Goal: Information Seeking & Learning: Learn about a topic

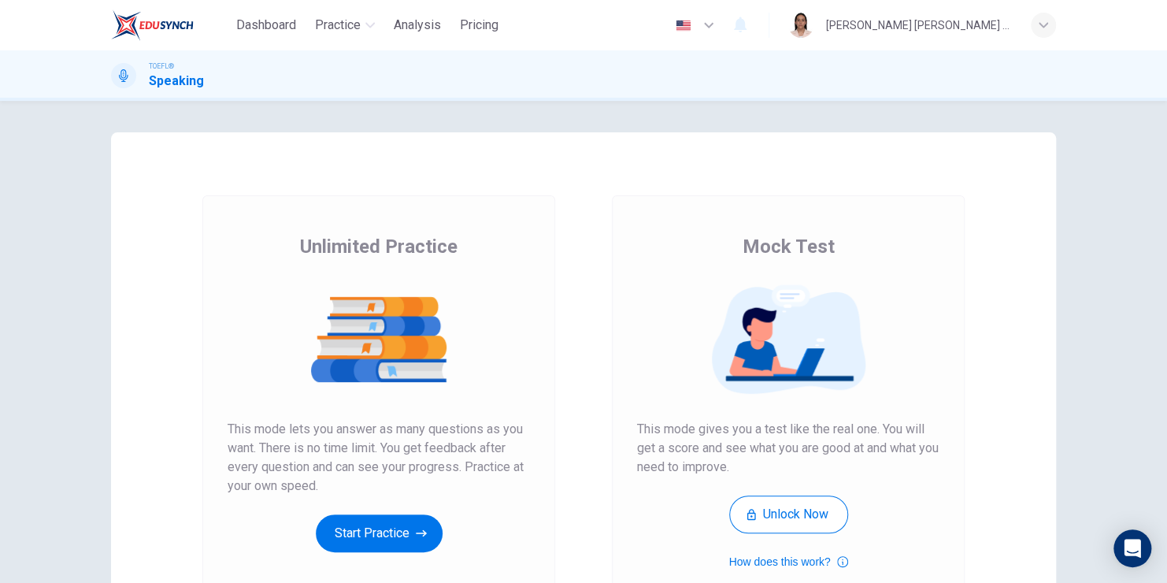
click at [353, 527] on button "Start Practice" at bounding box center [379, 533] width 127 height 38
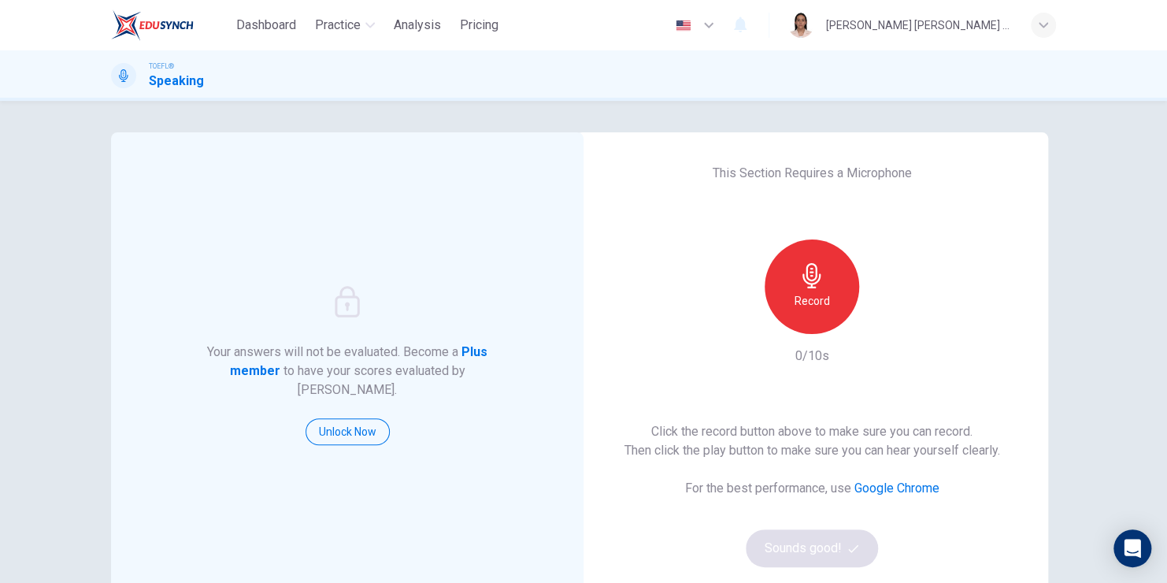
click at [834, 298] on div "Record" at bounding box center [812, 286] width 95 height 95
click at [806, 291] on h6 "Stop" at bounding box center [812, 300] width 24 height 19
click at [882, 319] on icon "button" at bounding box center [885, 321] width 7 height 9
click at [859, 389] on div "This Section Requires a Microphone Record 4/10s Click the record button above t…" at bounding box center [812, 365] width 473 height 466
click at [886, 325] on icon "button" at bounding box center [885, 322] width 16 height 16
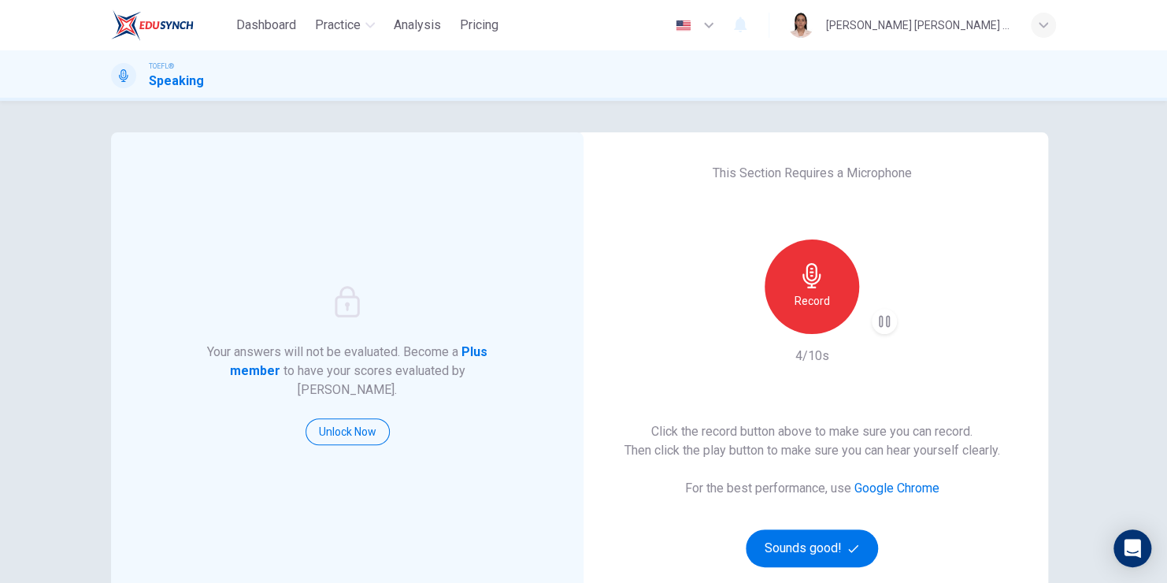
click at [811, 301] on h6 "Record" at bounding box center [812, 300] width 35 height 19
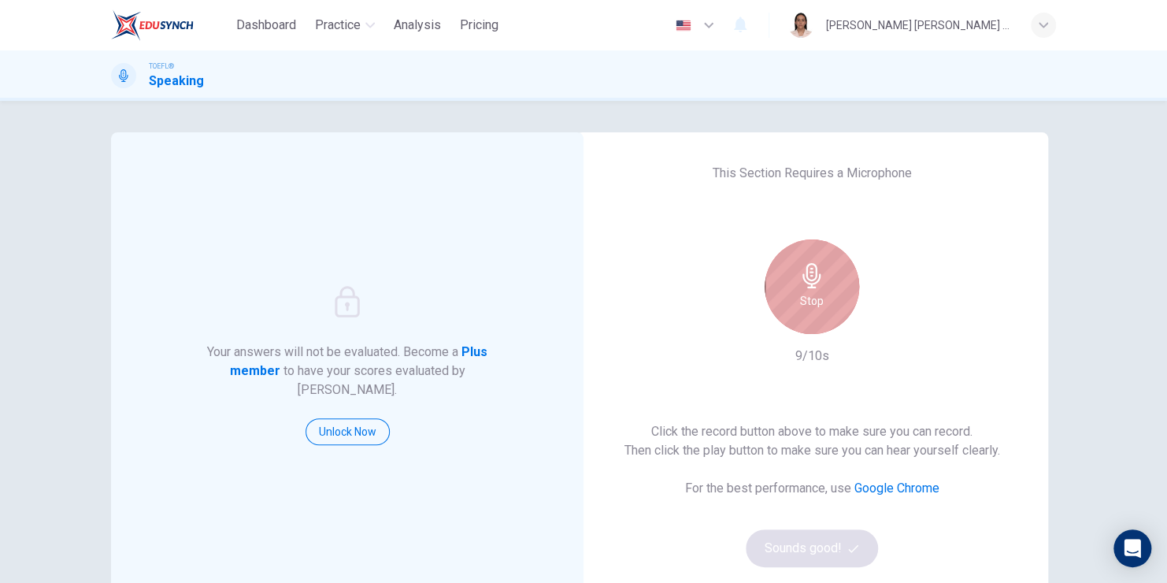
click at [814, 291] on h6 "Stop" at bounding box center [812, 300] width 24 height 19
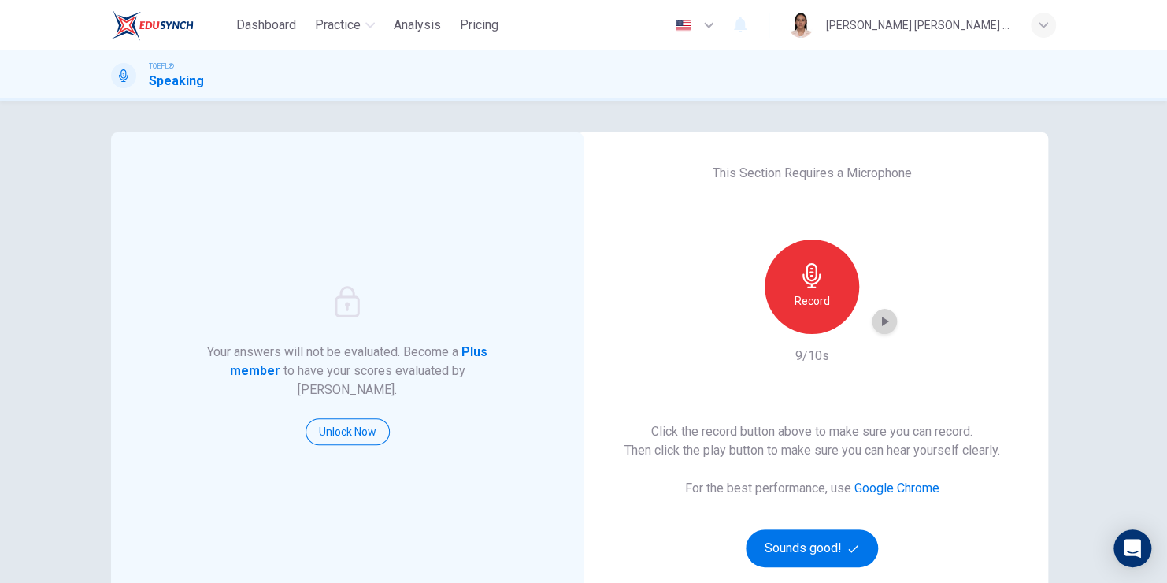
click at [882, 322] on icon "button" at bounding box center [885, 321] width 7 height 9
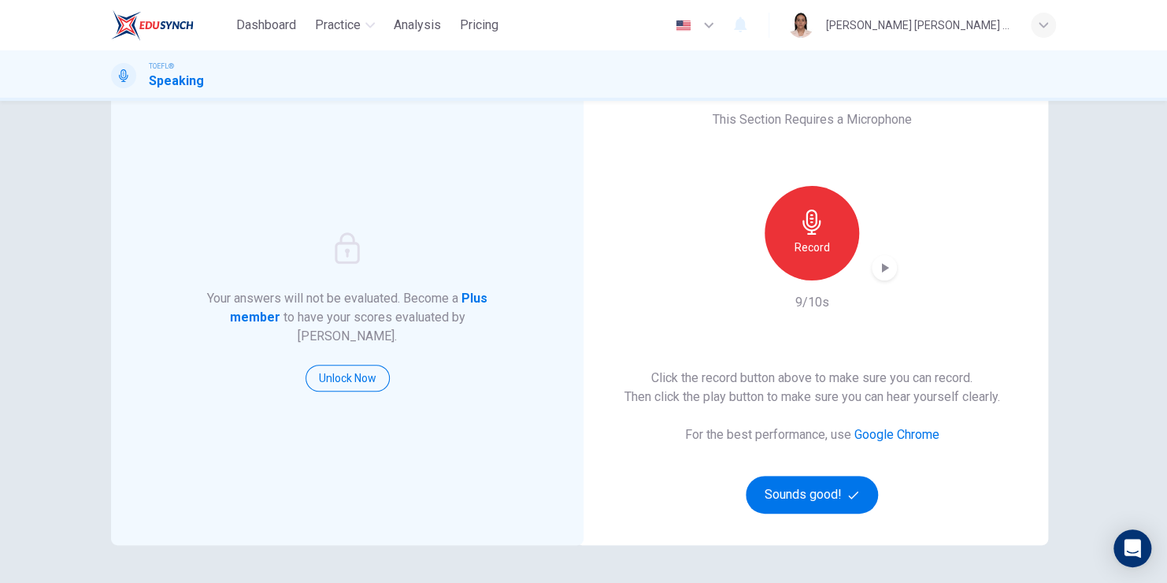
scroll to position [79, 0]
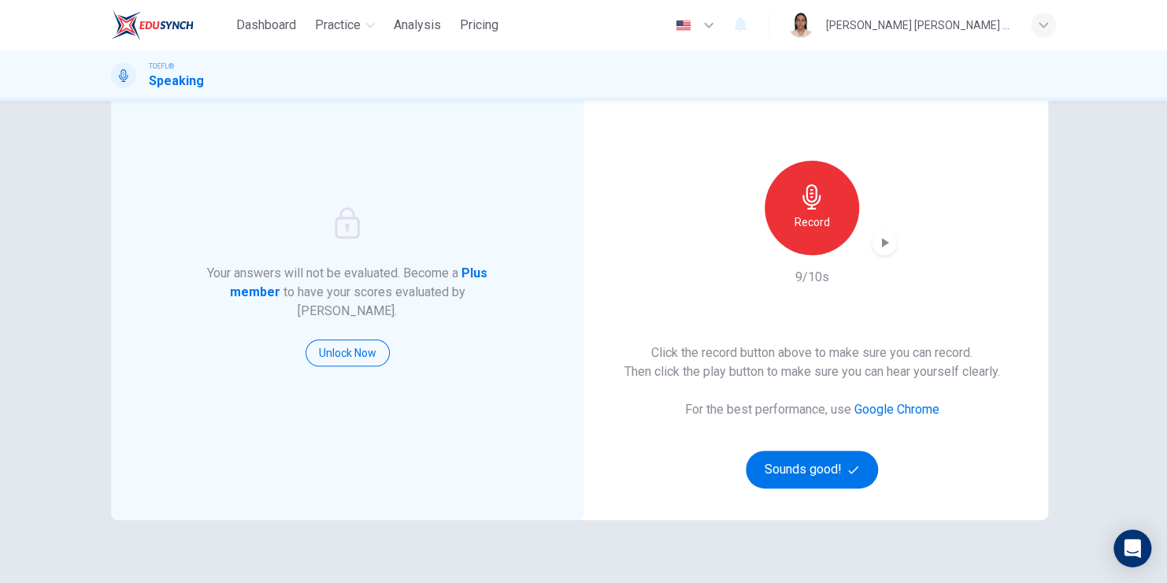
click at [1046, 21] on icon "button" at bounding box center [1043, 24] width 9 height 9
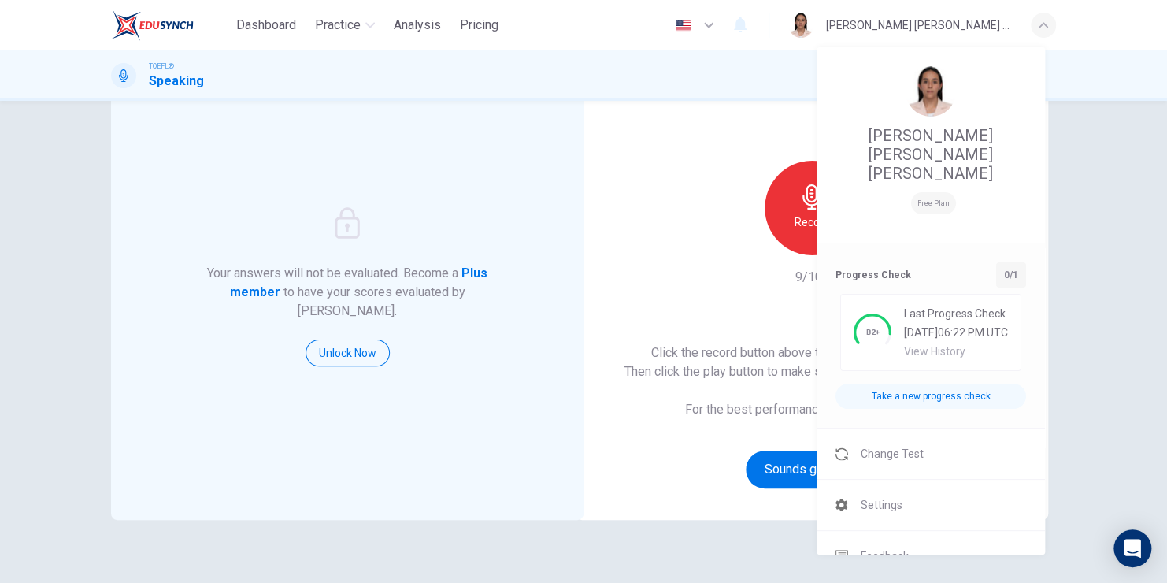
drag, startPoint x: 903, startPoint y: 466, endPoint x: 659, endPoint y: 115, distance: 428.3
click at [903, 480] on li "Settings" at bounding box center [931, 505] width 228 height 50
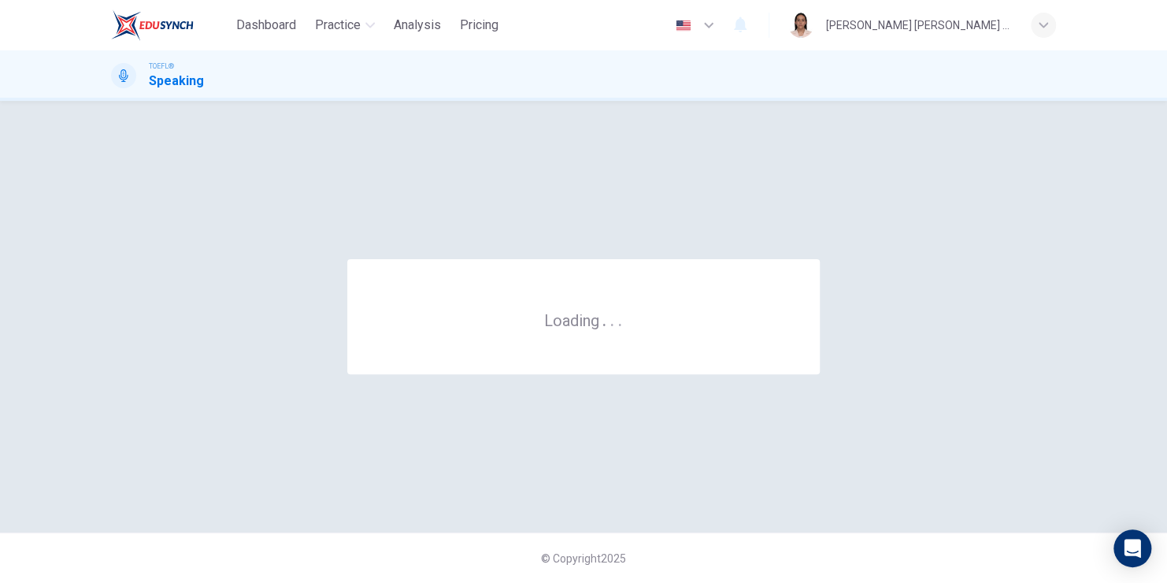
scroll to position [0, 0]
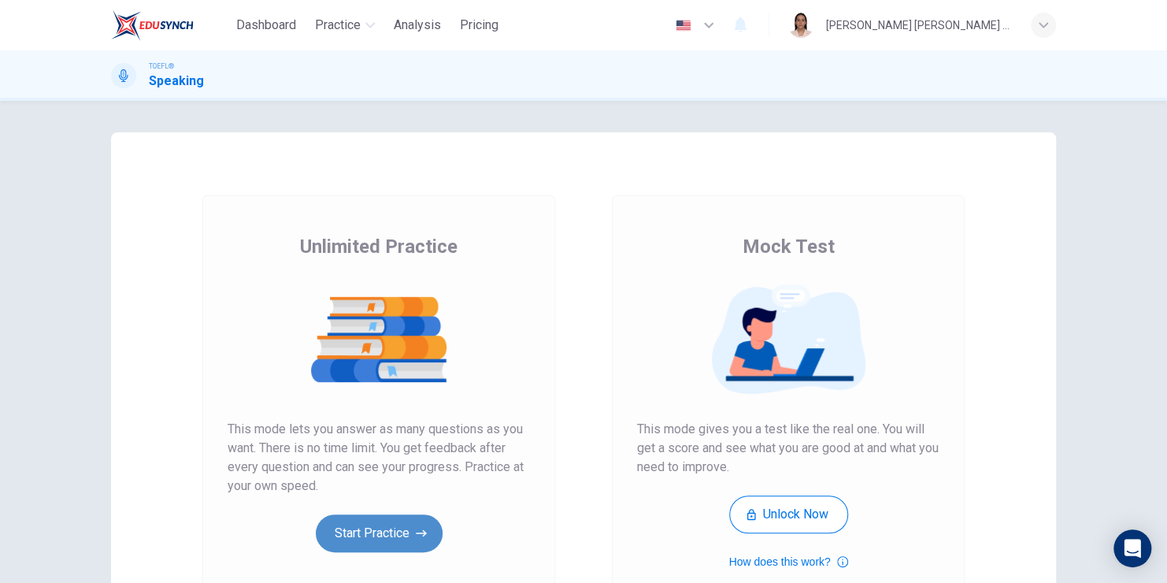
click at [404, 535] on button "Start Practice" at bounding box center [379, 533] width 127 height 38
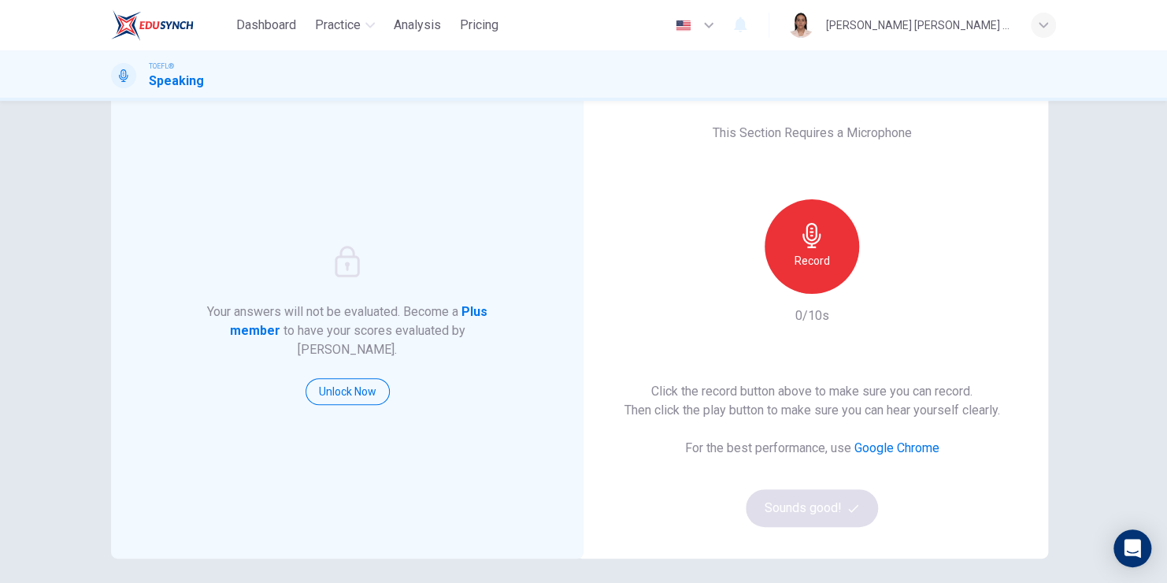
scroll to position [79, 0]
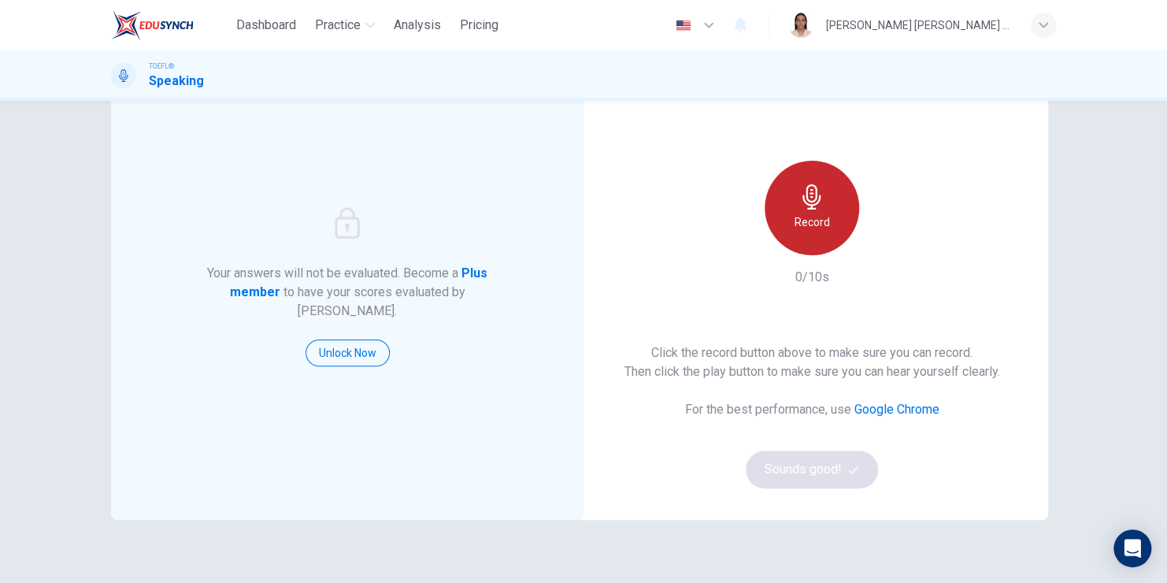
click at [807, 235] on div "Record" at bounding box center [812, 208] width 95 height 95
click at [806, 217] on h6 "Stop" at bounding box center [812, 222] width 24 height 19
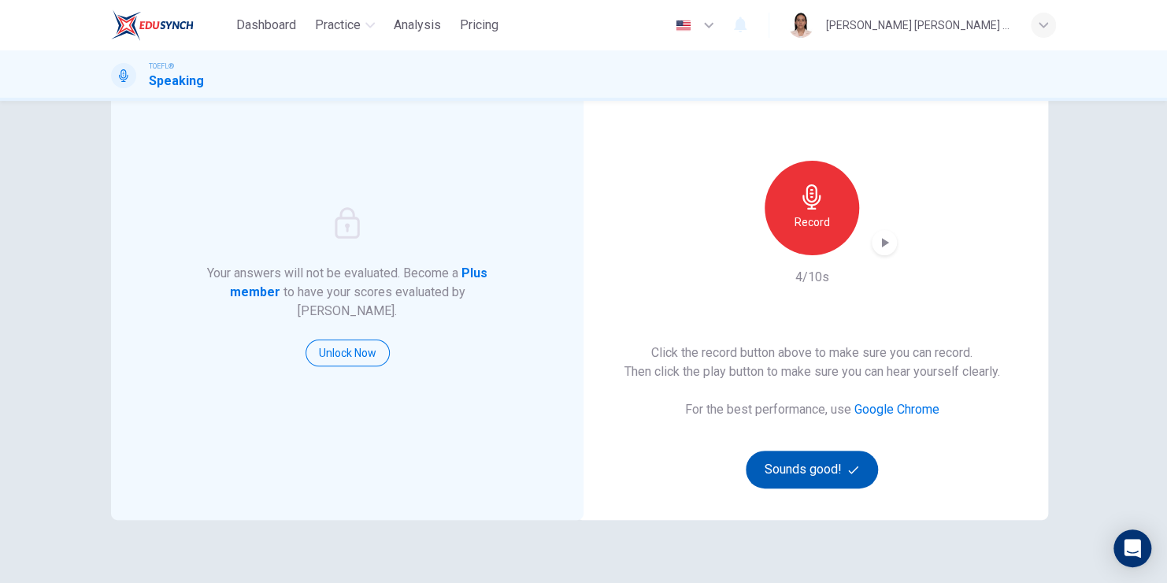
click at [811, 462] on button "Sounds good!" at bounding box center [812, 470] width 132 height 38
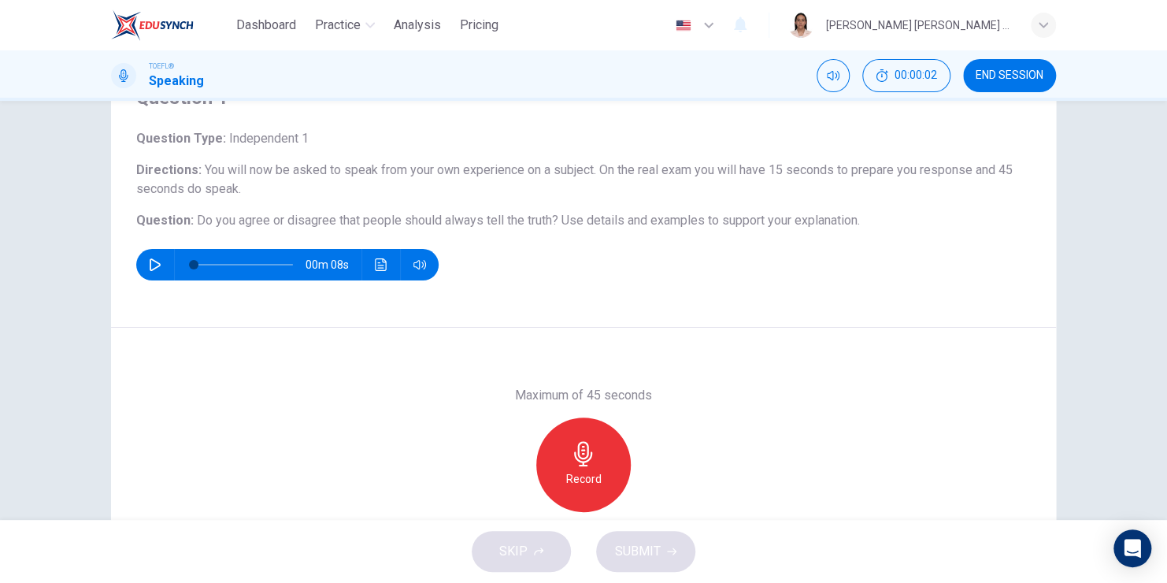
click at [149, 268] on icon "button" at bounding box center [155, 264] width 13 height 13
click at [645, 267] on div "00m 00s" at bounding box center [583, 265] width 895 height 32
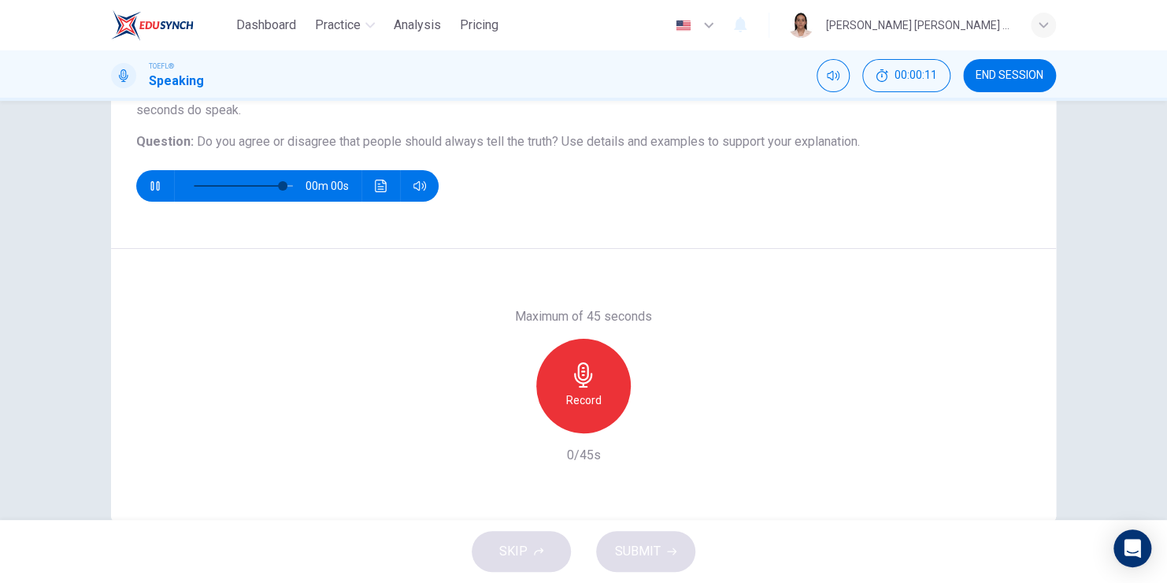
type input "0"
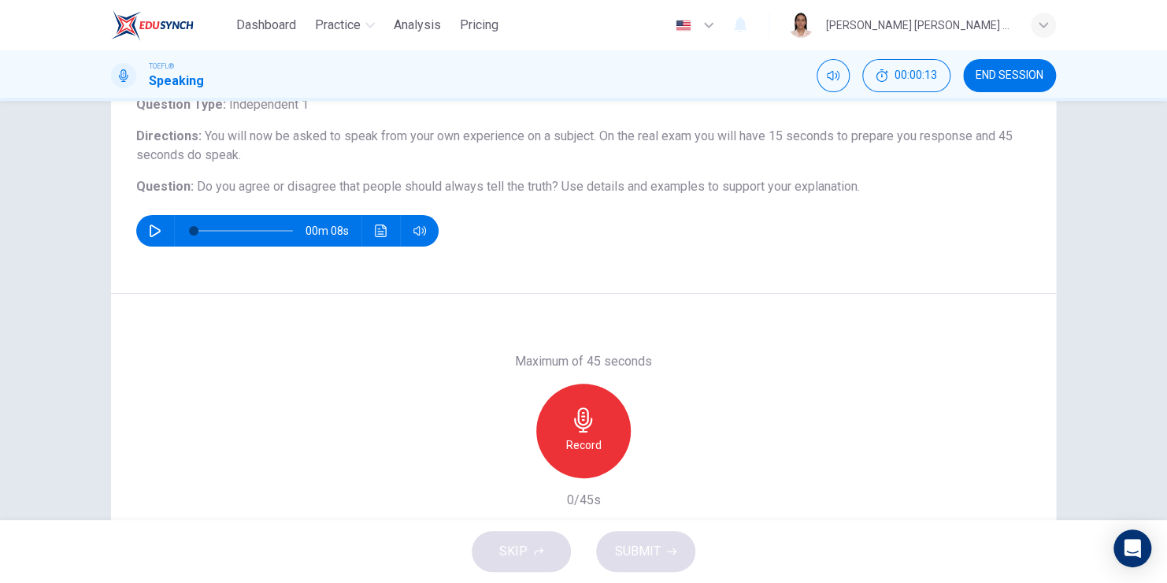
scroll to position [34, 0]
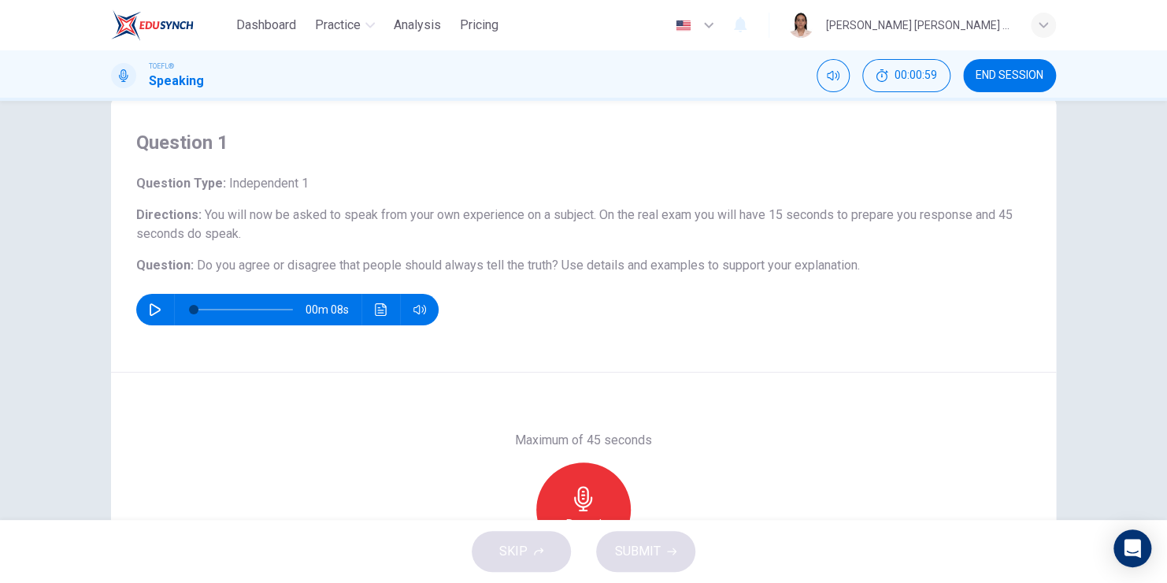
click at [600, 484] on div "Record" at bounding box center [583, 509] width 95 height 95
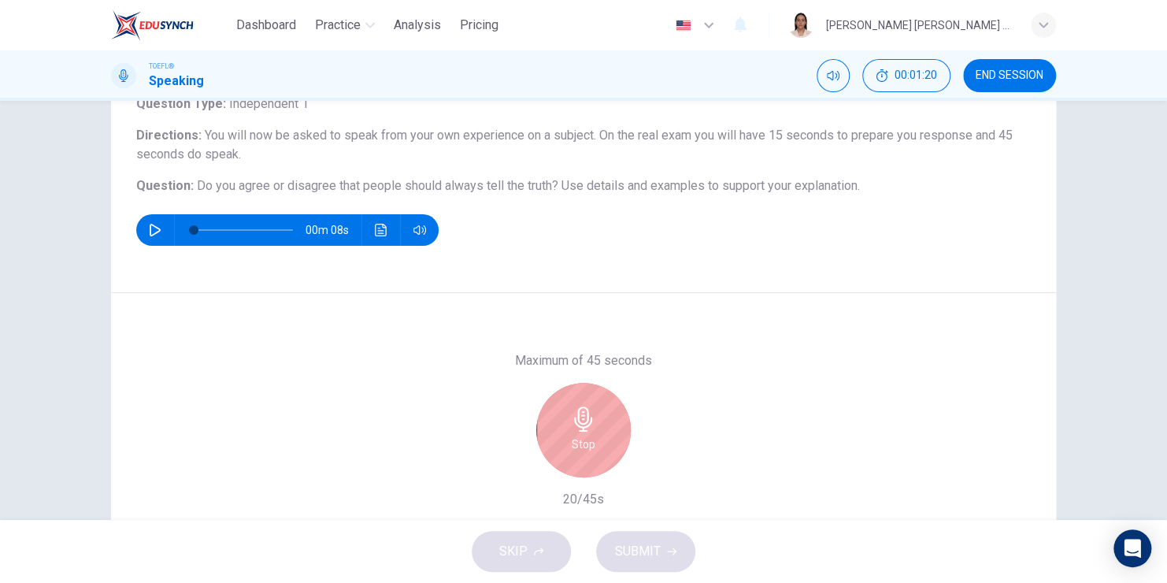
scroll to position [113, 0]
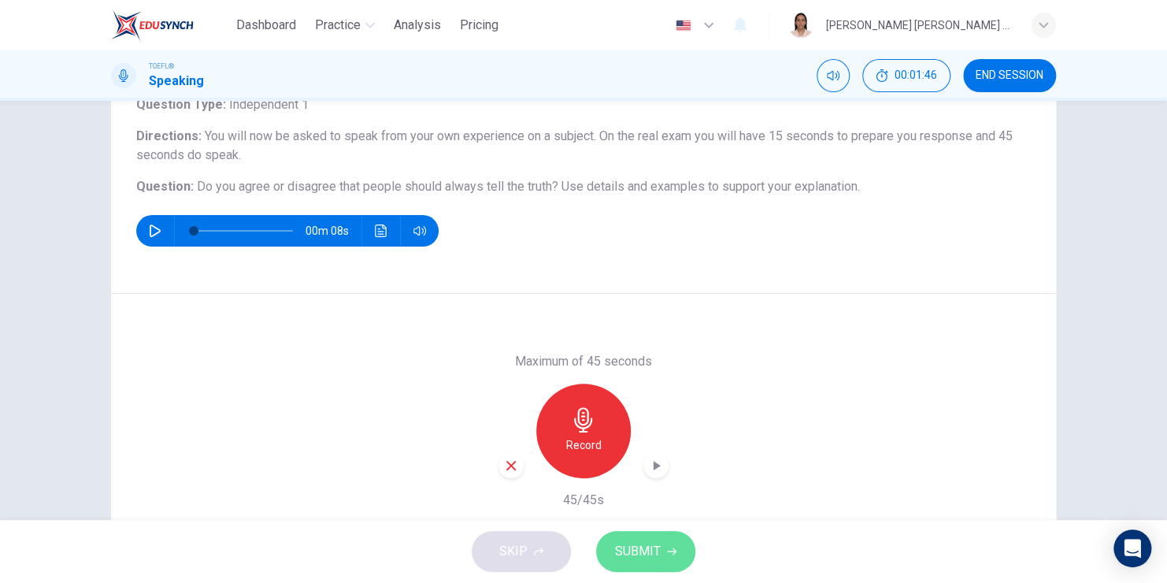
click at [669, 560] on button "SUBMIT" at bounding box center [645, 551] width 99 height 41
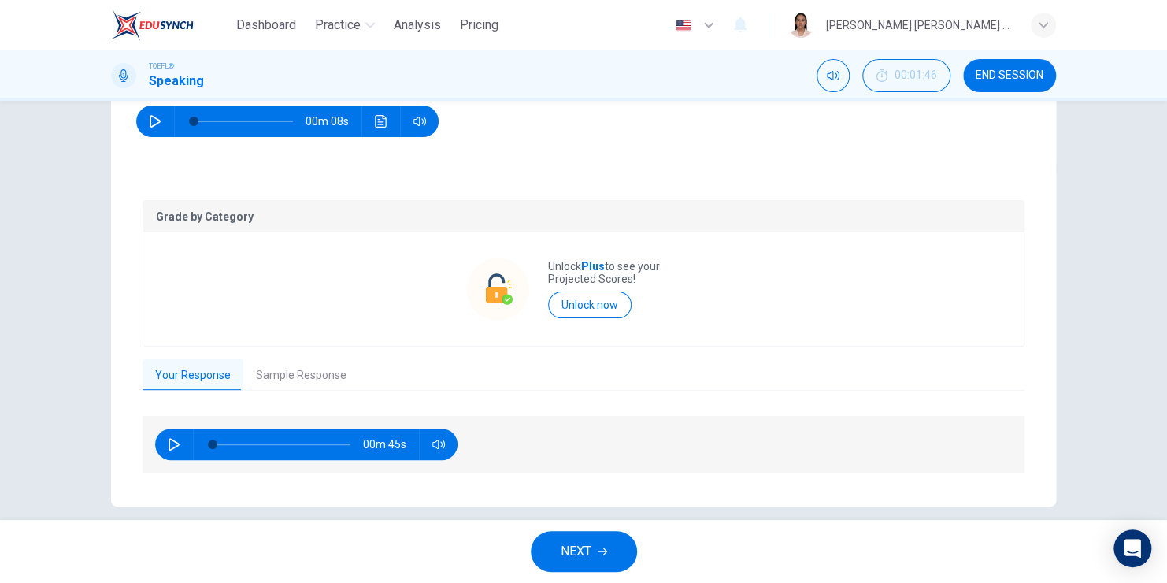
scroll to position [239, 0]
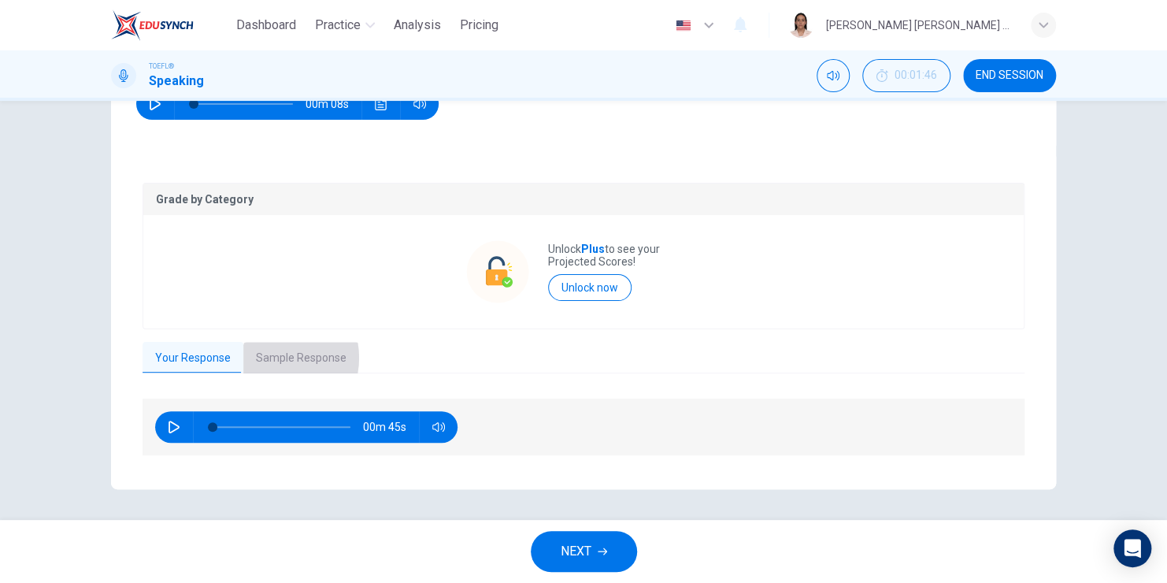
click at [265, 358] on button "Sample Response" at bounding box center [301, 358] width 116 height 33
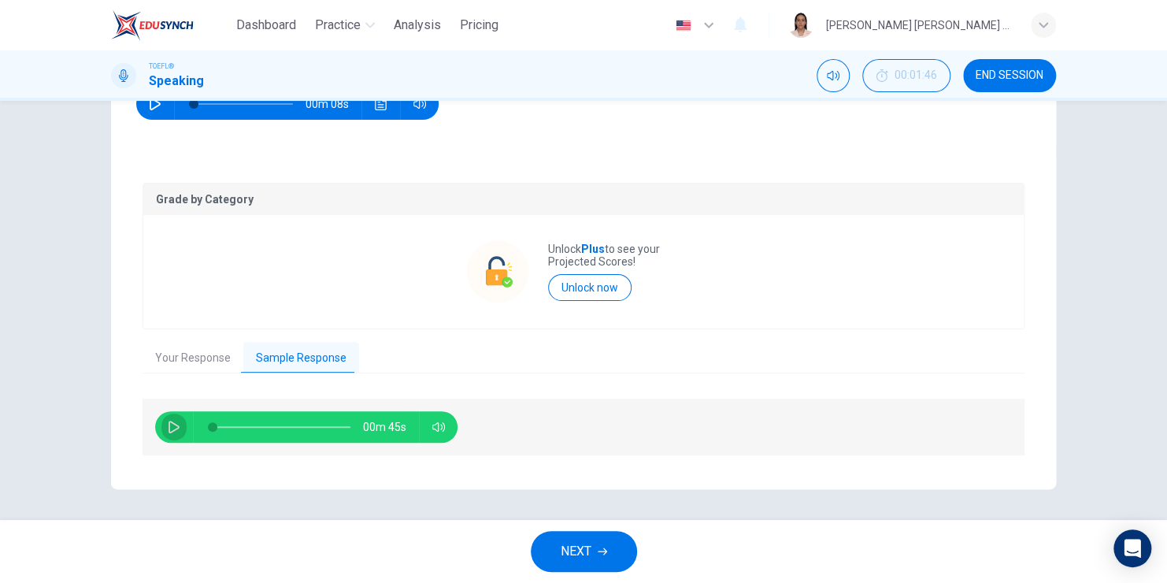
click at [171, 426] on icon "button" at bounding box center [174, 427] width 13 height 13
click at [168, 429] on icon "button" at bounding box center [174, 427] width 13 height 13
drag, startPoint x: 251, startPoint y: 429, endPoint x: 239, endPoint y: 429, distance: 12.6
click at [239, 429] on span at bounding box center [243, 426] width 9 height 9
click at [169, 425] on icon "button" at bounding box center [174, 427] width 13 height 13
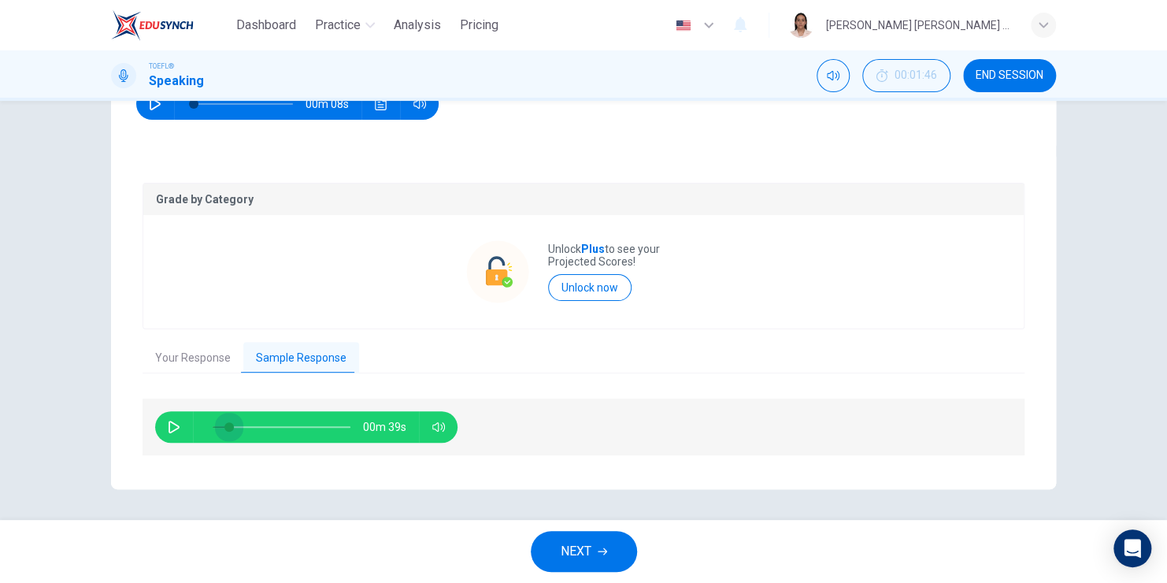
drag, startPoint x: 224, startPoint y: 425, endPoint x: 211, endPoint y: 425, distance: 13.4
click at [224, 425] on span at bounding box center [228, 426] width 9 height 9
click at [168, 425] on icon "button" at bounding box center [174, 427] width 13 height 13
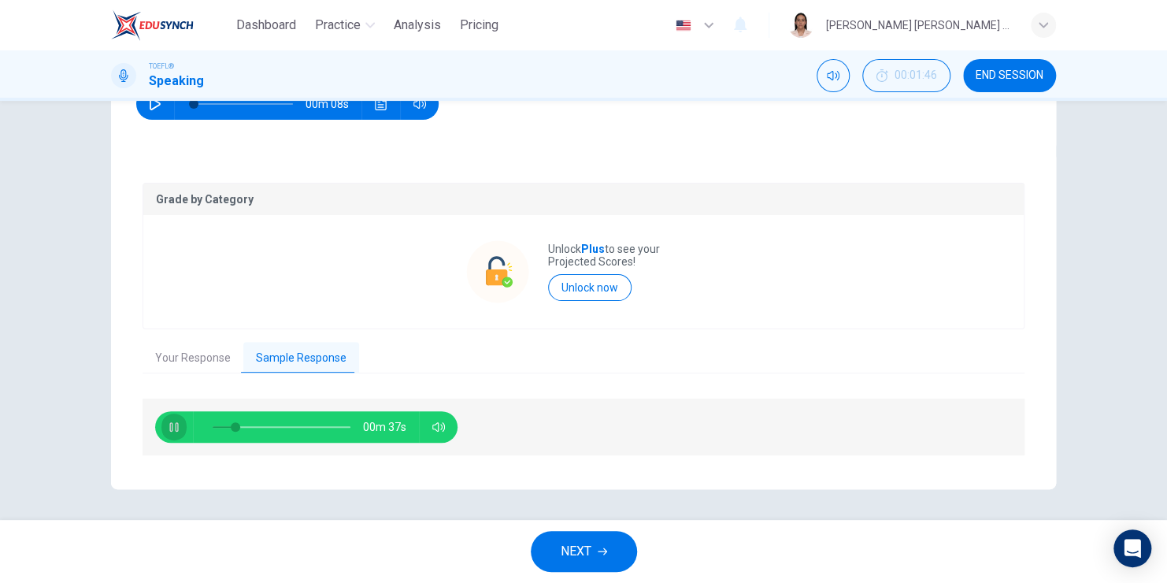
click at [168, 425] on icon "button" at bounding box center [174, 427] width 13 height 13
click at [168, 429] on icon "button" at bounding box center [174, 427] width 13 height 13
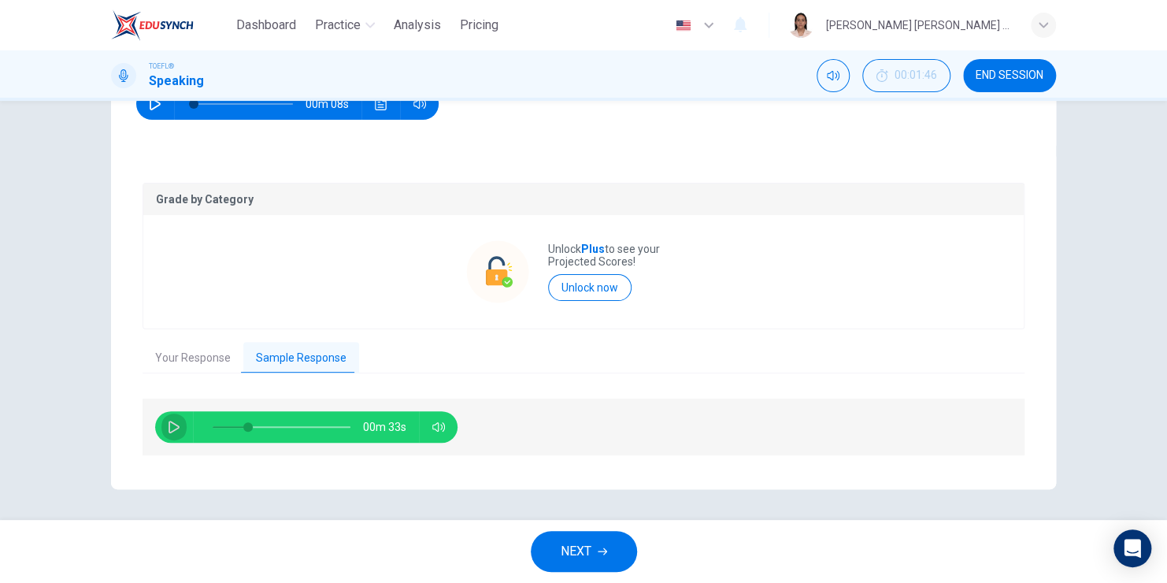
click at [165, 432] on button "button" at bounding box center [173, 427] width 25 height 32
click at [161, 432] on button "button" at bounding box center [173, 427] width 25 height 32
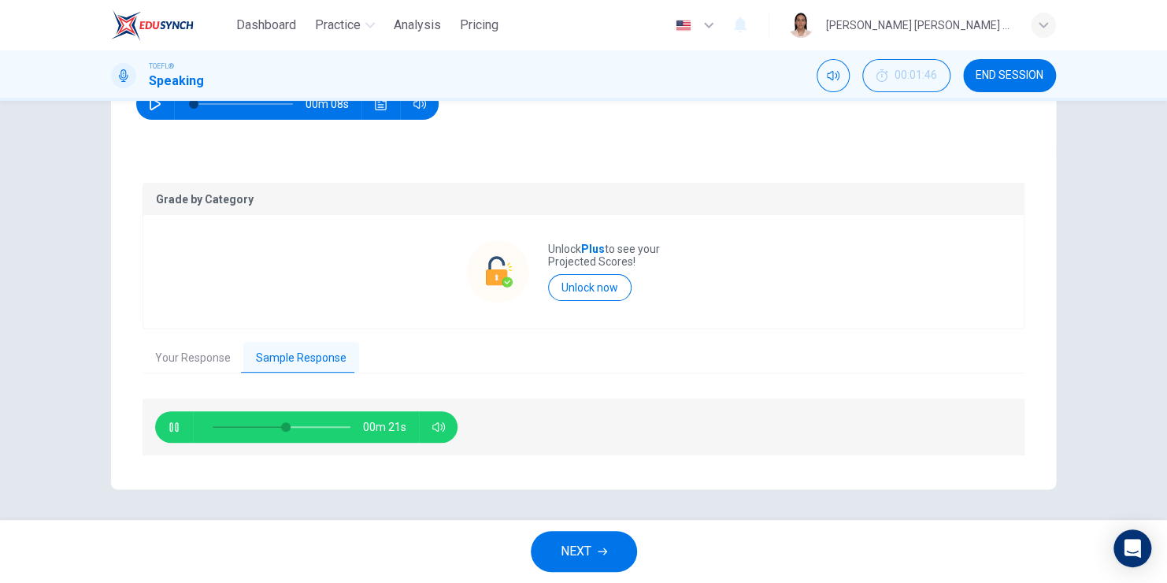
click at [161, 432] on button "button" at bounding box center [173, 427] width 25 height 32
click at [169, 432] on icon "button" at bounding box center [174, 427] width 11 height 13
click at [168, 432] on icon "button" at bounding box center [174, 427] width 13 height 13
click at [175, 435] on button "button" at bounding box center [173, 427] width 25 height 32
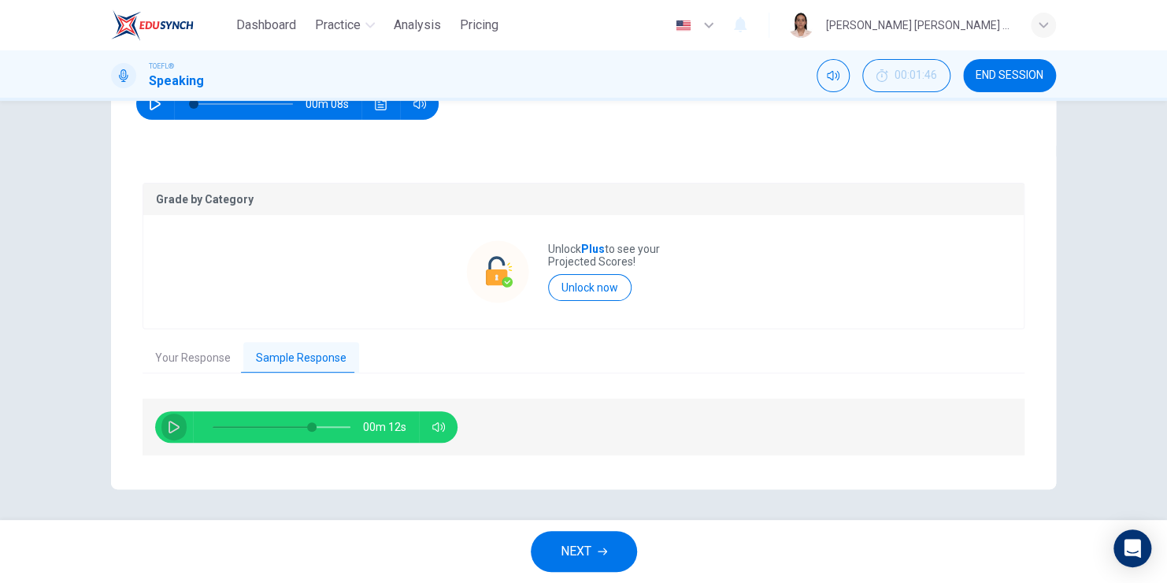
click at [175, 435] on button "button" at bounding box center [173, 427] width 25 height 32
click at [174, 434] on button "button" at bounding box center [173, 427] width 25 height 32
type input "0"
click at [591, 555] on span "NEXT" at bounding box center [576, 551] width 31 height 22
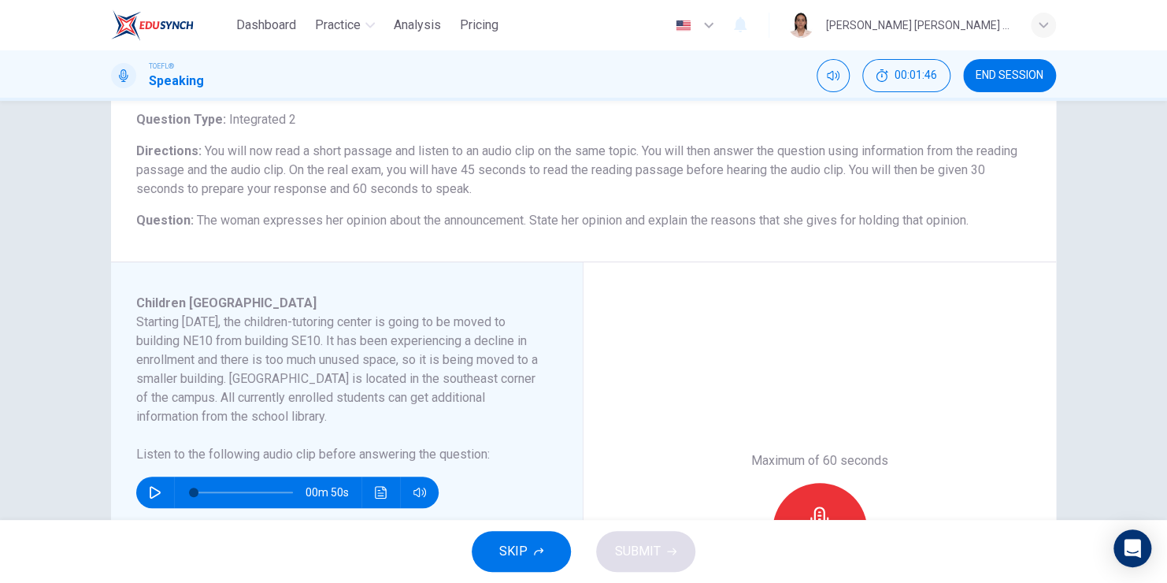
scroll to position [158, 0]
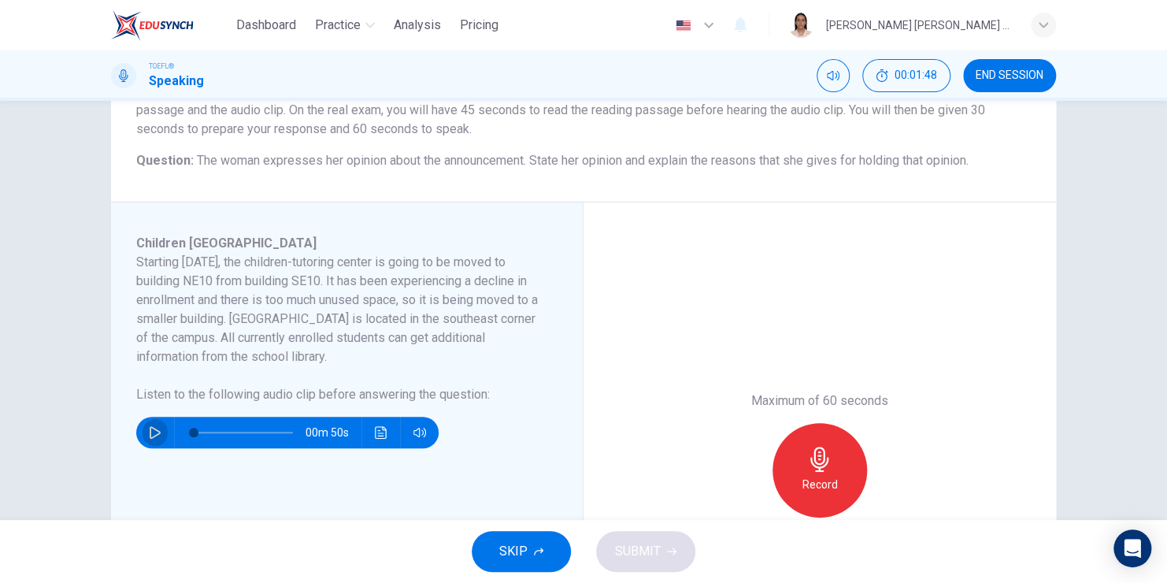
click at [151, 429] on icon "button" at bounding box center [155, 432] width 11 height 13
type input "0"
click at [828, 472] on div "Record" at bounding box center [820, 470] width 95 height 95
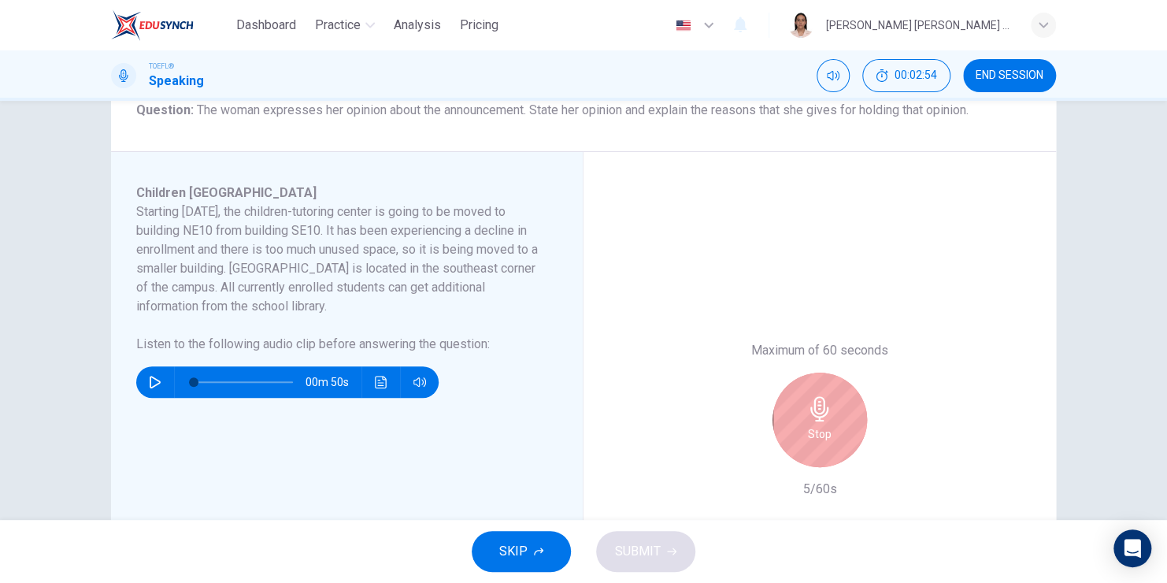
scroll to position [236, 0]
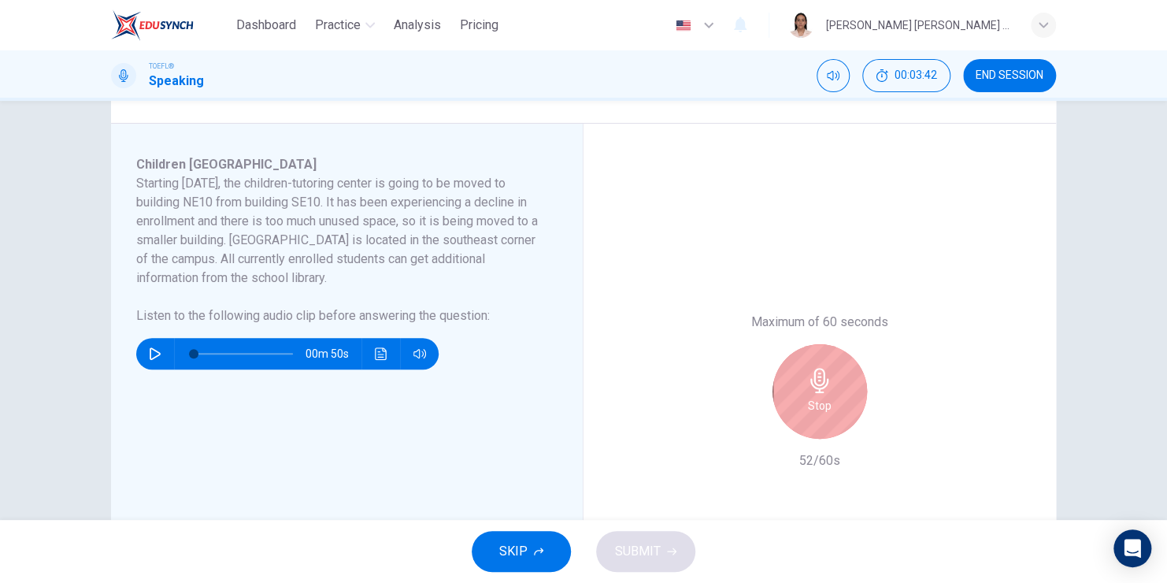
click at [829, 400] on div "Stop" at bounding box center [820, 391] width 95 height 95
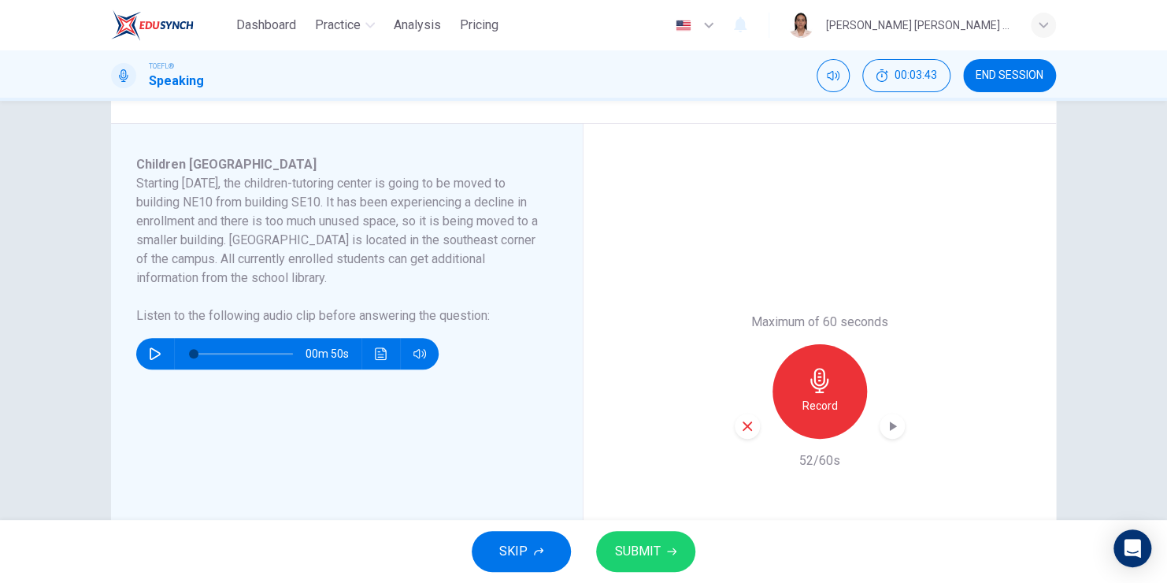
click at [649, 545] on span "SUBMIT" at bounding box center [638, 551] width 46 height 22
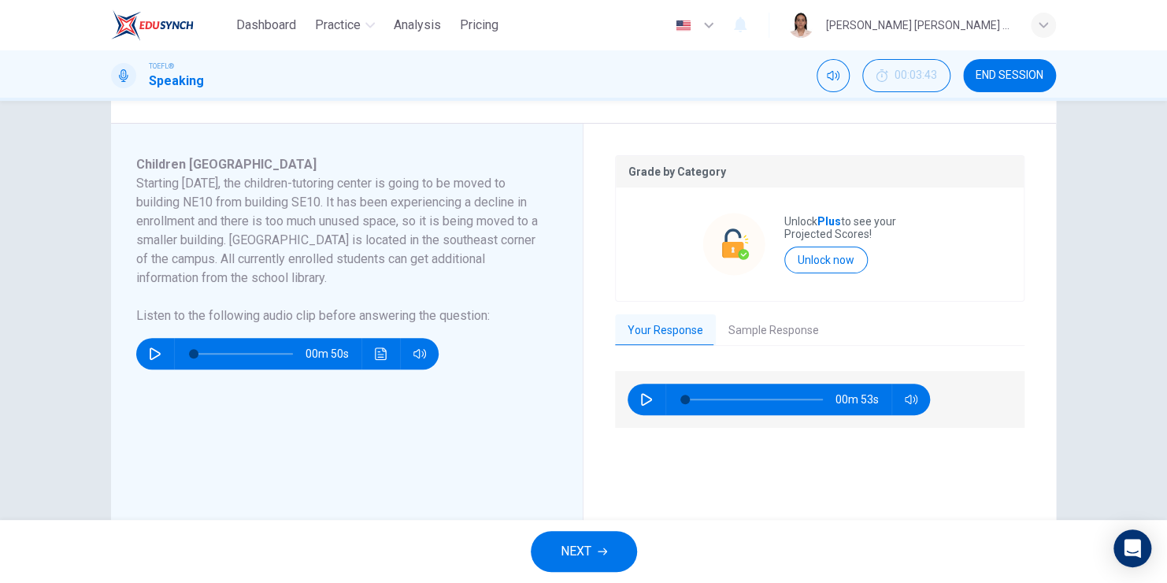
click at [641, 400] on icon "button" at bounding box center [646, 399] width 13 height 13
type input "4"
click at [744, 331] on button "Sample Response" at bounding box center [774, 330] width 116 height 33
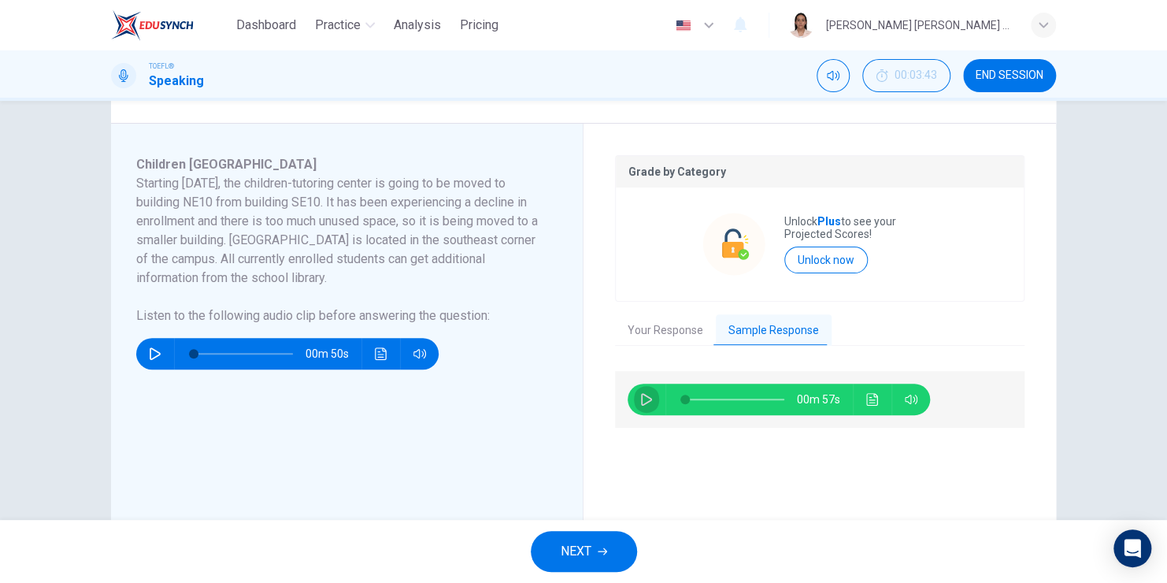
click at [644, 397] on icon "button" at bounding box center [646, 399] width 13 height 13
type input "0"
click at [150, 348] on icon "button" at bounding box center [155, 353] width 11 height 13
click at [870, 399] on icon "Click to see the audio transcription" at bounding box center [872, 399] width 13 height 13
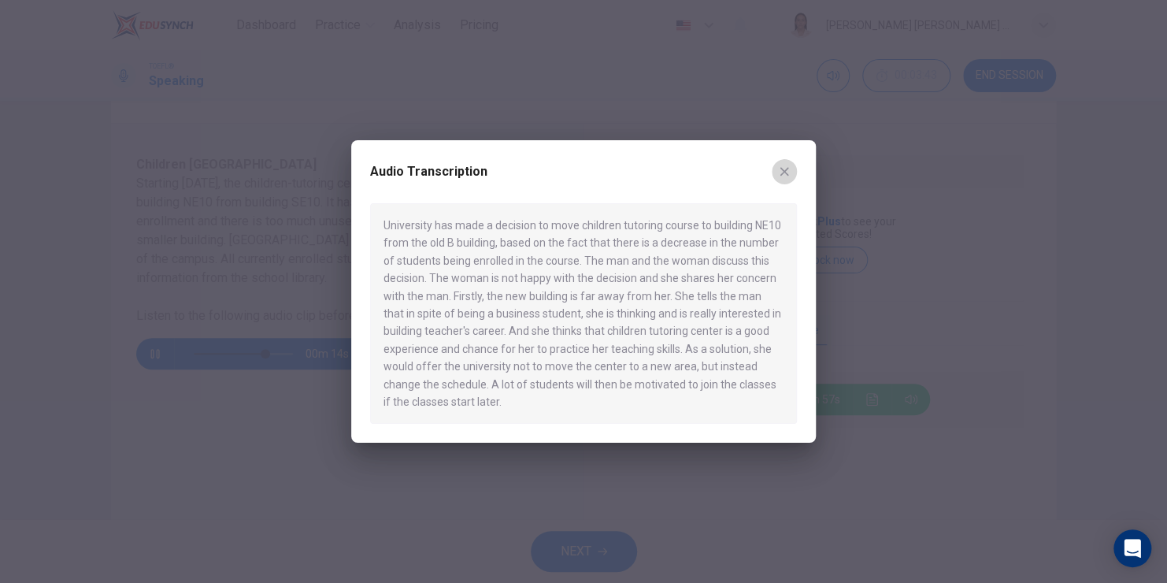
click at [790, 176] on icon "button" at bounding box center [784, 171] width 13 height 13
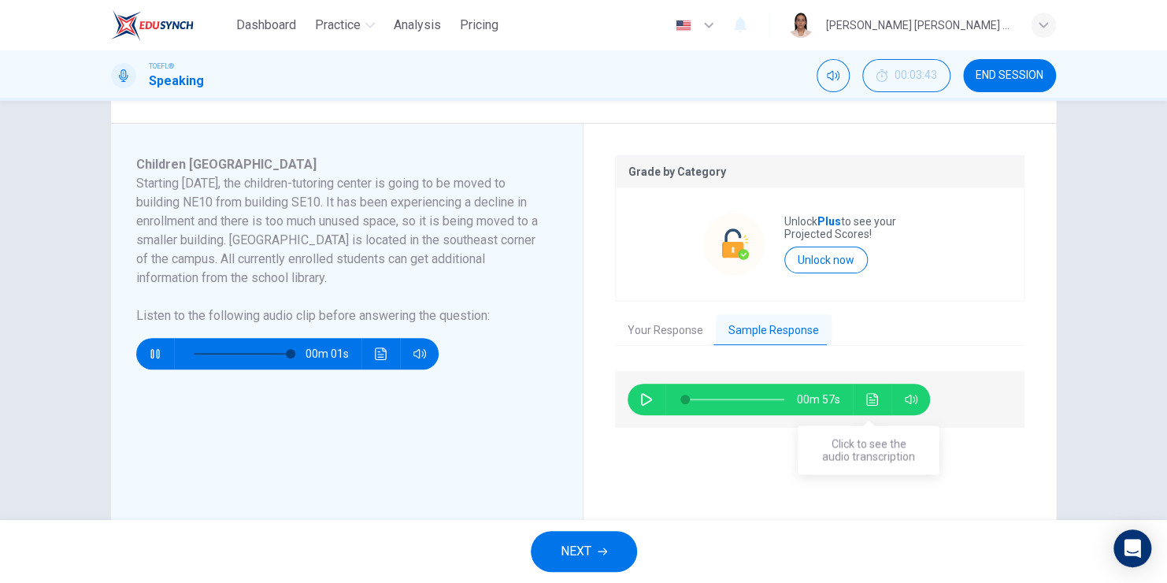
type input "0"
click at [870, 404] on icon "Click to see the audio transcription" at bounding box center [872, 399] width 12 height 13
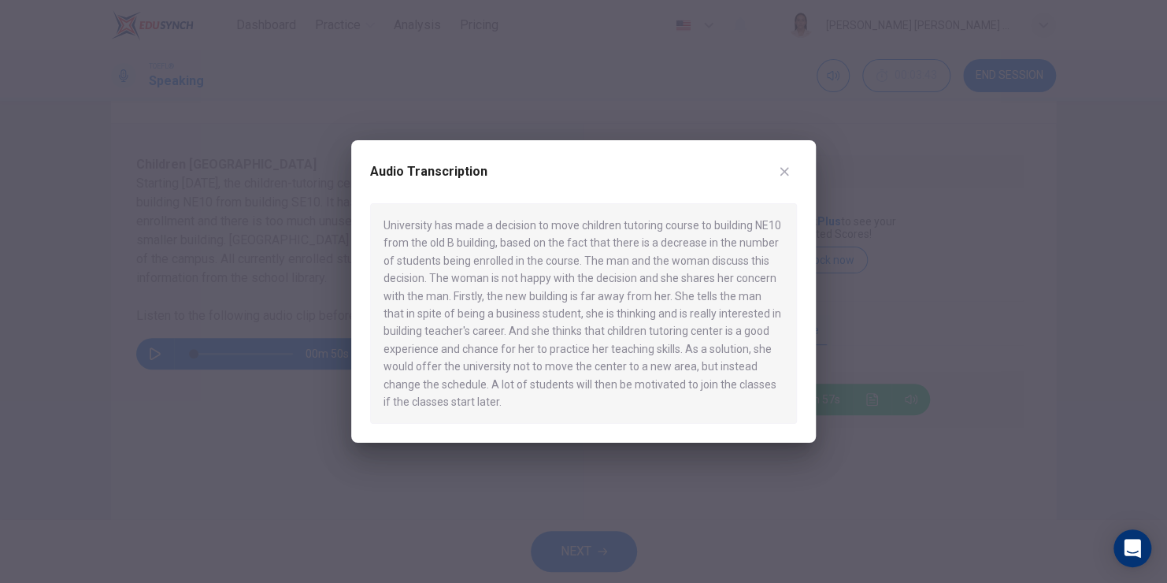
click at [787, 173] on icon "button" at bounding box center [784, 171] width 13 height 13
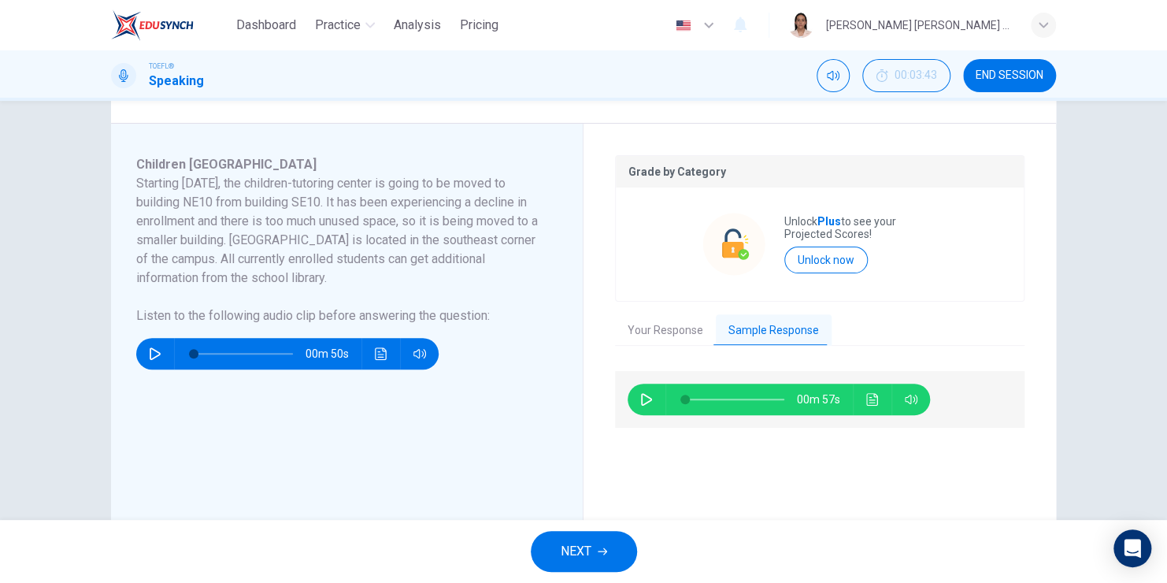
click at [1021, 75] on span "END SESSION" at bounding box center [1010, 75] width 68 height 13
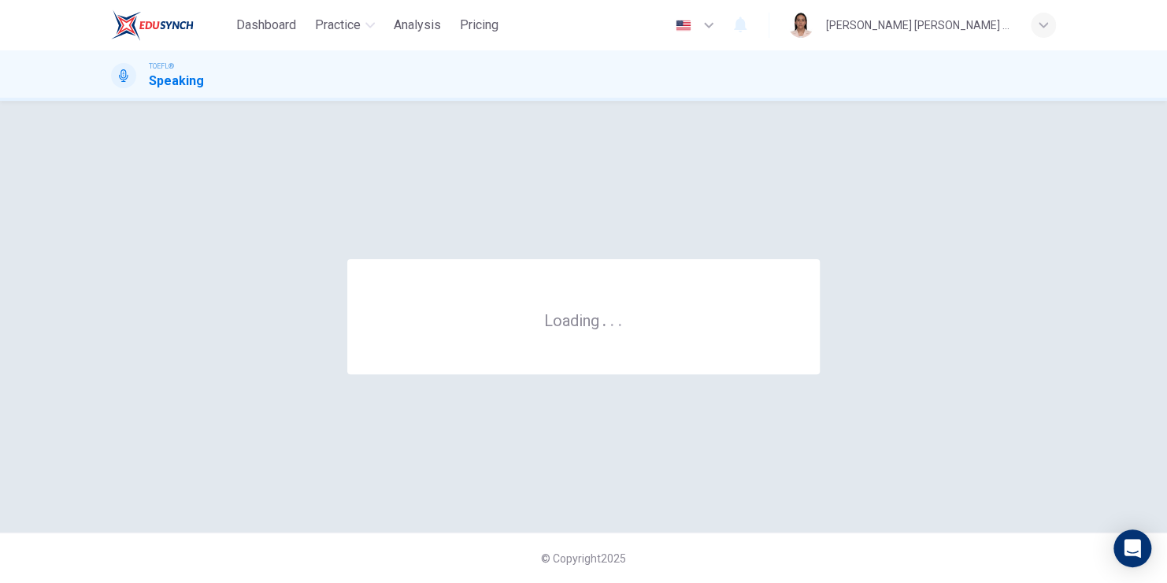
scroll to position [0, 0]
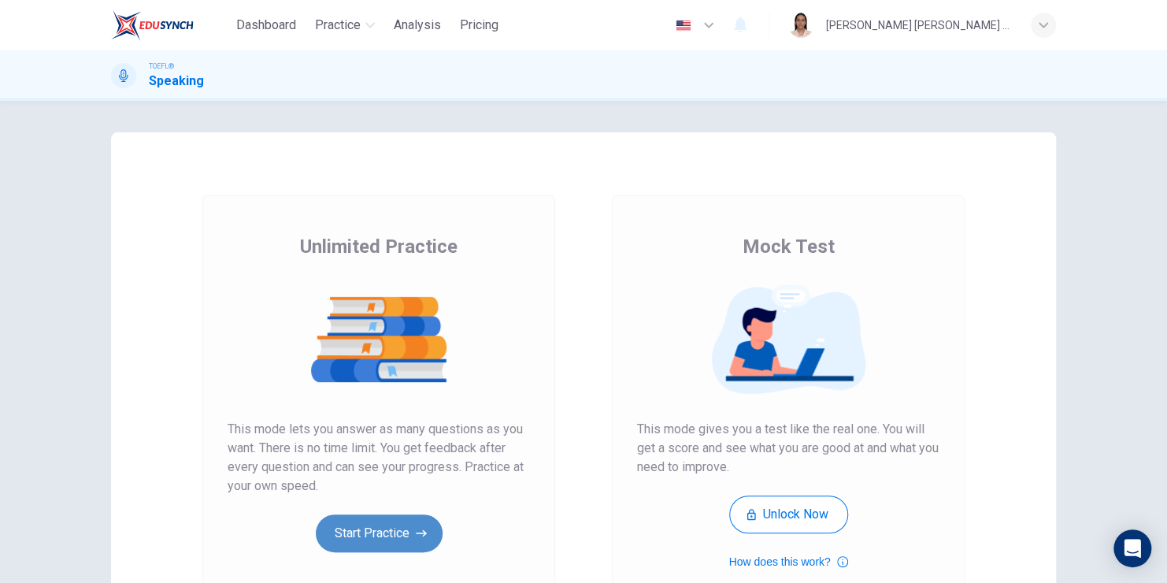
click at [402, 531] on button "Start Practice" at bounding box center [379, 533] width 127 height 38
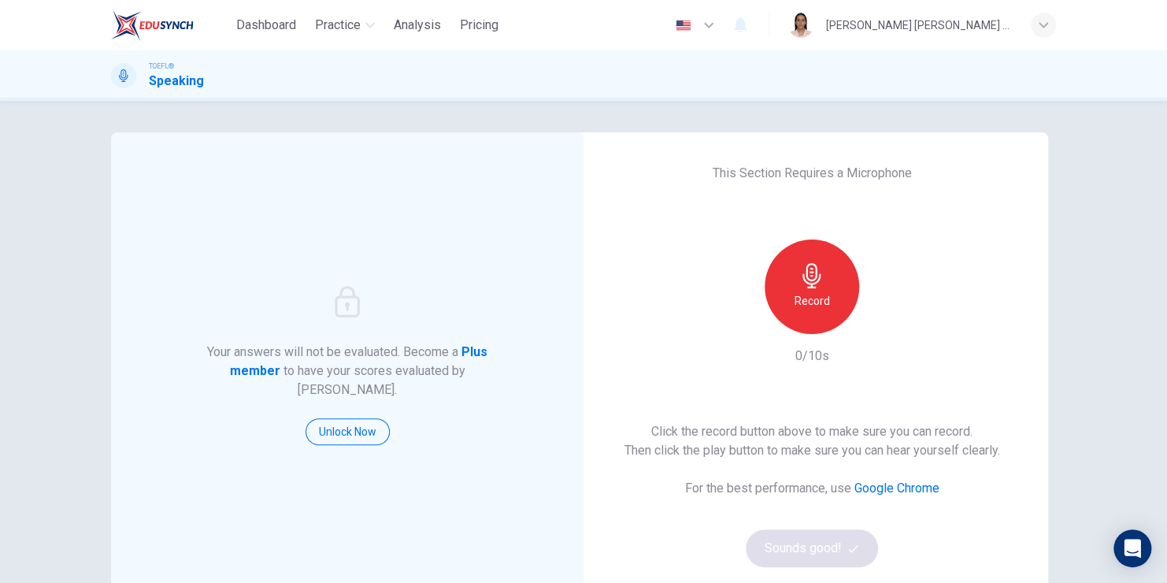
scroll to position [79, 0]
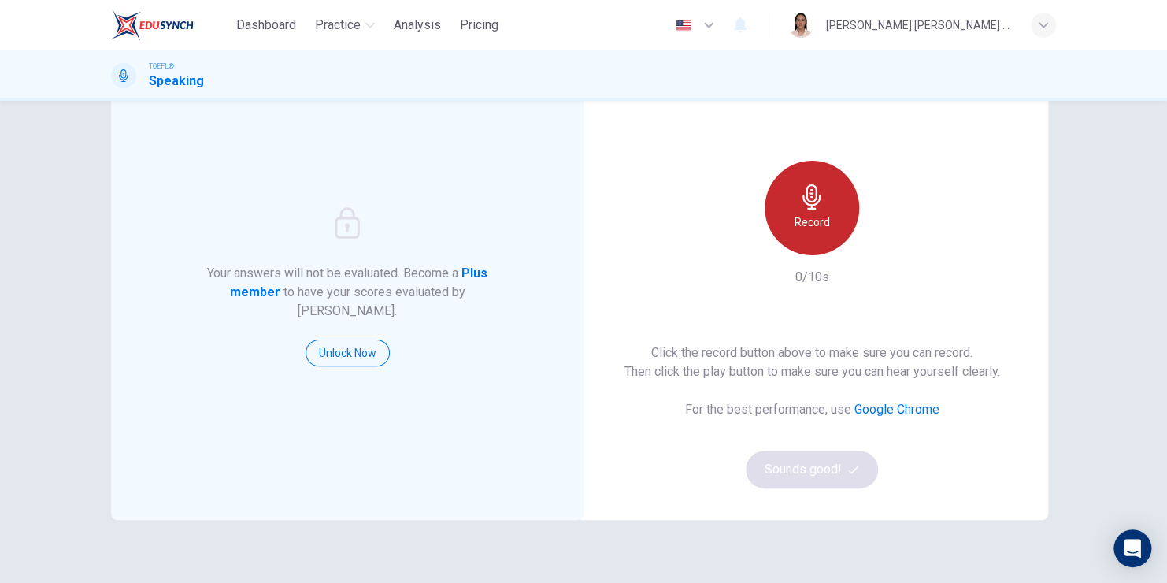
click at [821, 215] on h6 "Record" at bounding box center [812, 222] width 35 height 19
click at [811, 211] on div "Stop" at bounding box center [812, 208] width 95 height 95
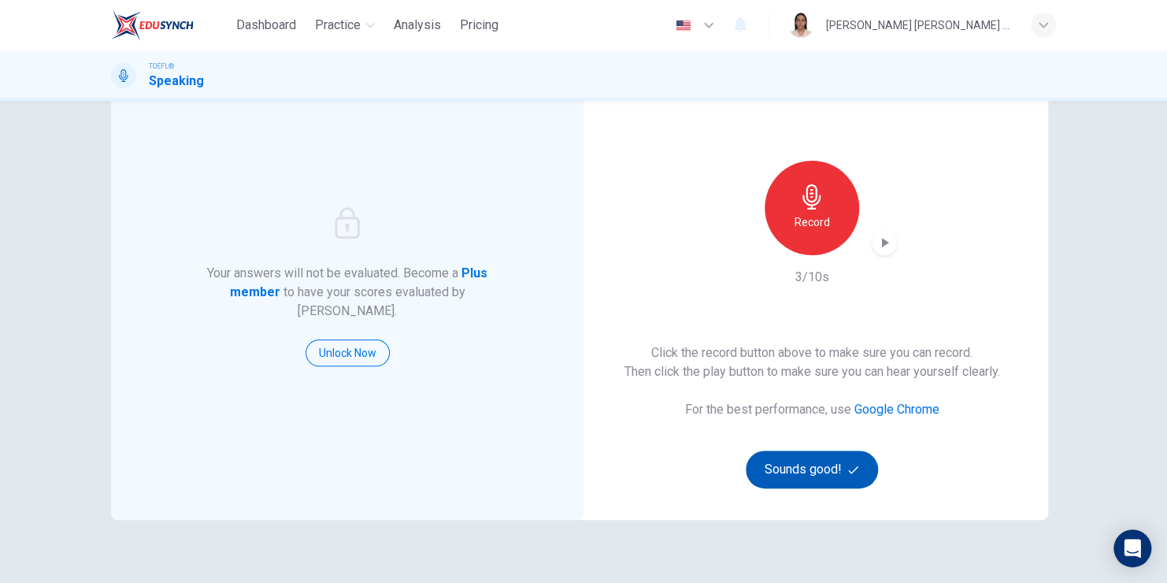
click at [822, 460] on button "Sounds good!" at bounding box center [812, 470] width 132 height 38
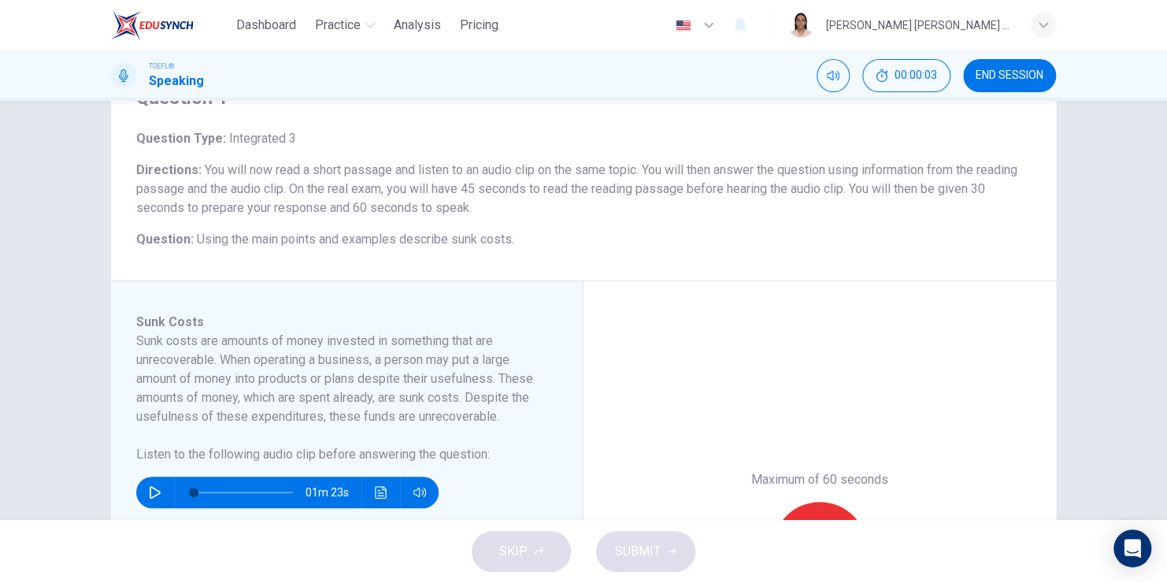
scroll to position [158, 0]
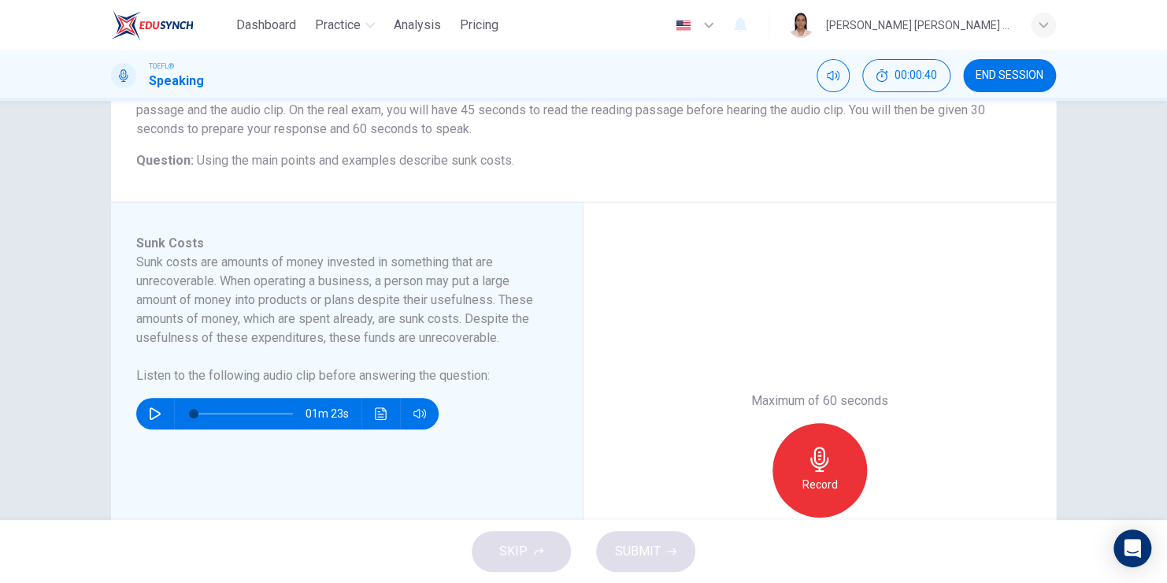
click at [157, 411] on icon "button" at bounding box center [155, 413] width 13 height 13
type input "0"
click at [822, 458] on icon "button" at bounding box center [819, 459] width 25 height 25
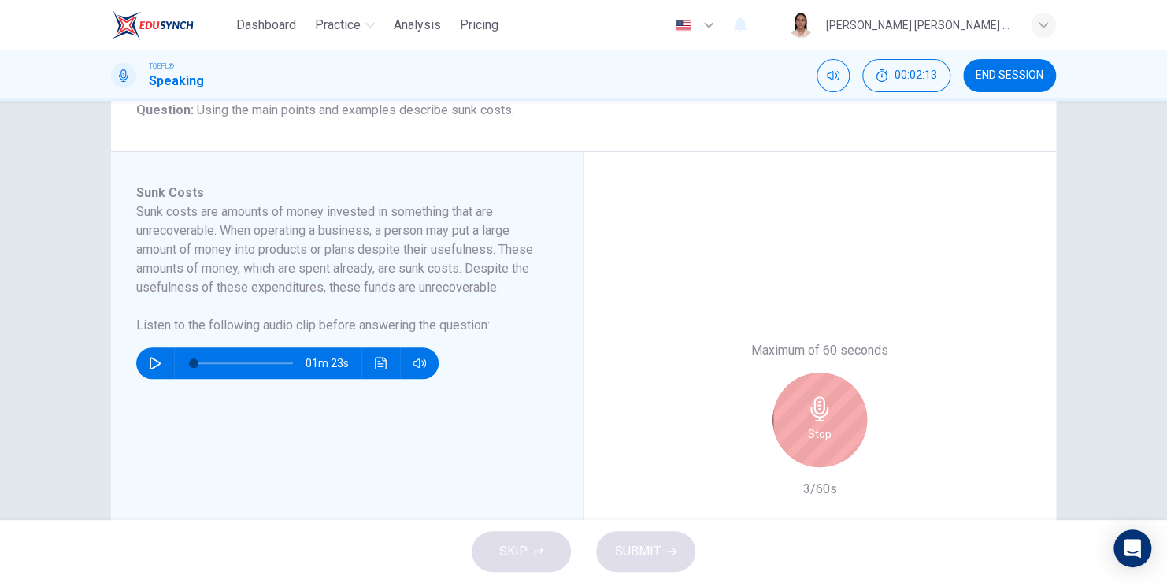
scroll to position [236, 0]
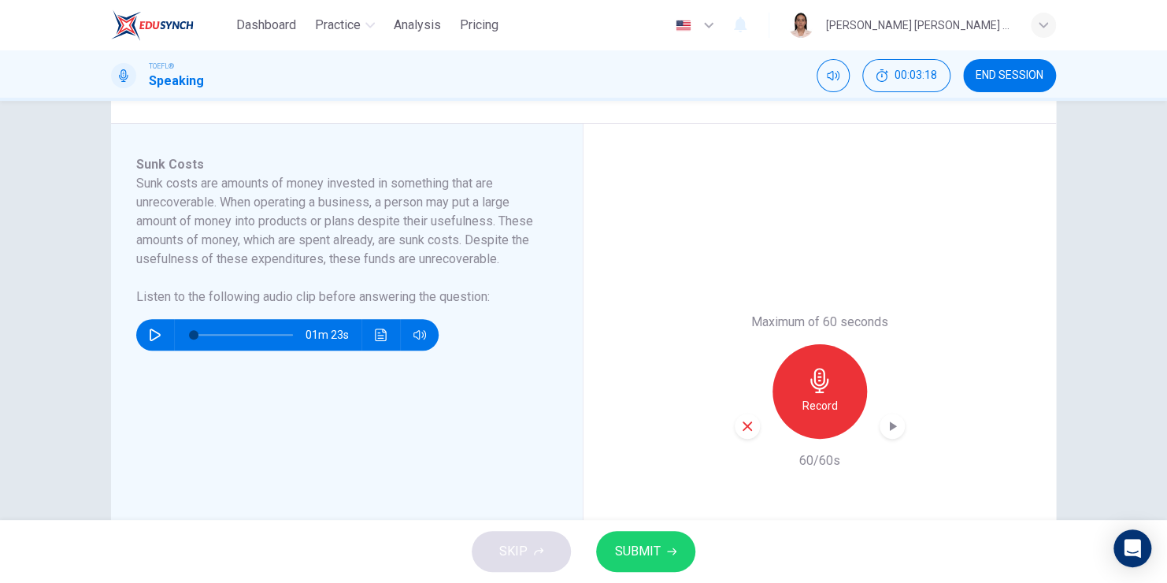
click at [653, 552] on span "SUBMIT" at bounding box center [638, 551] width 46 height 22
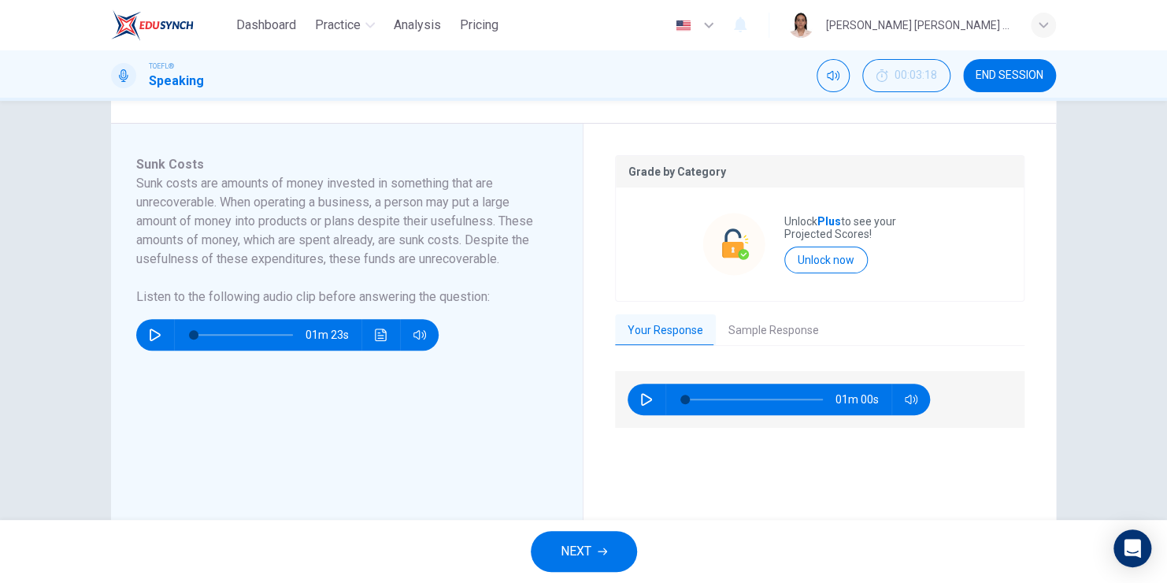
click at [647, 394] on icon "button" at bounding box center [646, 399] width 13 height 13
type input "3"
click at [759, 325] on button "Sample Response" at bounding box center [774, 330] width 116 height 33
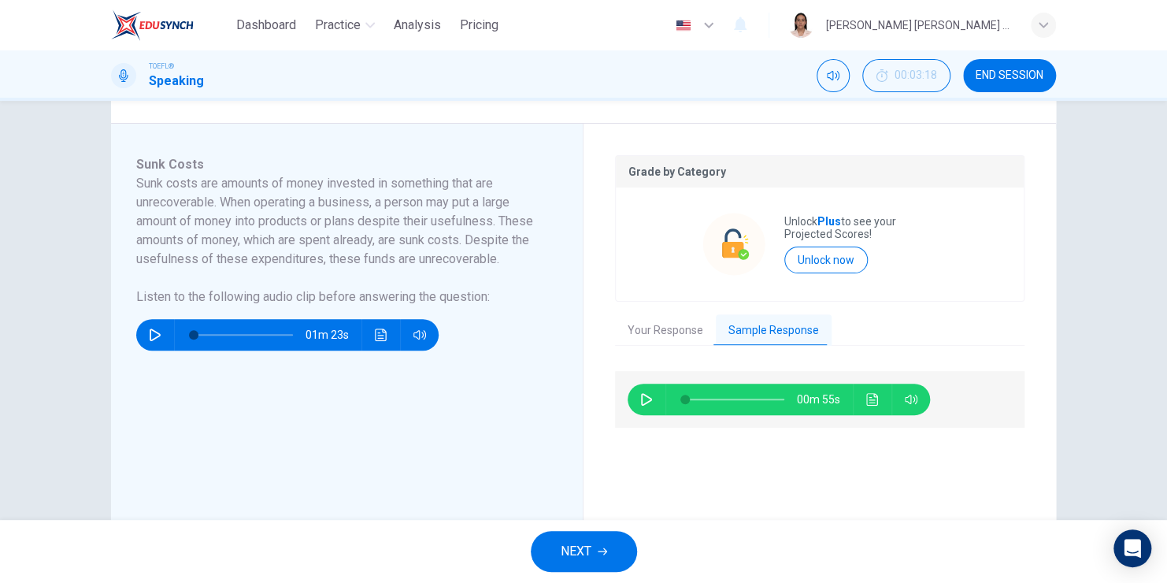
click at [647, 397] on icon "button" at bounding box center [646, 399] width 13 height 13
click at [867, 399] on icon "Click to see the audio transcription" at bounding box center [872, 399] width 12 height 13
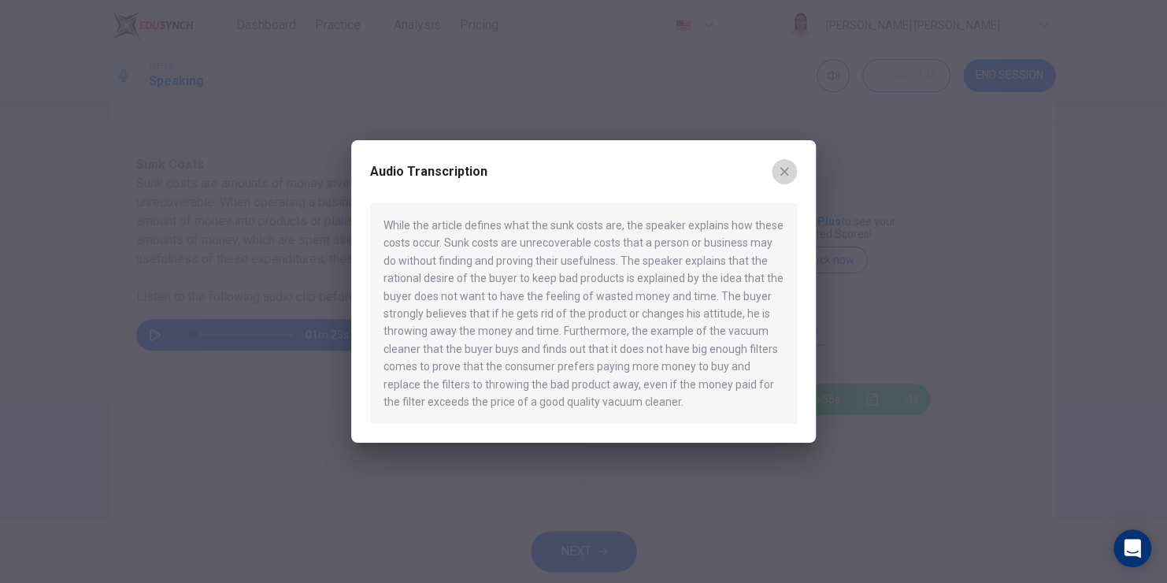
click at [788, 165] on icon "button" at bounding box center [784, 171] width 13 height 13
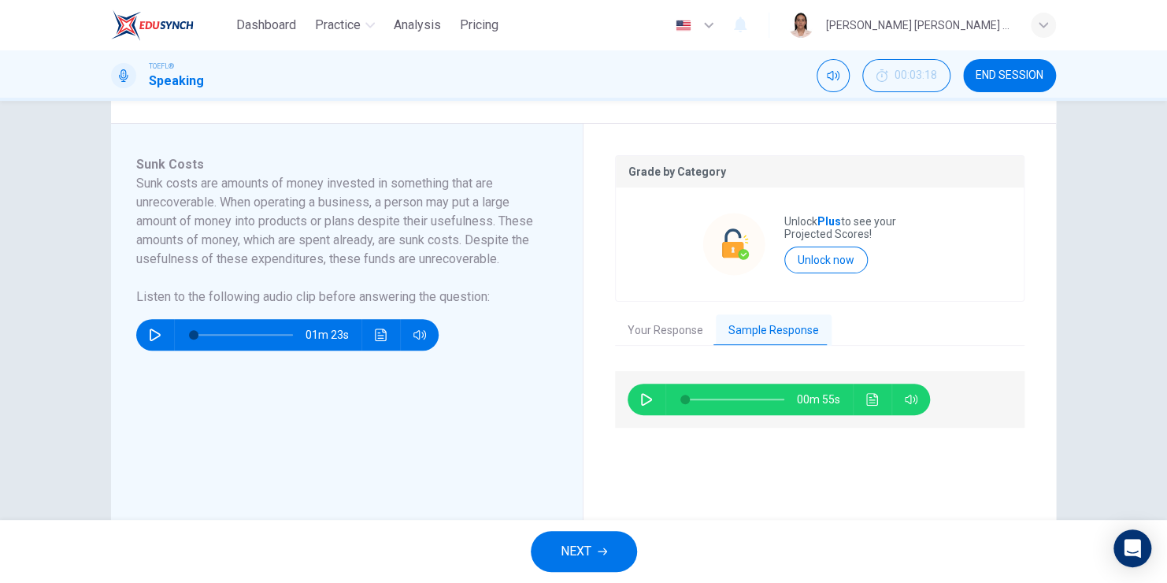
click at [647, 400] on icon "button" at bounding box center [646, 399] width 13 height 13
click at [870, 394] on icon "Click to see the audio transcription" at bounding box center [872, 399] width 12 height 13
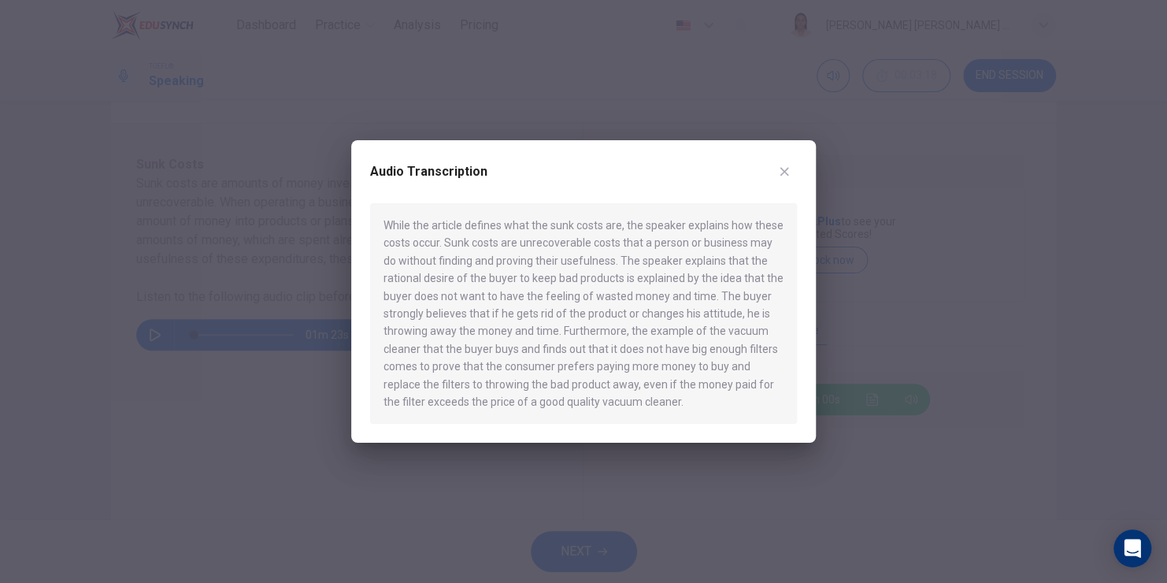
click at [784, 169] on icon "button" at bounding box center [784, 171] width 13 height 13
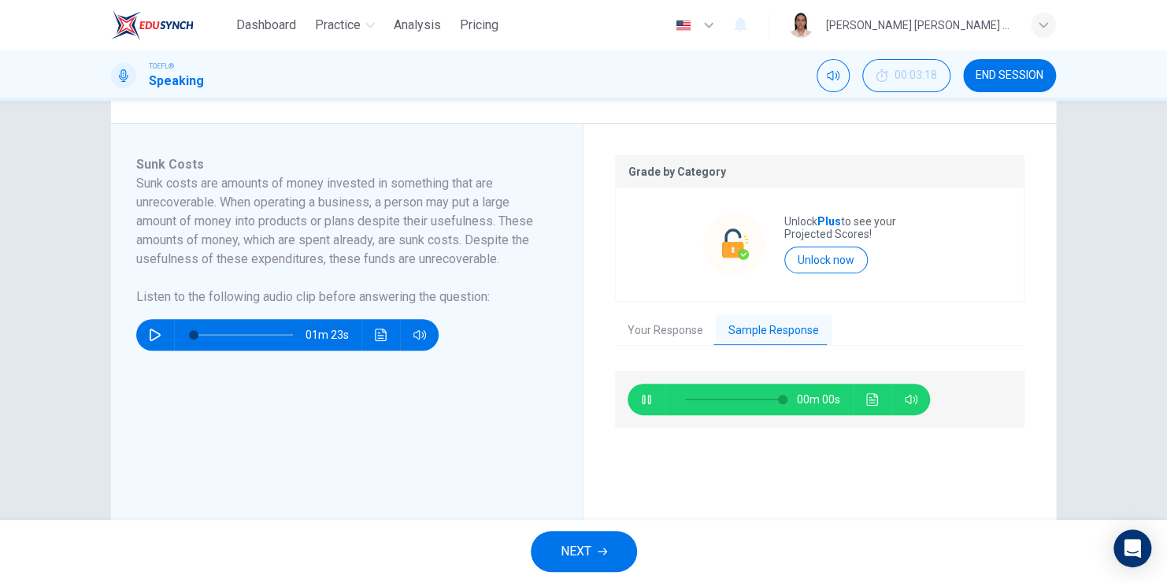
type input "0"
click at [580, 552] on span "NEXT" at bounding box center [576, 551] width 31 height 22
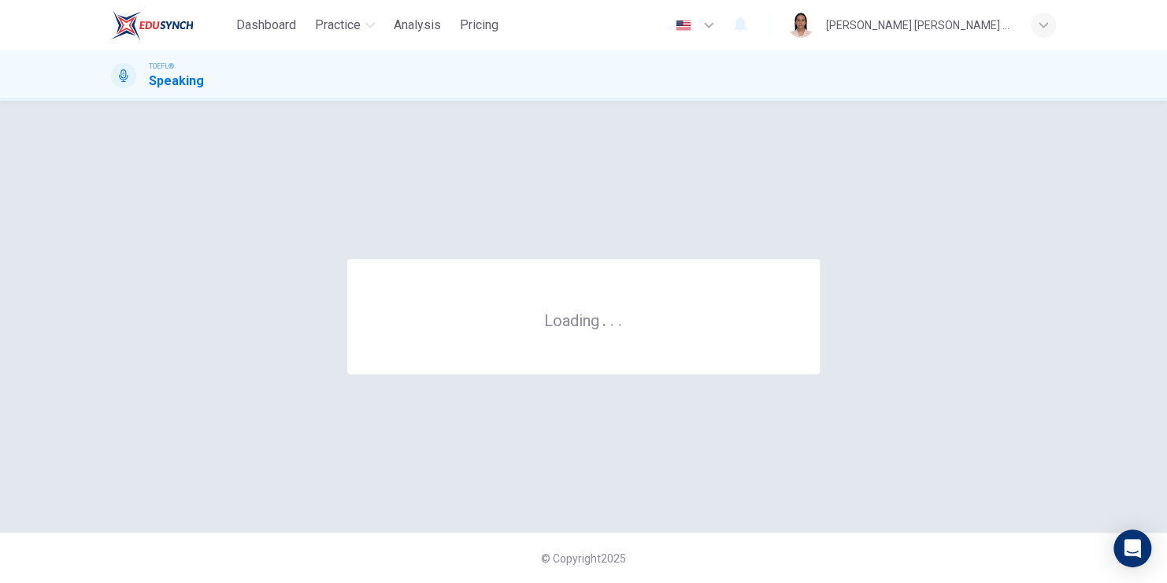
scroll to position [0, 0]
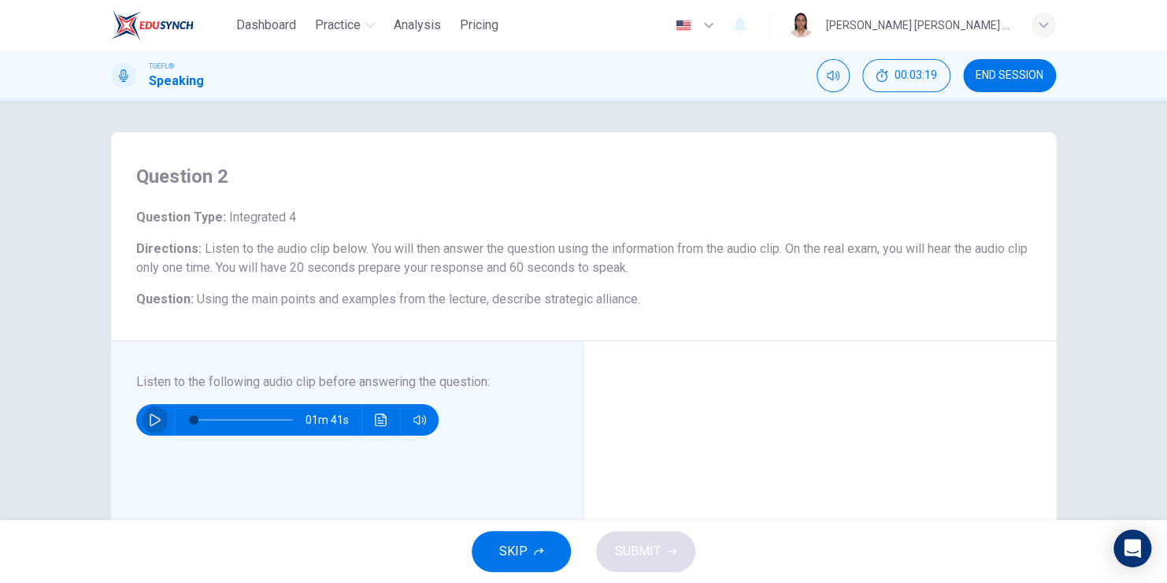
click at [154, 422] on icon "button" at bounding box center [155, 420] width 13 height 13
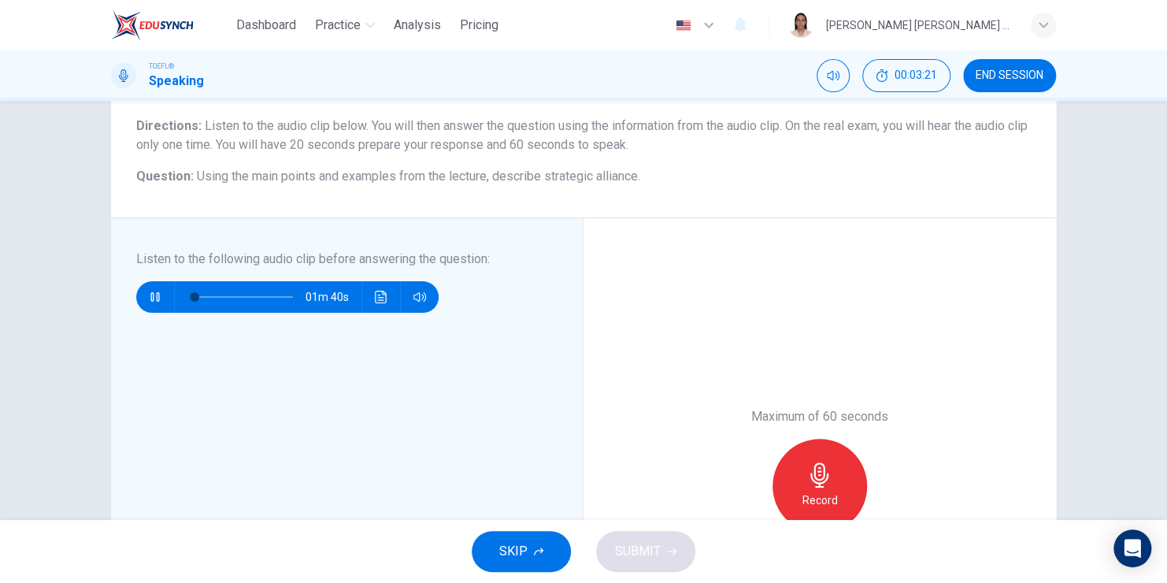
scroll to position [158, 0]
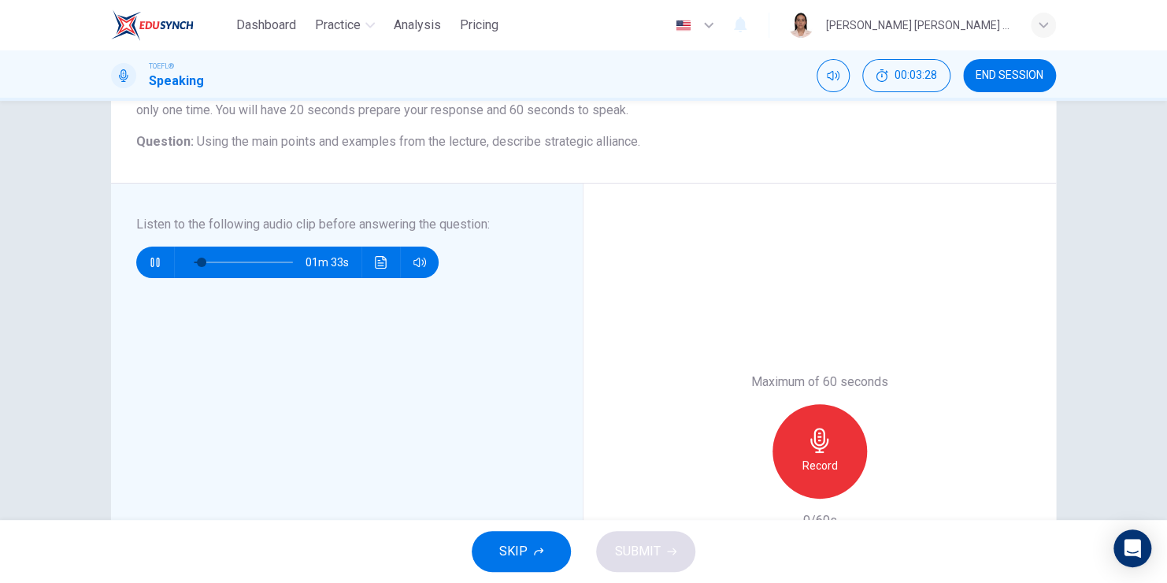
click at [382, 264] on icon "Click to see the audio transcription" at bounding box center [381, 262] width 13 height 13
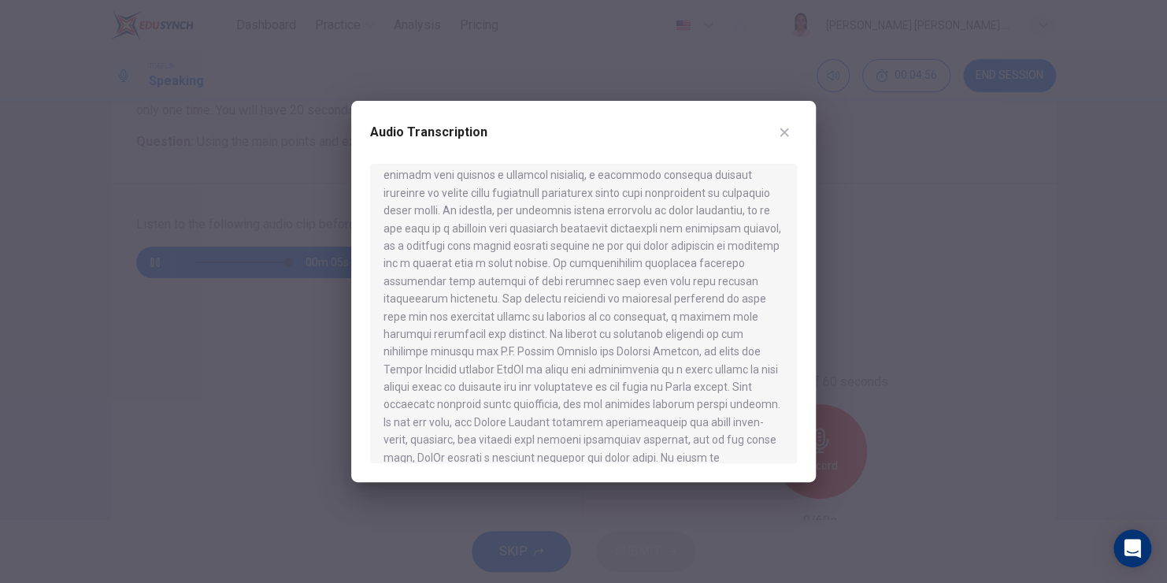
scroll to position [1, 0]
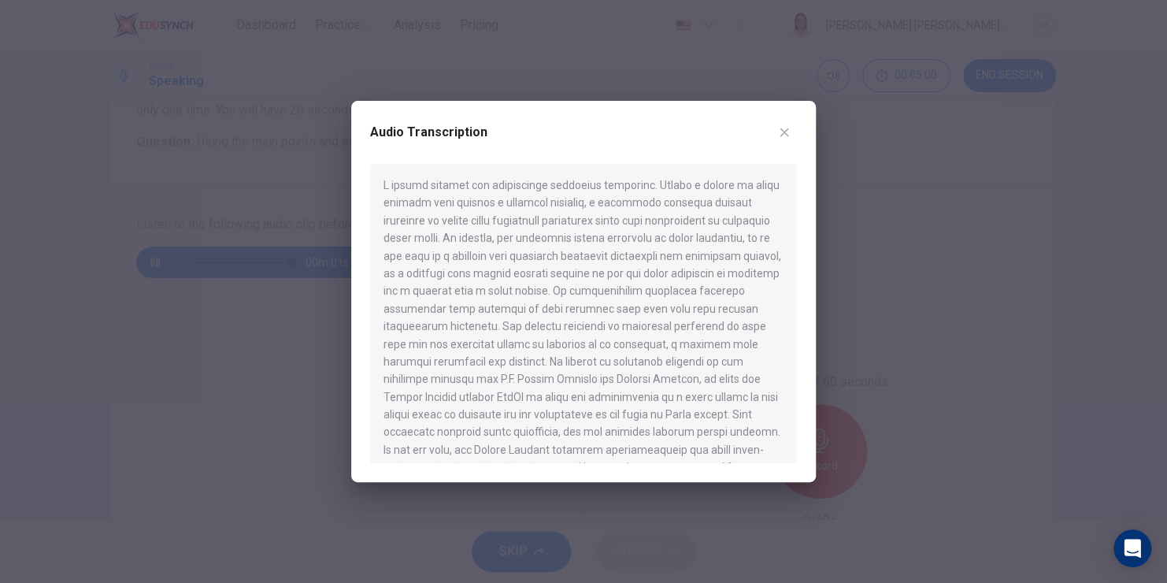
type input "0"
click at [786, 132] on icon "button" at bounding box center [784, 132] width 13 height 13
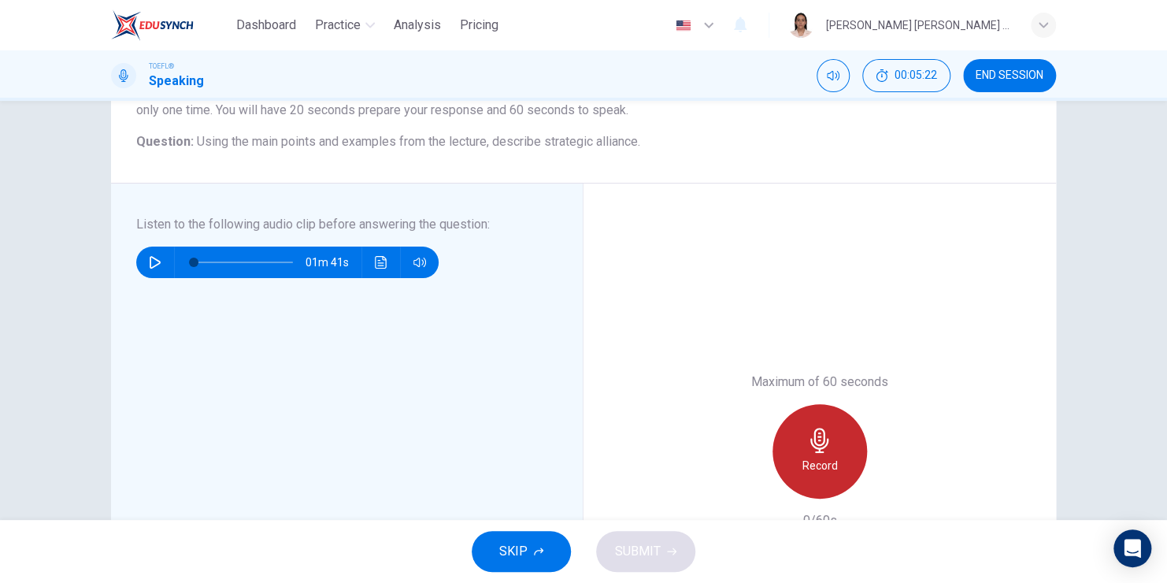
click at [842, 417] on div "Record" at bounding box center [820, 451] width 95 height 95
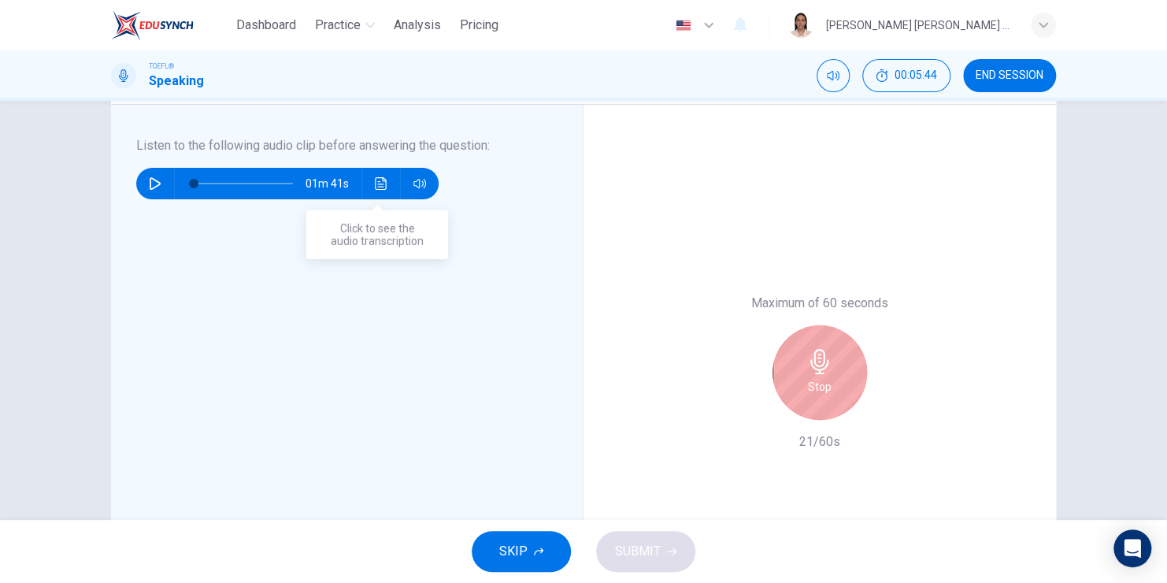
click at [377, 185] on icon "Click to see the audio transcription" at bounding box center [381, 183] width 13 height 13
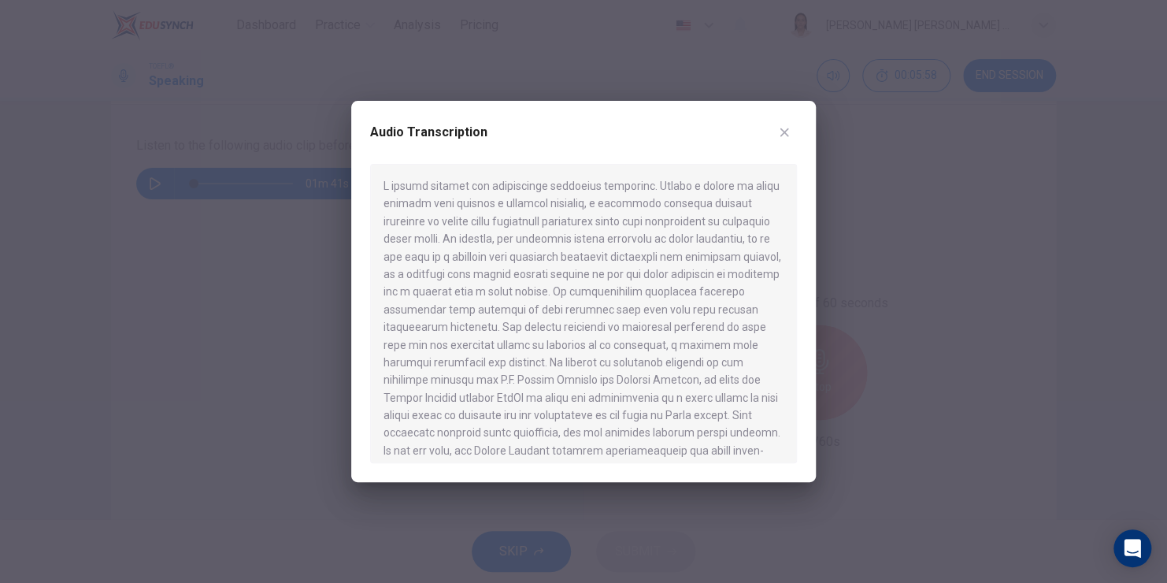
click at [782, 130] on icon "button" at bounding box center [785, 132] width 9 height 9
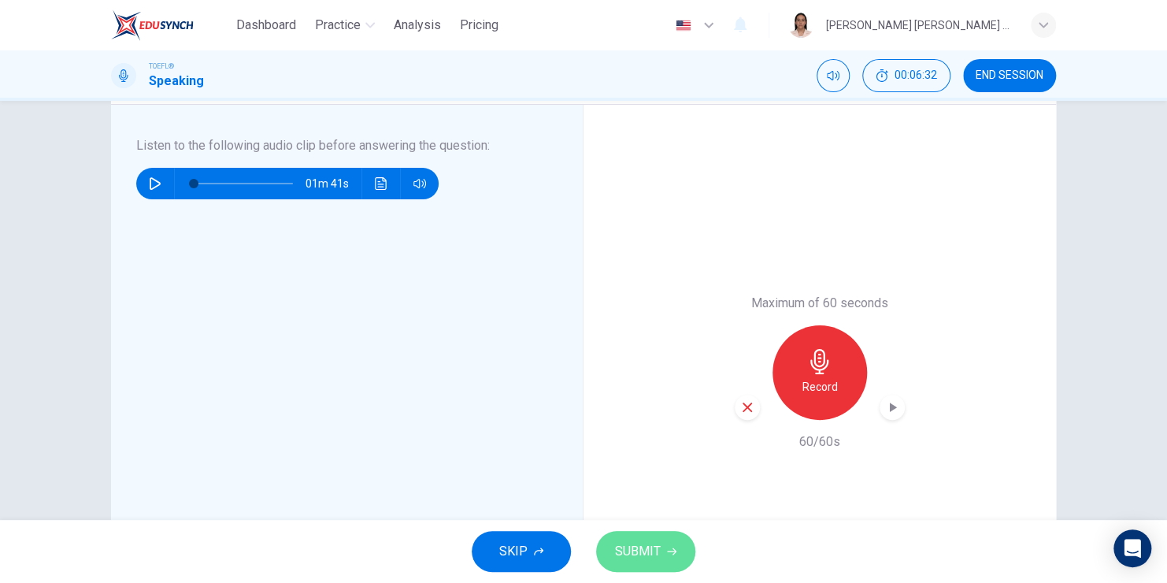
click at [651, 546] on span "SUBMIT" at bounding box center [638, 551] width 46 height 22
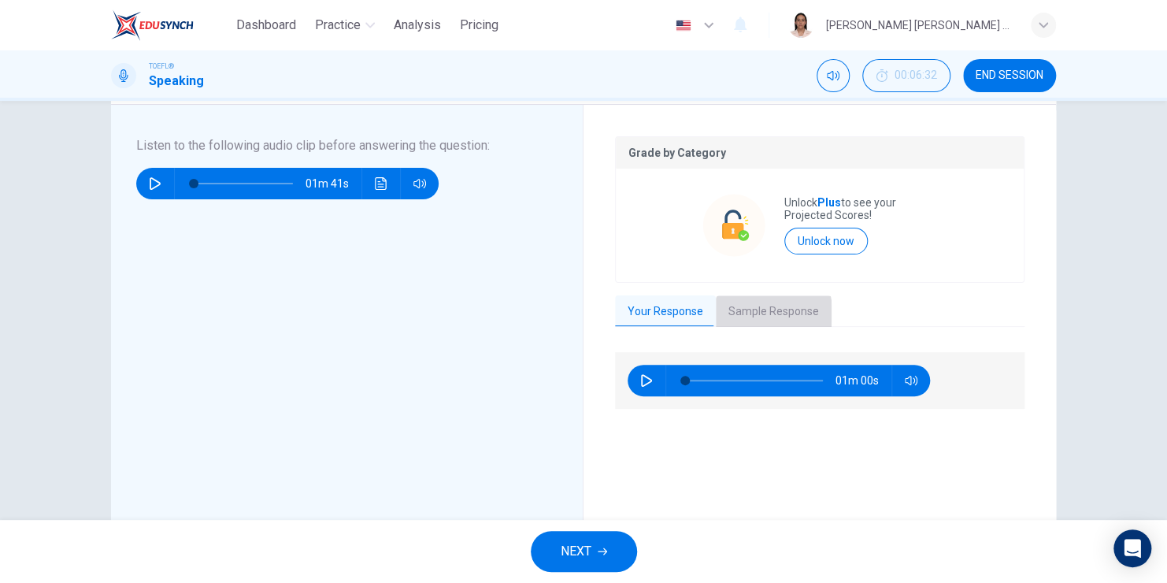
click at [741, 313] on button "Sample Response" at bounding box center [774, 311] width 116 height 33
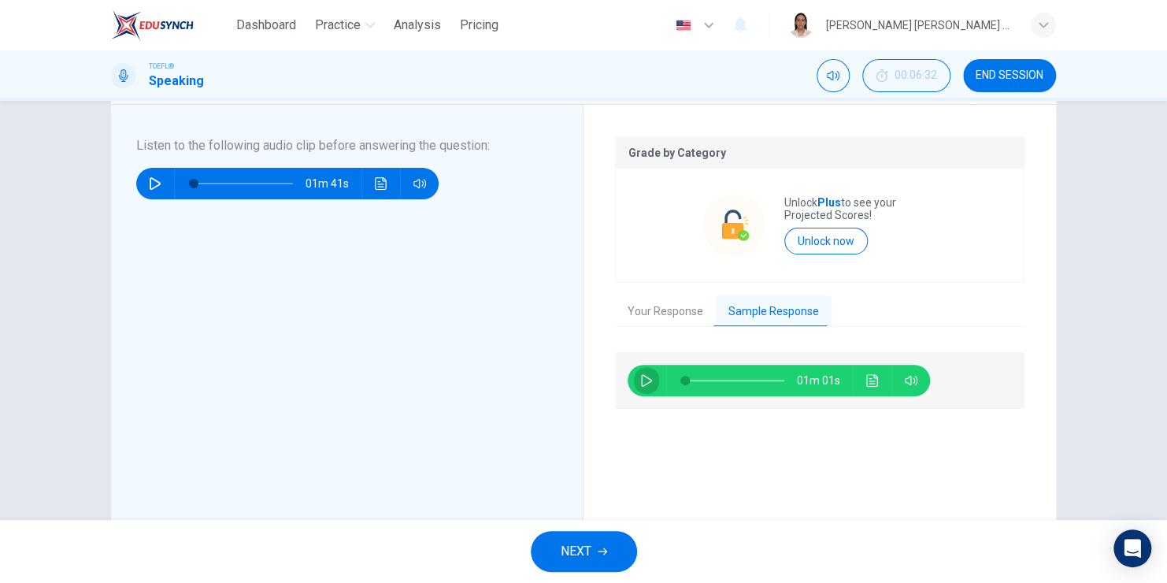
click at [640, 384] on icon "button" at bounding box center [646, 380] width 13 height 13
click at [870, 375] on icon "Click to see the audio transcription" at bounding box center [872, 380] width 12 height 13
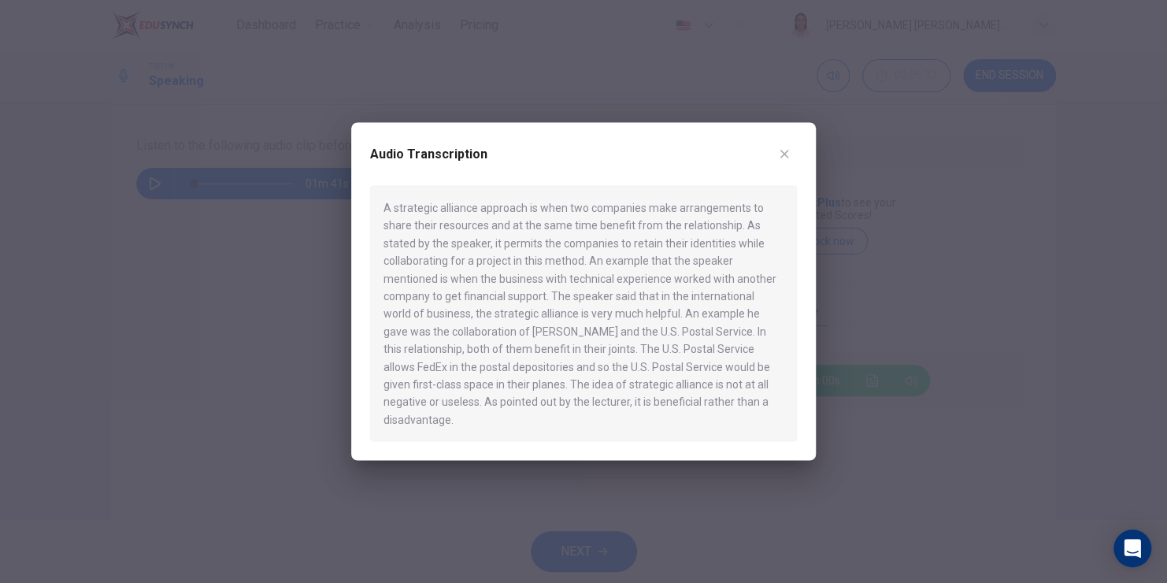
type input "0"
click at [781, 160] on icon "button" at bounding box center [784, 153] width 13 height 13
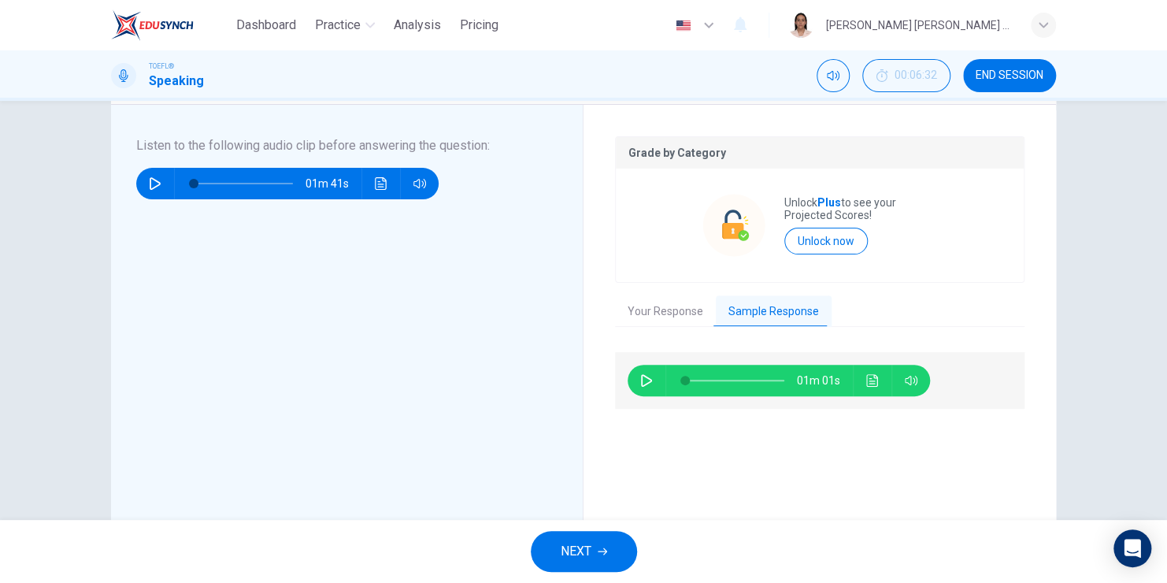
click at [605, 545] on button "NEXT" at bounding box center [584, 551] width 106 height 41
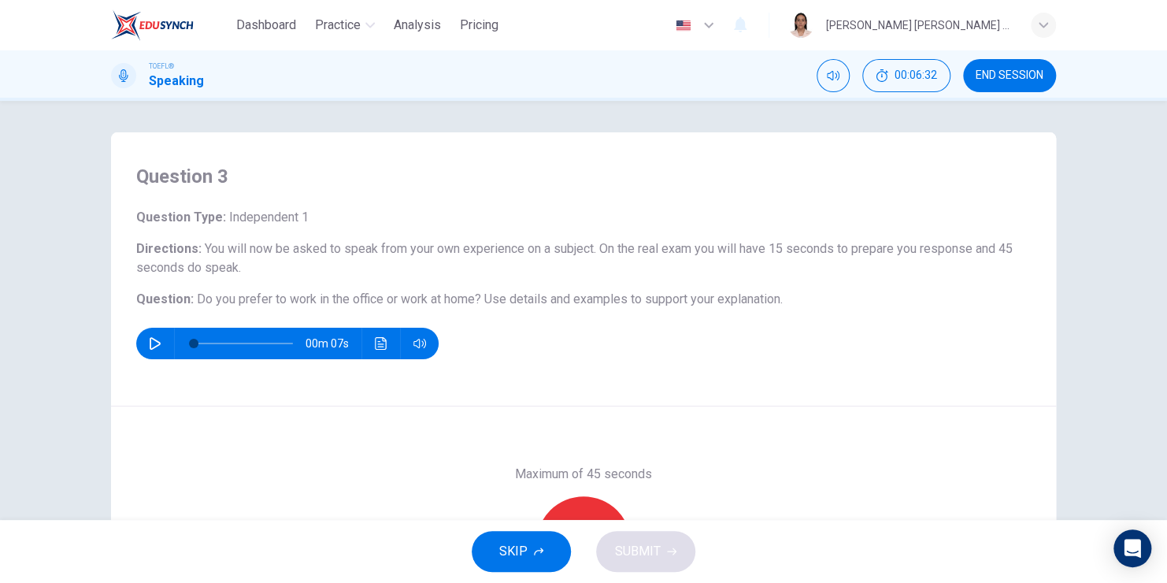
scroll to position [79, 0]
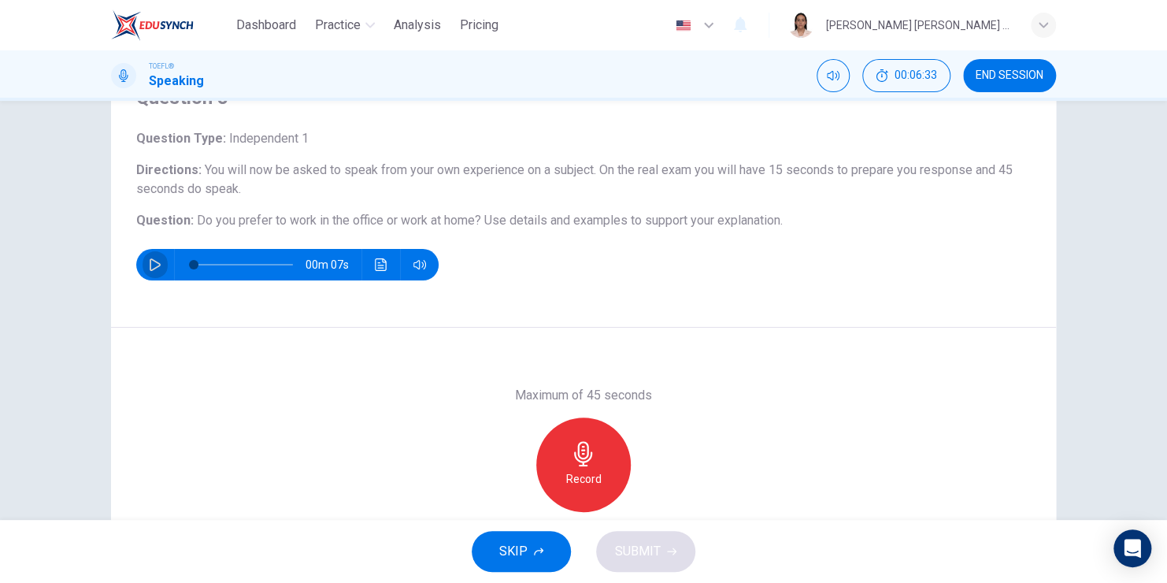
click at [143, 259] on button "button" at bounding box center [155, 265] width 25 height 32
type input "0"
click at [573, 463] on icon "button" at bounding box center [583, 453] width 25 height 25
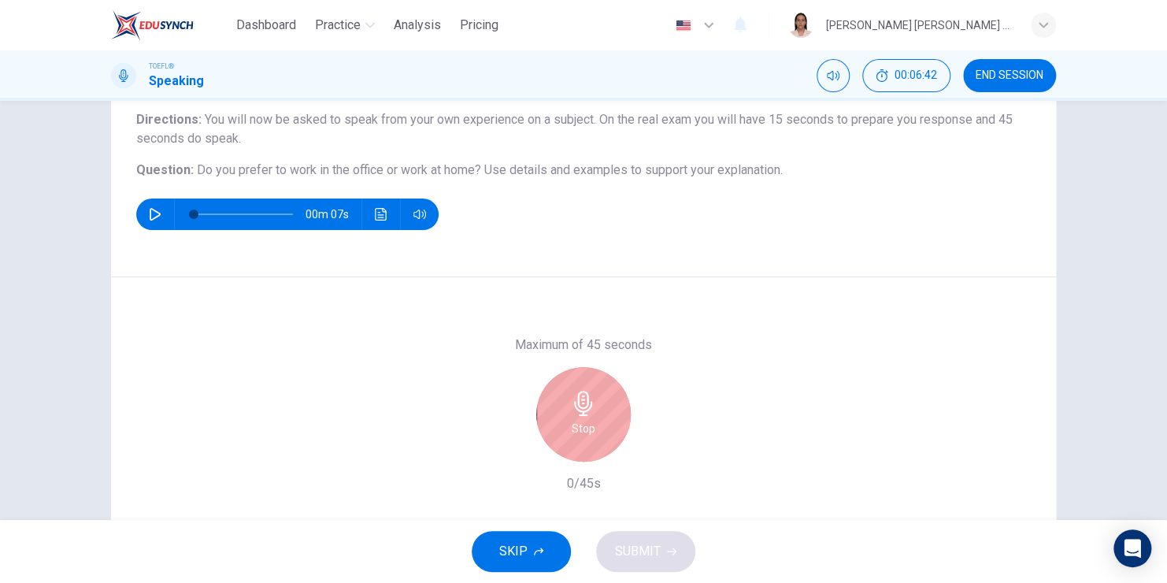
scroll to position [158, 0]
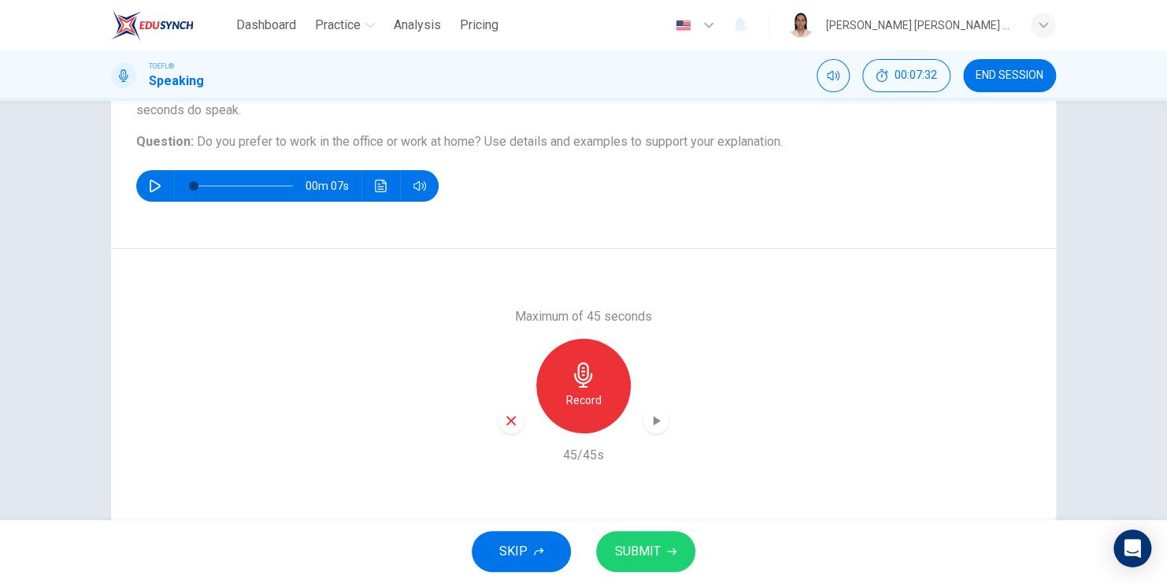
click at [653, 558] on span "SUBMIT" at bounding box center [638, 551] width 46 height 22
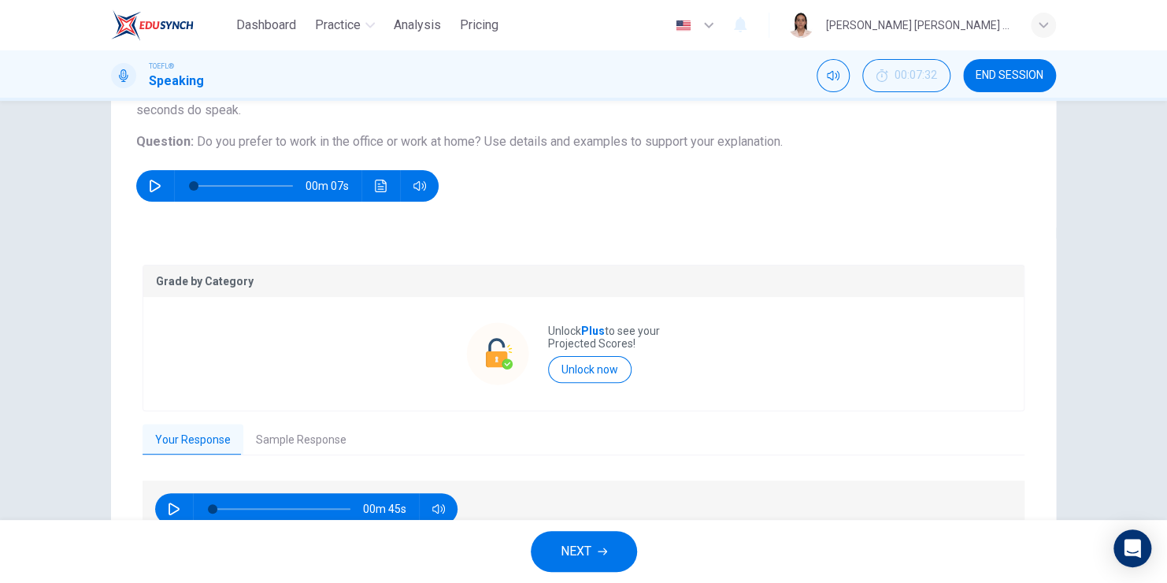
scroll to position [236, 0]
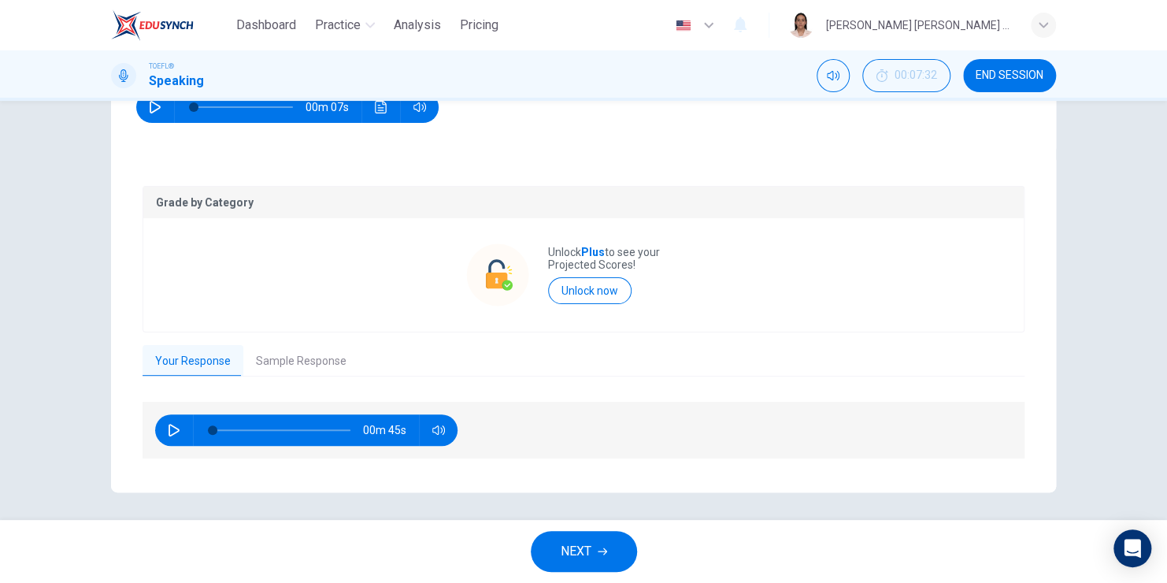
click at [274, 353] on button "Sample Response" at bounding box center [301, 361] width 116 height 33
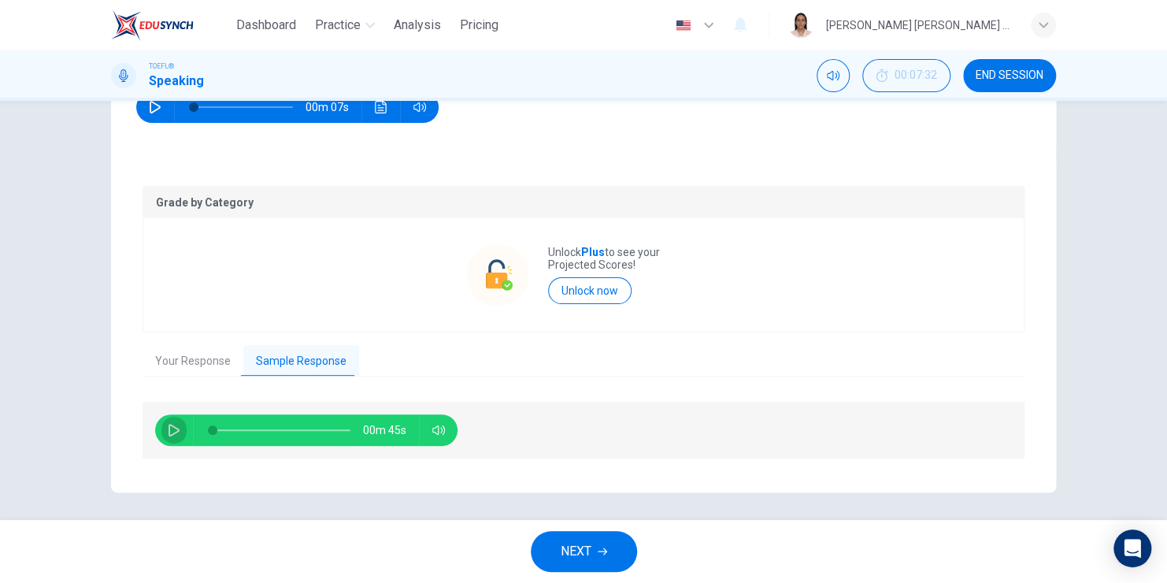
click at [171, 430] on icon "button" at bounding box center [174, 430] width 13 height 13
type input "0"
click at [602, 547] on icon "button" at bounding box center [602, 551] width 9 height 9
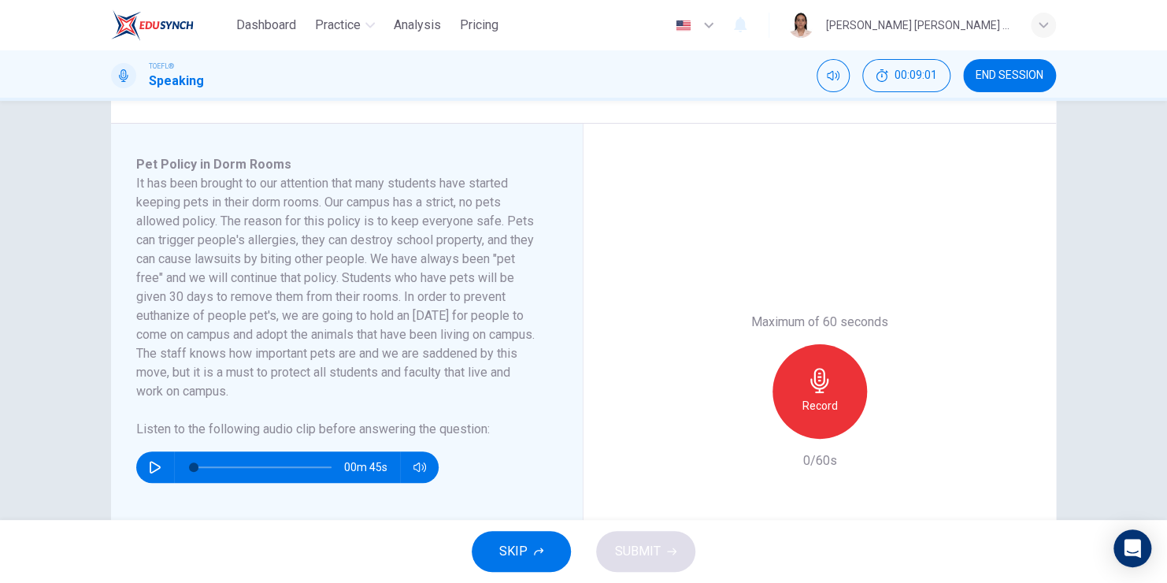
click at [152, 463] on icon "button" at bounding box center [155, 467] width 13 height 13
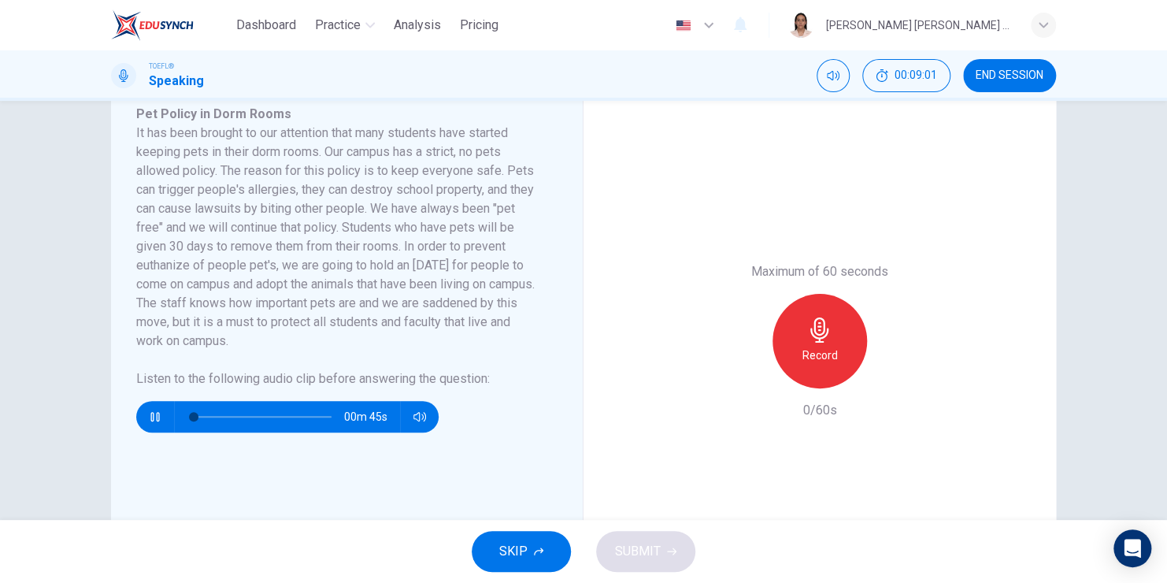
scroll to position [315, 0]
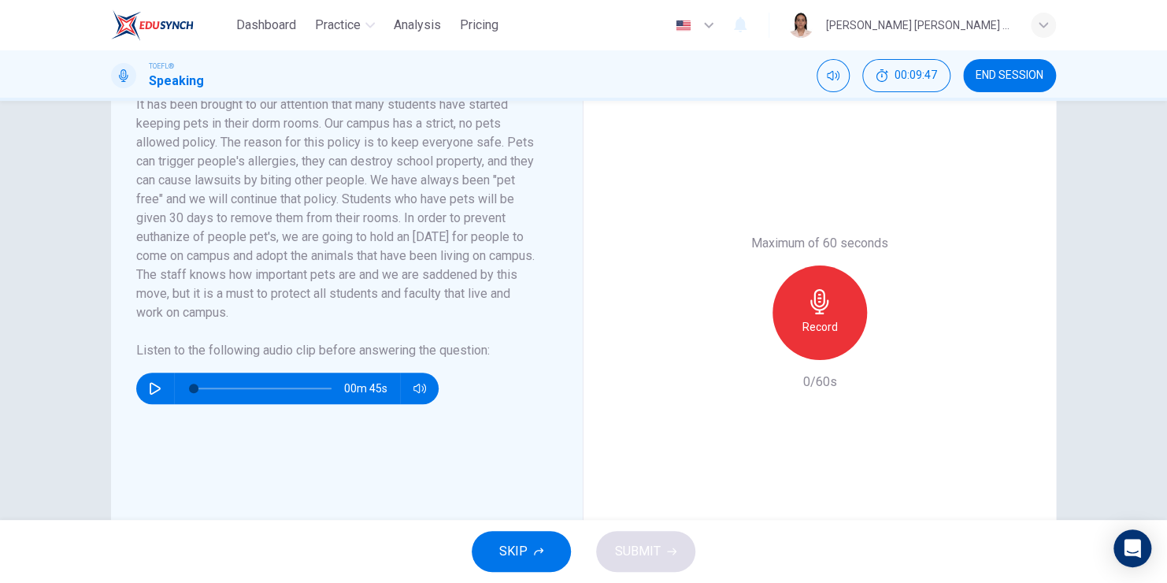
type input "0"
click at [785, 321] on div "Record" at bounding box center [820, 312] width 95 height 95
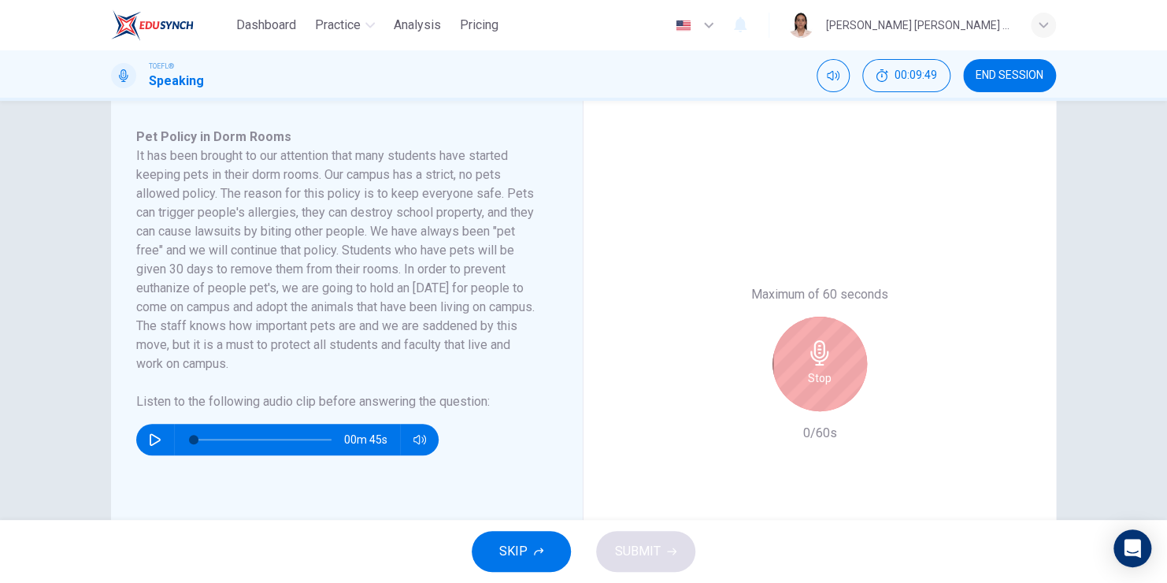
scroll to position [236, 0]
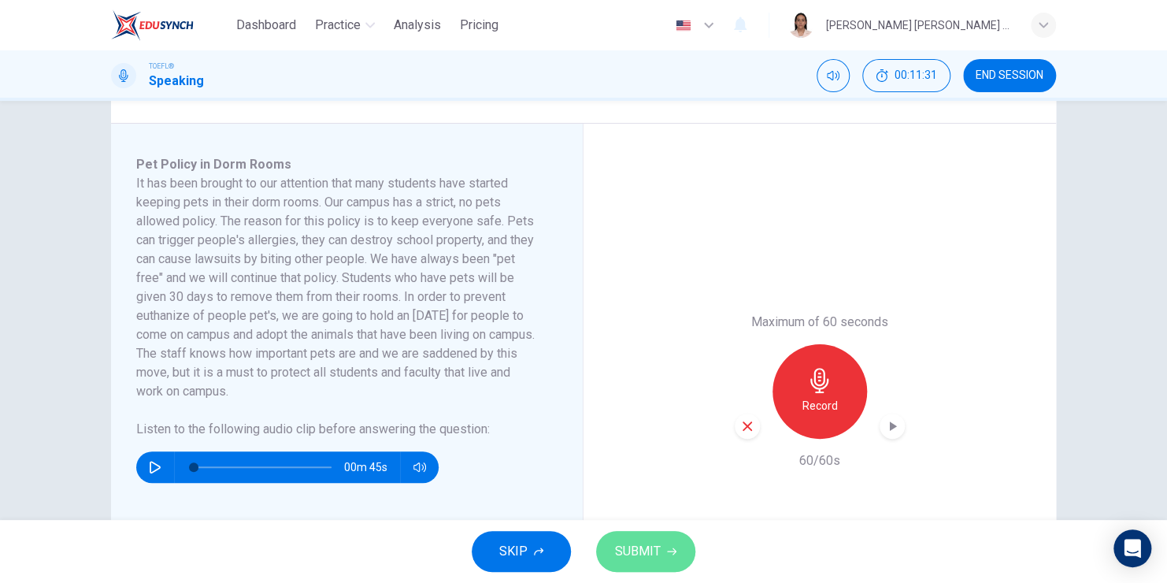
click at [621, 550] on span "SUBMIT" at bounding box center [638, 551] width 46 height 22
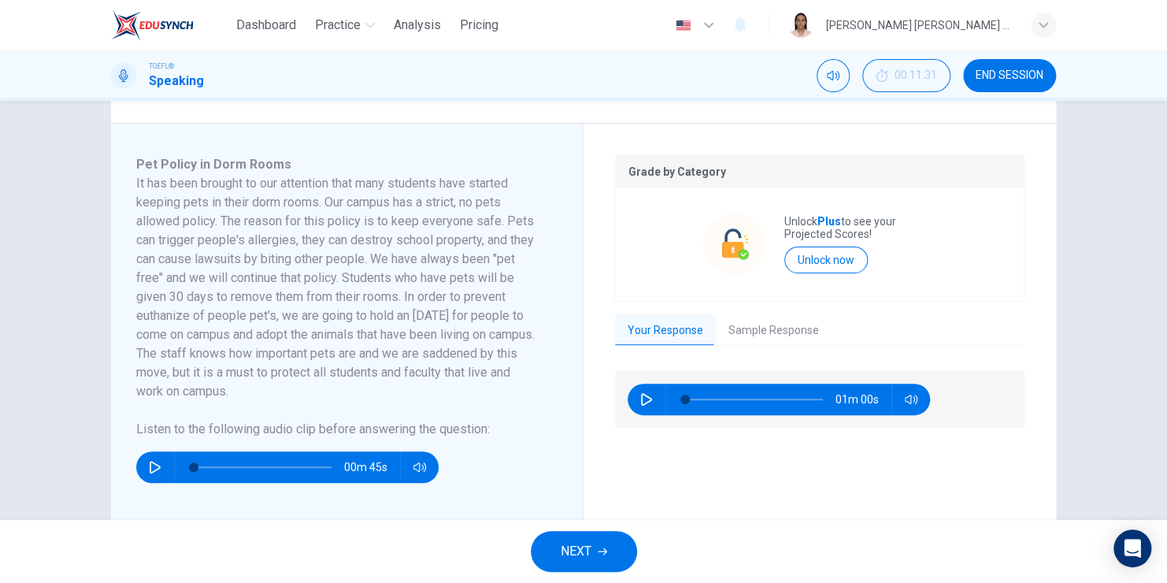
click at [735, 331] on button "Sample Response" at bounding box center [774, 330] width 116 height 33
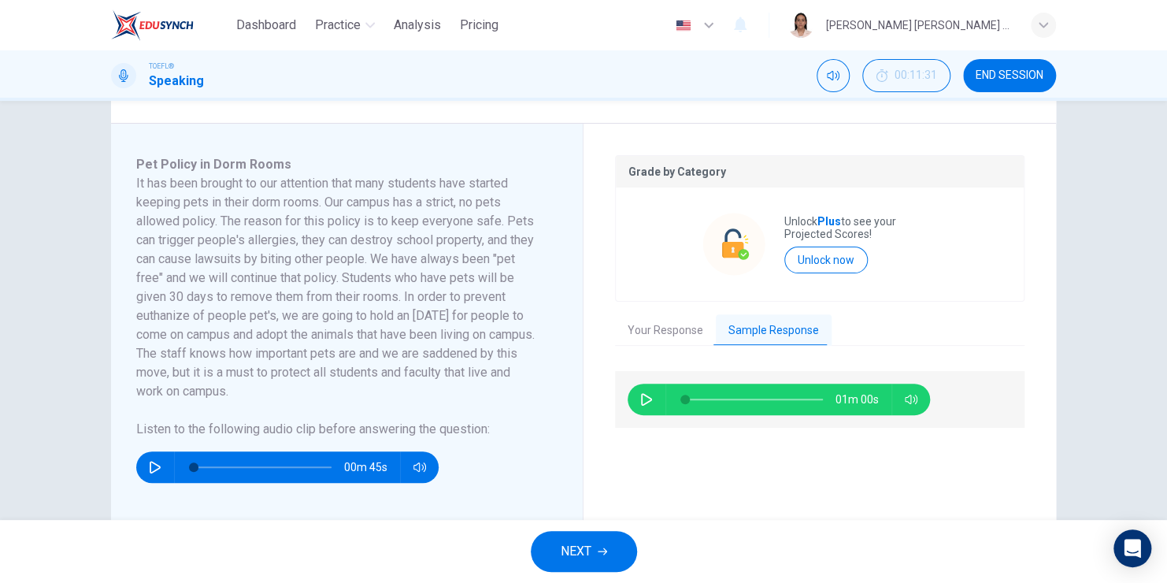
click at [640, 393] on icon "button" at bounding box center [646, 399] width 13 height 13
type input "0"
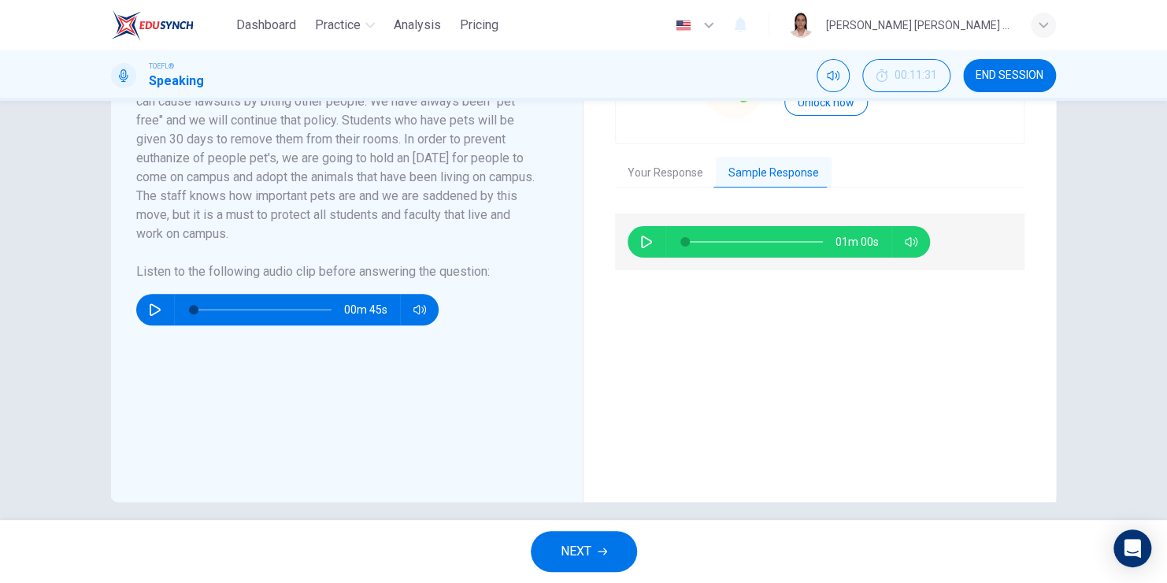
click at [574, 561] on span "NEXT" at bounding box center [576, 551] width 31 height 22
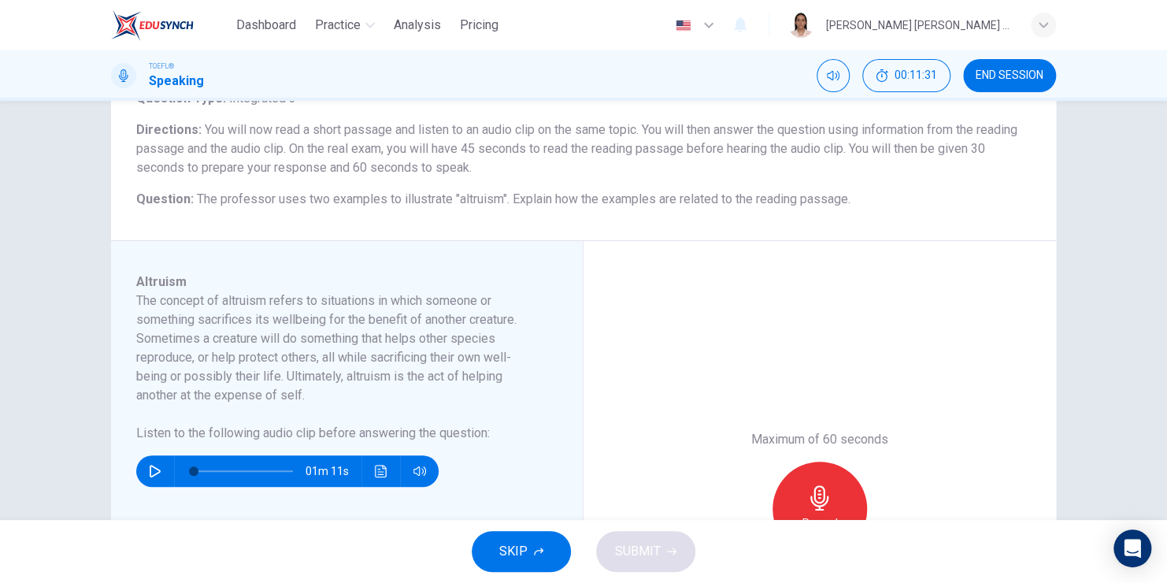
scroll to position [158, 0]
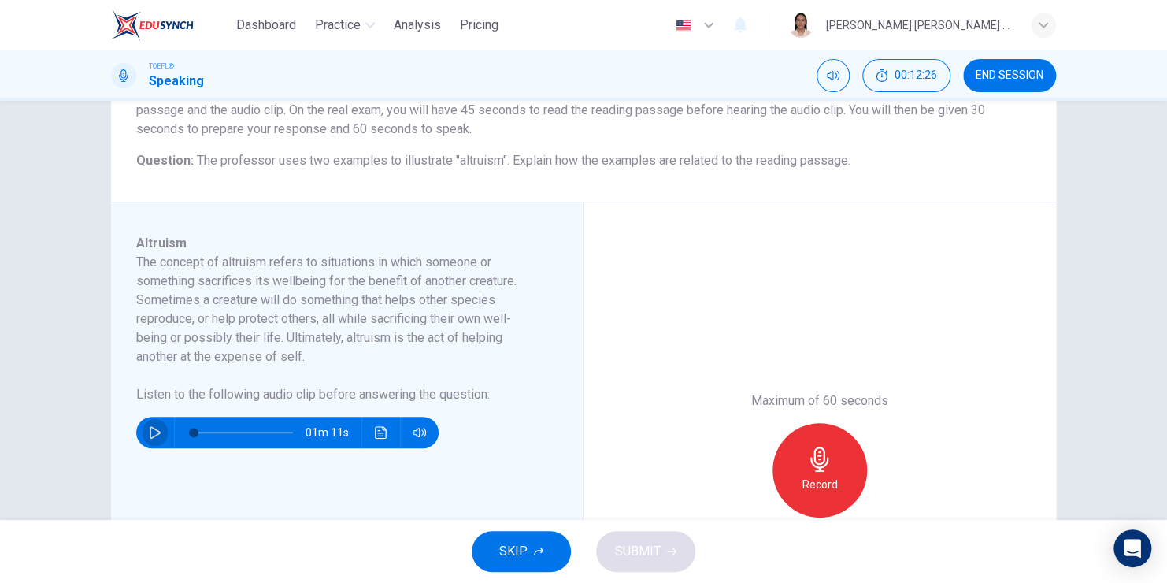
click at [156, 428] on icon "button" at bounding box center [155, 432] width 13 height 13
type input "0"
click at [818, 468] on icon "button" at bounding box center [819, 459] width 25 height 25
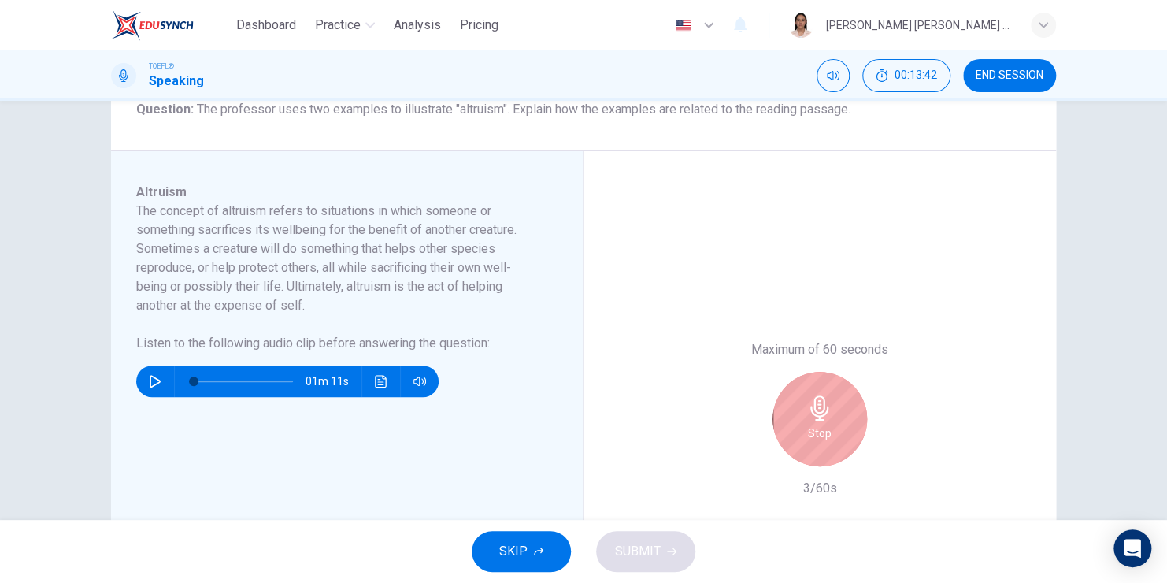
scroll to position [236, 0]
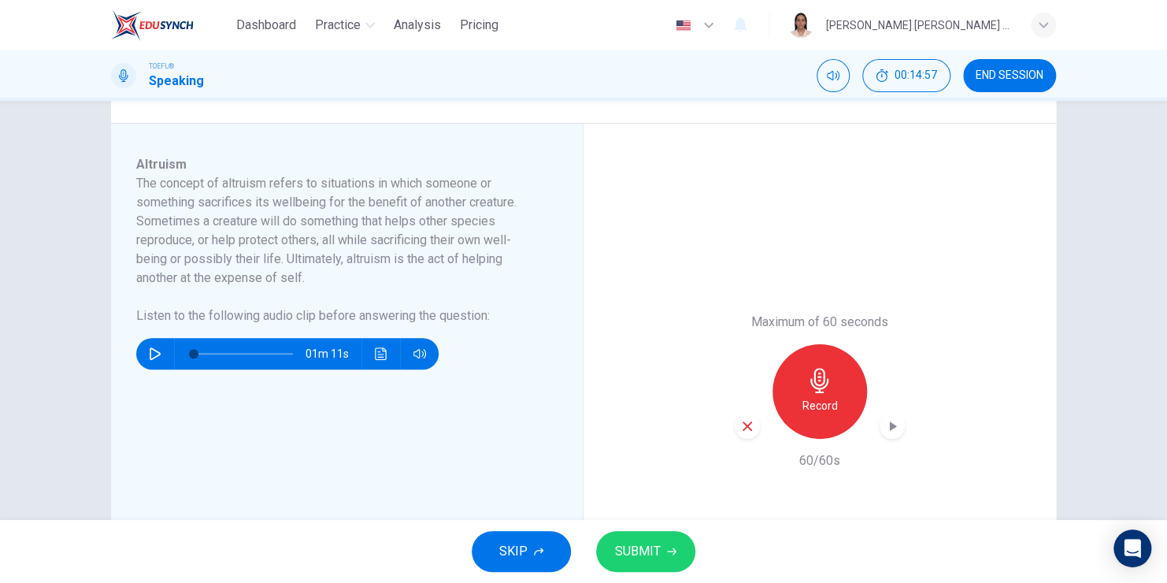
click at [647, 542] on span "SUBMIT" at bounding box center [638, 551] width 46 height 22
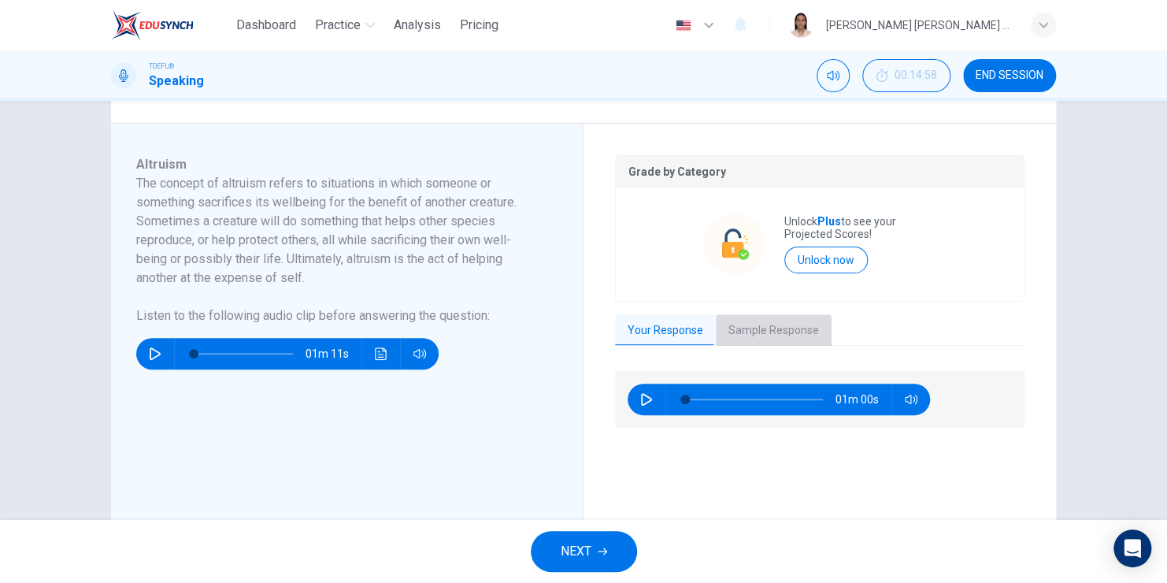
click at [742, 341] on button "Sample Response" at bounding box center [774, 330] width 116 height 33
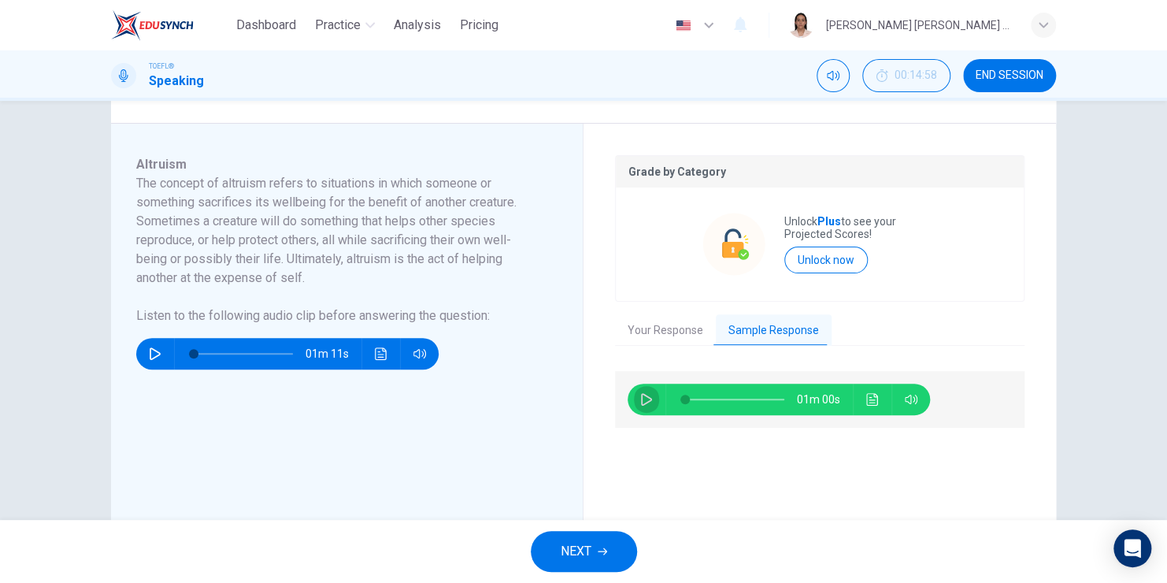
click at [640, 400] on icon "button" at bounding box center [646, 399] width 13 height 13
click at [872, 400] on icon "Click to see the audio transcription" at bounding box center [872, 399] width 13 height 13
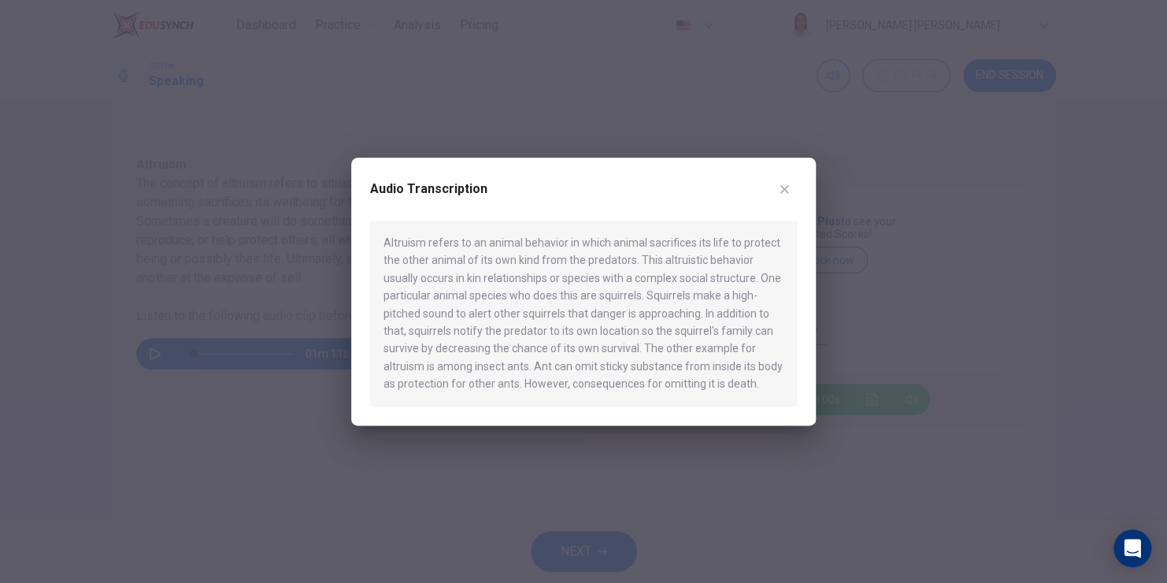
type input "0"
click at [782, 198] on button "button" at bounding box center [784, 188] width 25 height 25
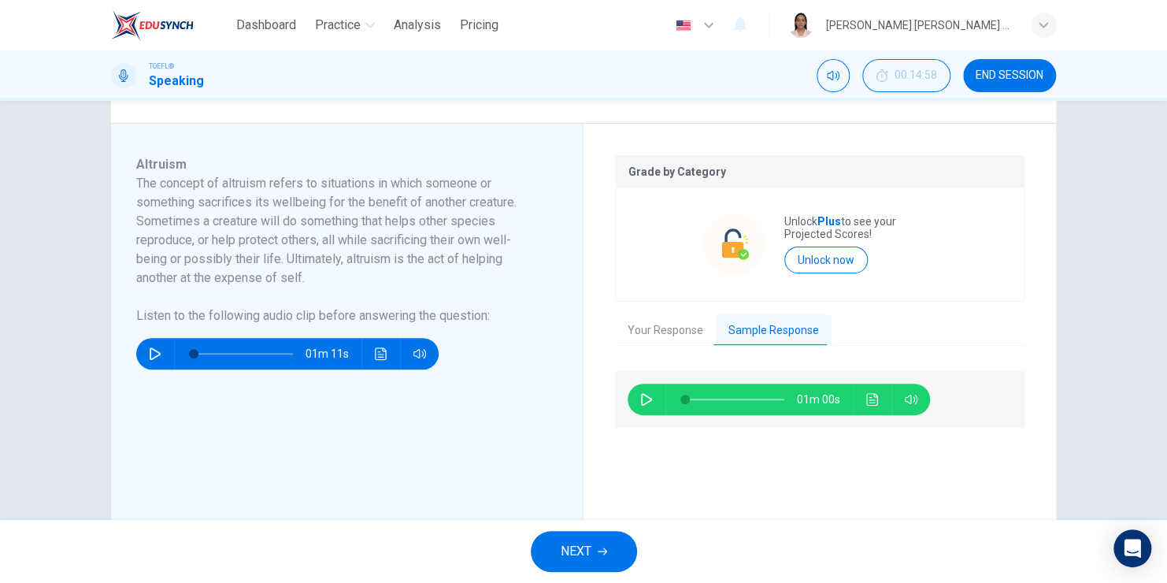
click at [588, 549] on span "NEXT" at bounding box center [576, 551] width 31 height 22
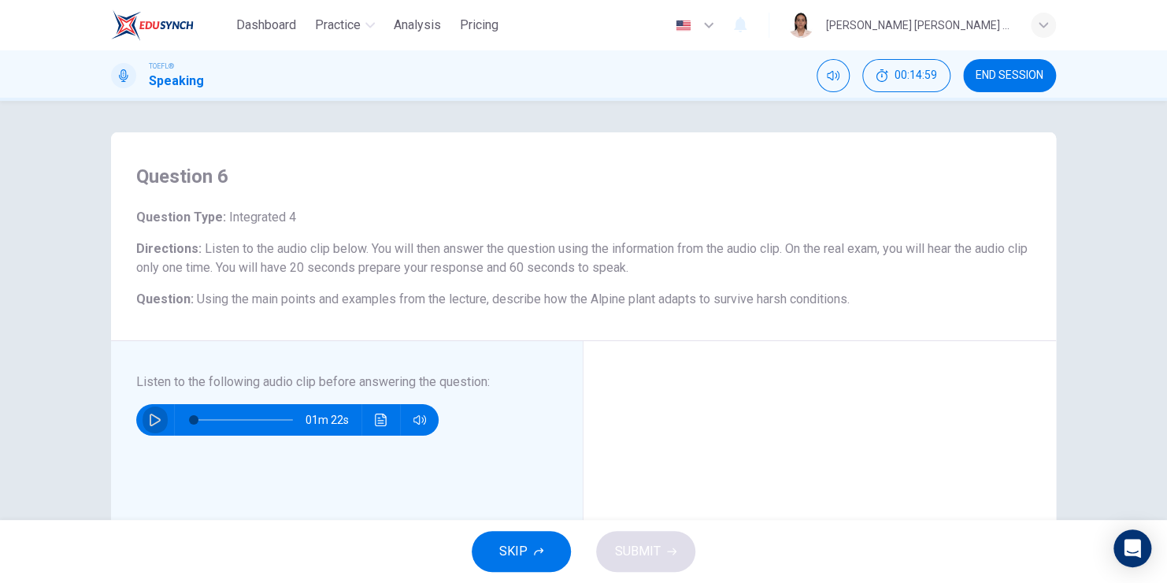
click at [143, 417] on button "button" at bounding box center [155, 420] width 25 height 32
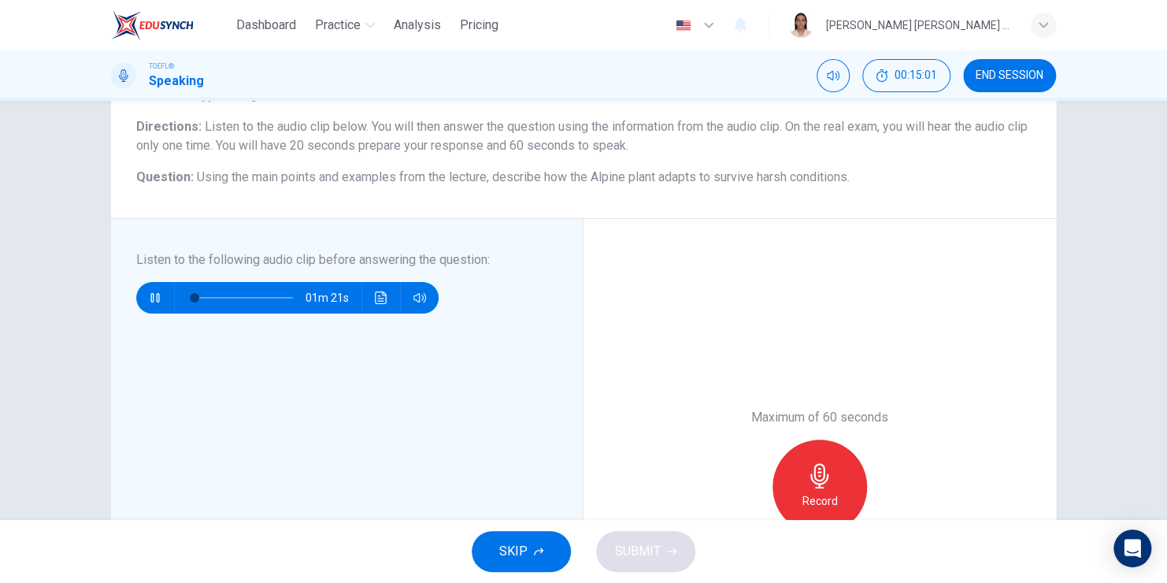
scroll to position [158, 0]
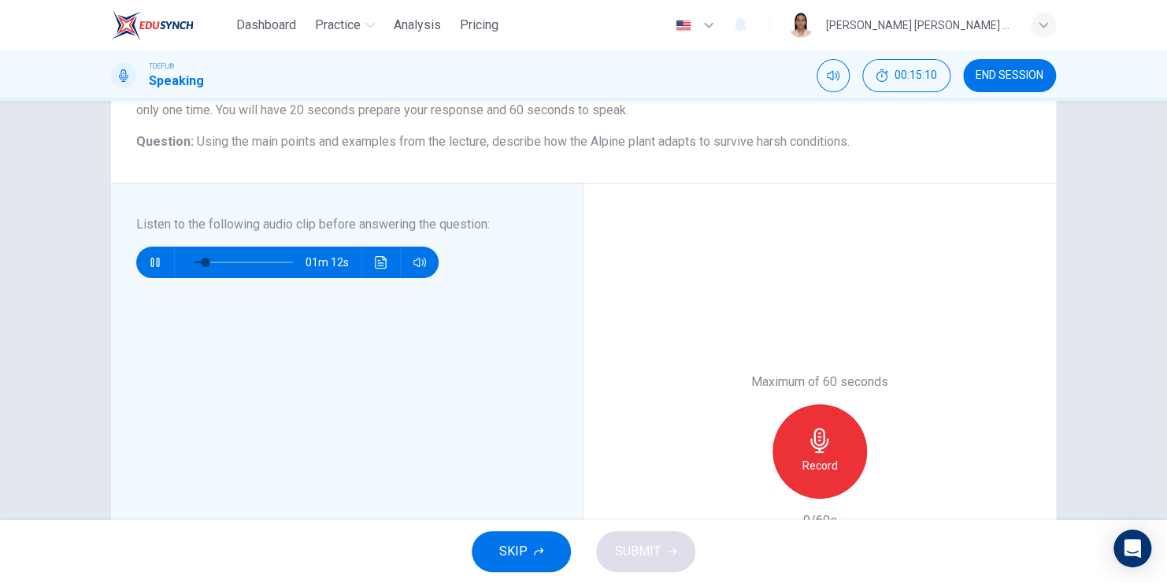
click at [369, 265] on button "Click to see the audio transcription" at bounding box center [381, 263] width 25 height 32
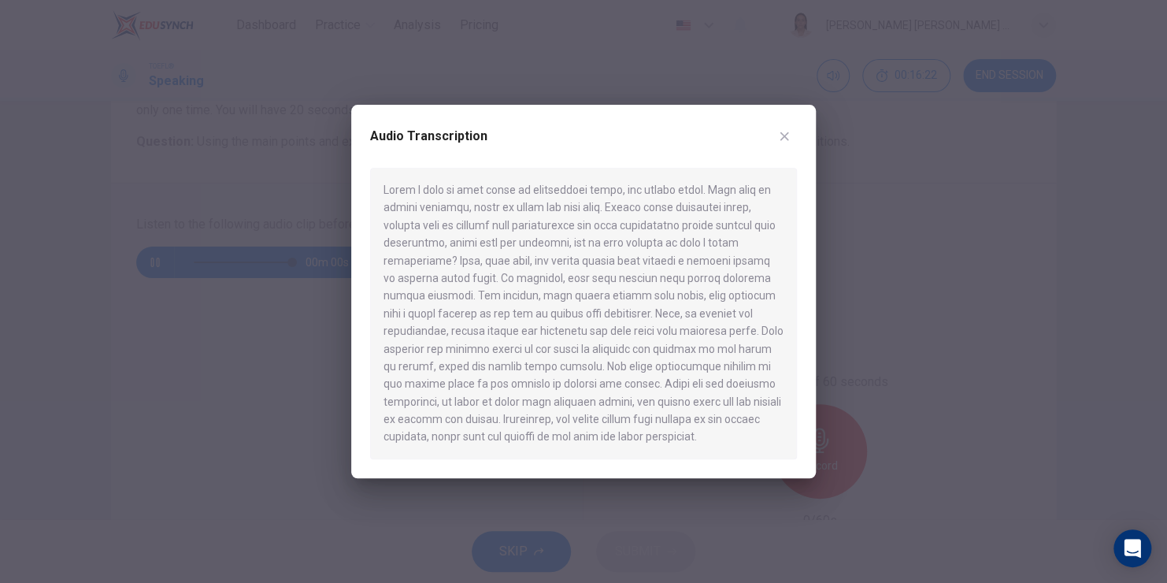
type input "0"
click at [1014, 370] on div at bounding box center [583, 291] width 1167 height 583
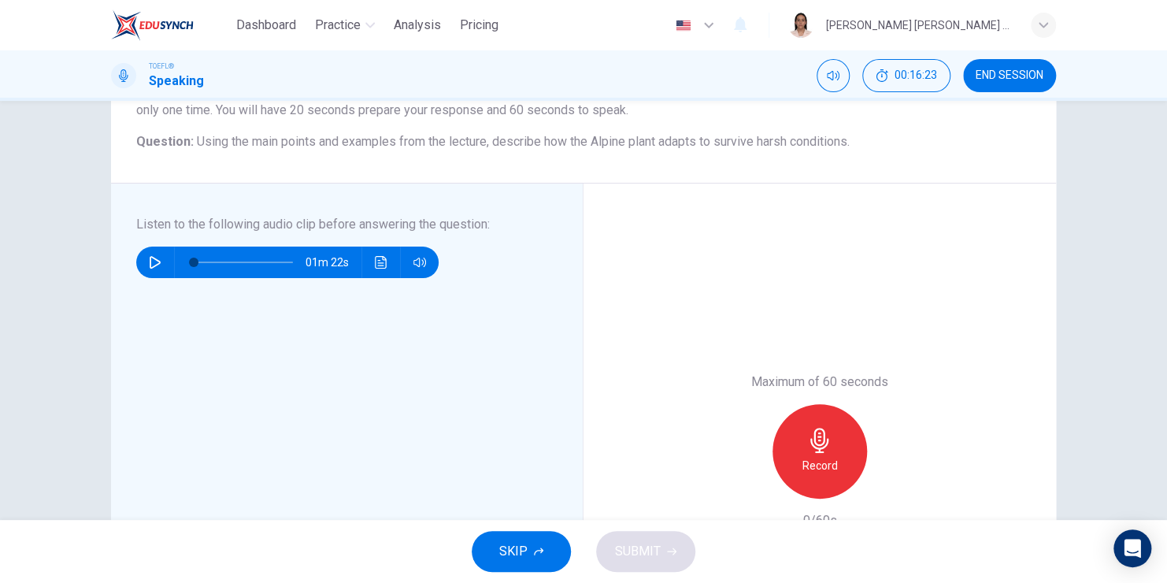
click at [812, 432] on icon "button" at bounding box center [819, 440] width 25 height 25
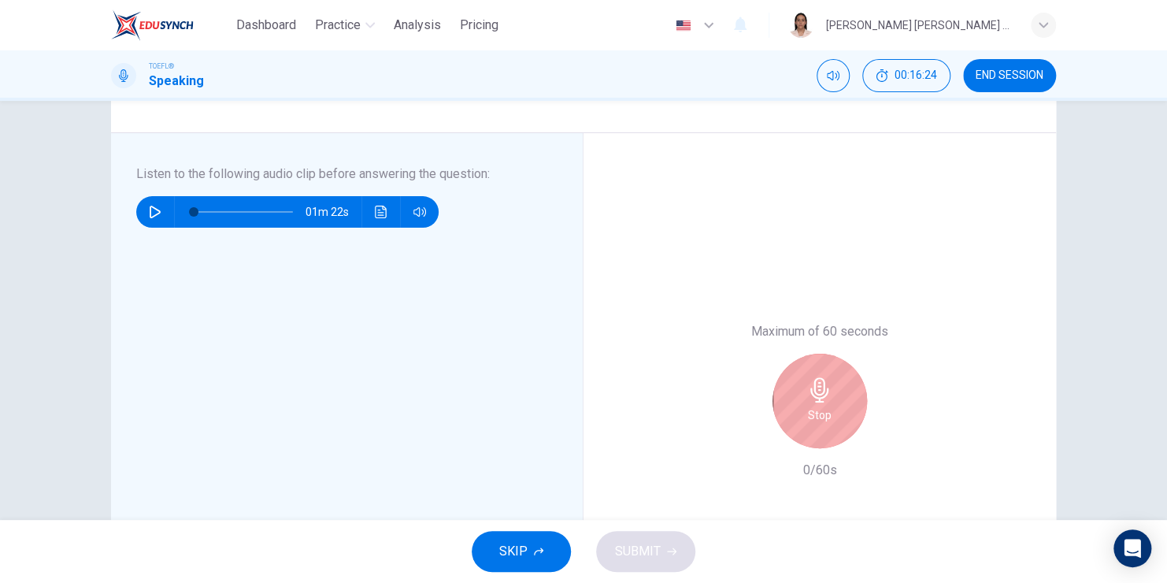
scroll to position [236, 0]
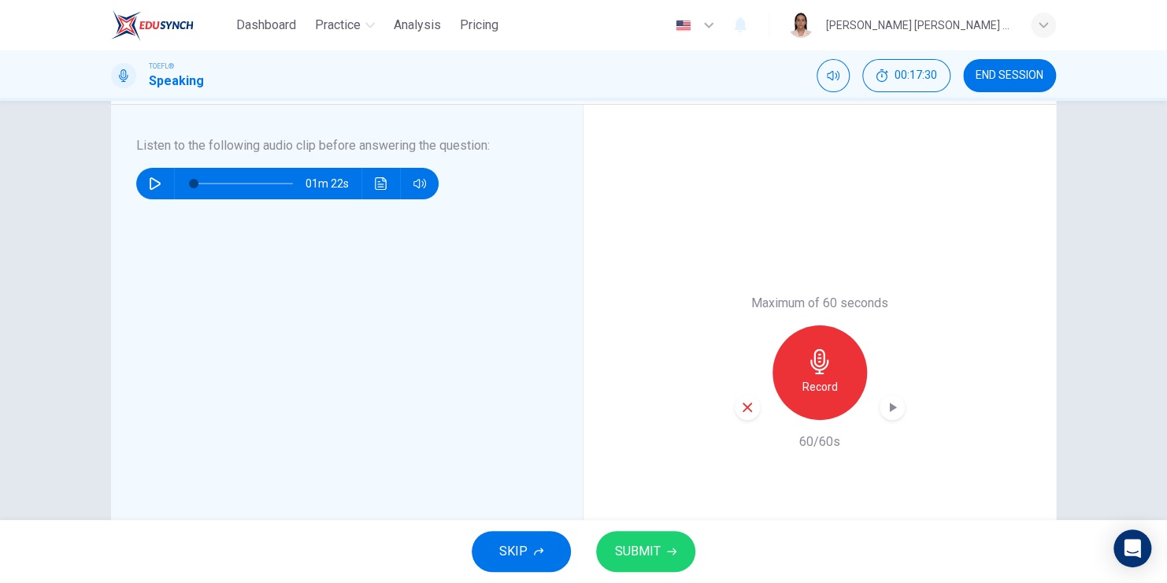
click at [655, 558] on span "SUBMIT" at bounding box center [638, 551] width 46 height 22
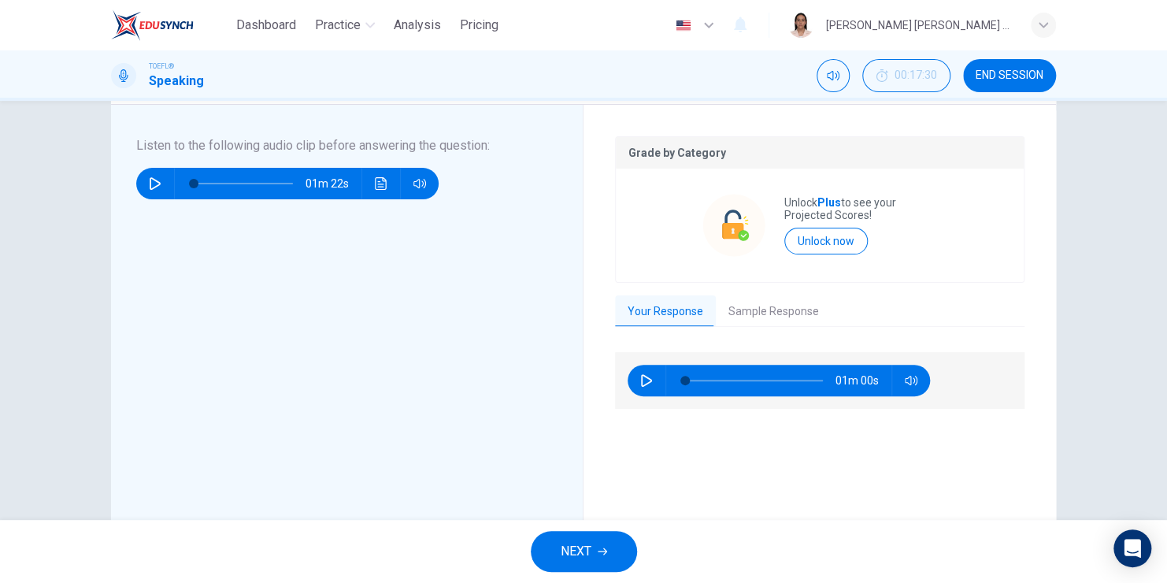
click at [753, 319] on button "Sample Response" at bounding box center [774, 311] width 116 height 33
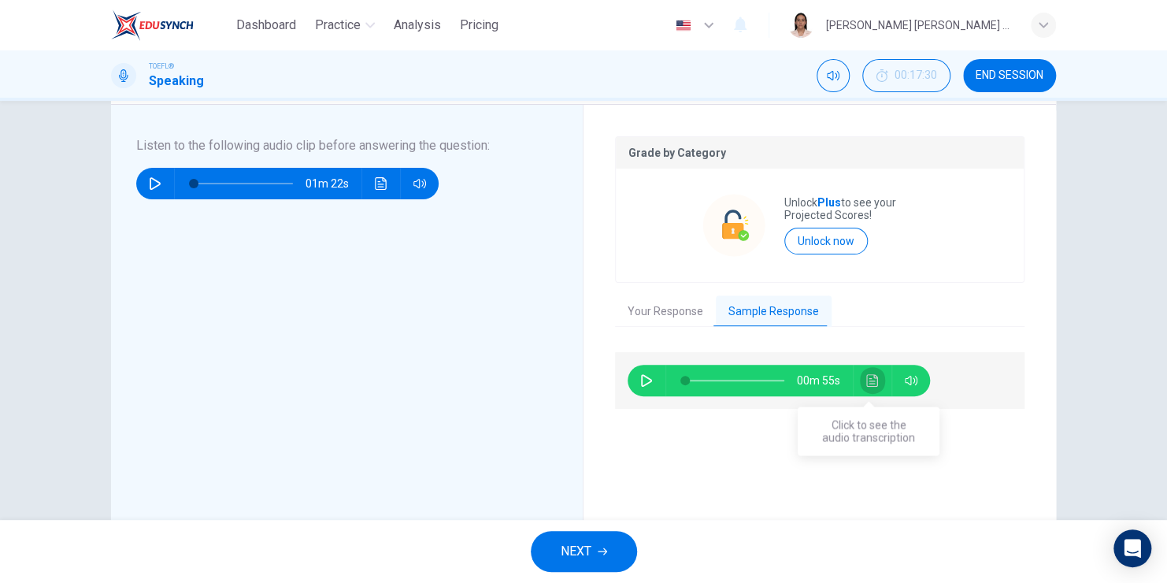
click at [876, 377] on button "Click to see the audio transcription" at bounding box center [872, 381] width 25 height 32
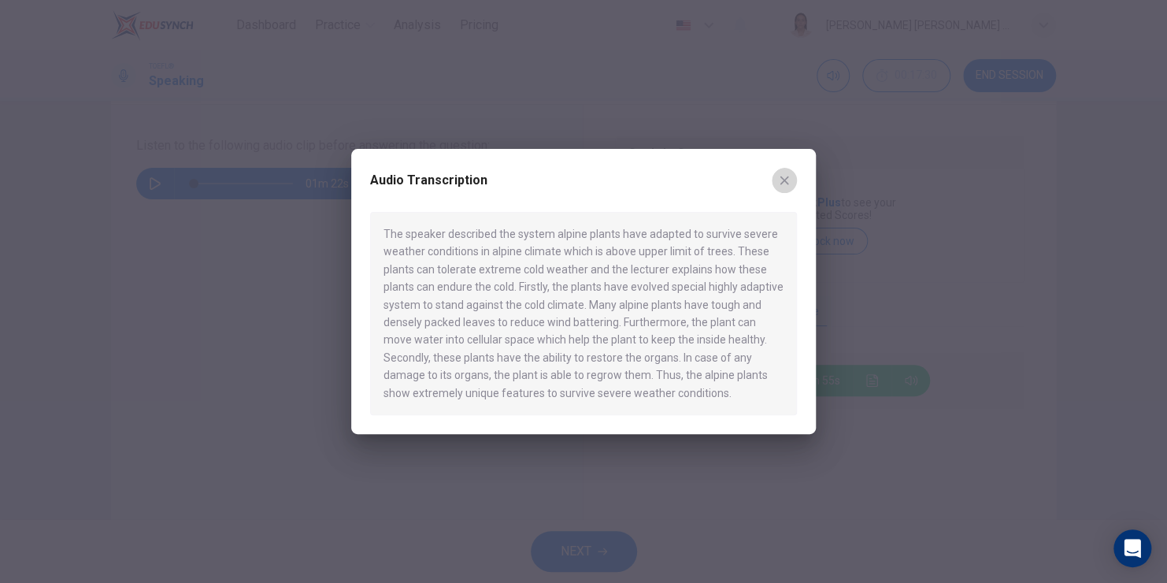
click at [781, 176] on icon "button" at bounding box center [785, 180] width 9 height 9
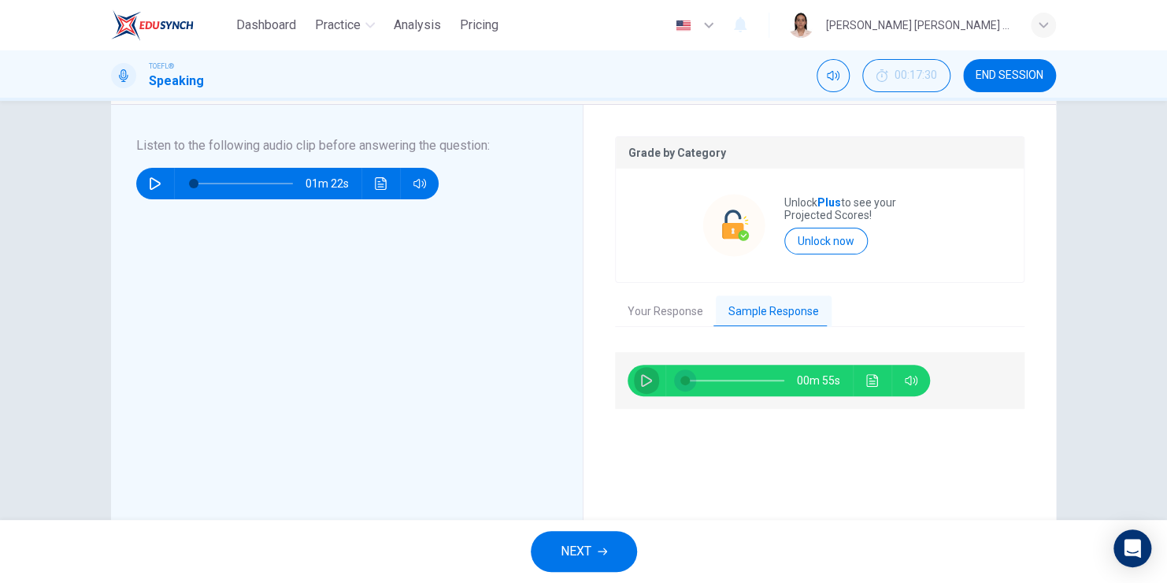
drag, startPoint x: 640, startPoint y: 377, endPoint x: 673, endPoint y: 377, distance: 32.3
click at [640, 376] on icon "button" at bounding box center [646, 380] width 13 height 13
click at [866, 374] on icon "Click to see the audio transcription" at bounding box center [872, 380] width 12 height 13
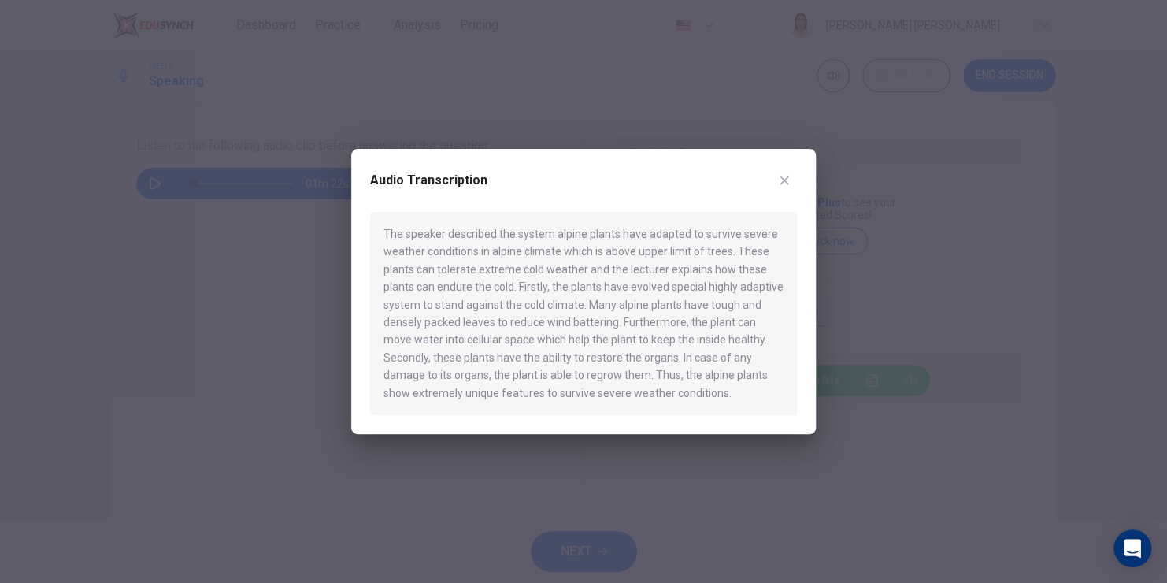
type input "0"
click at [785, 179] on icon "button" at bounding box center [785, 180] width 9 height 9
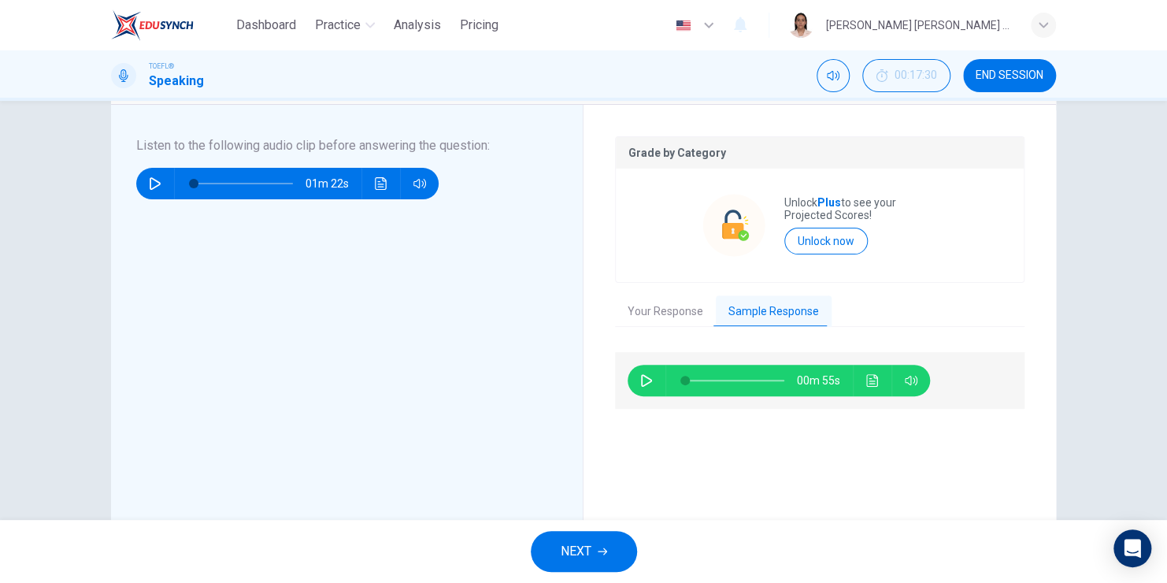
click at [566, 555] on span "NEXT" at bounding box center [576, 551] width 31 height 22
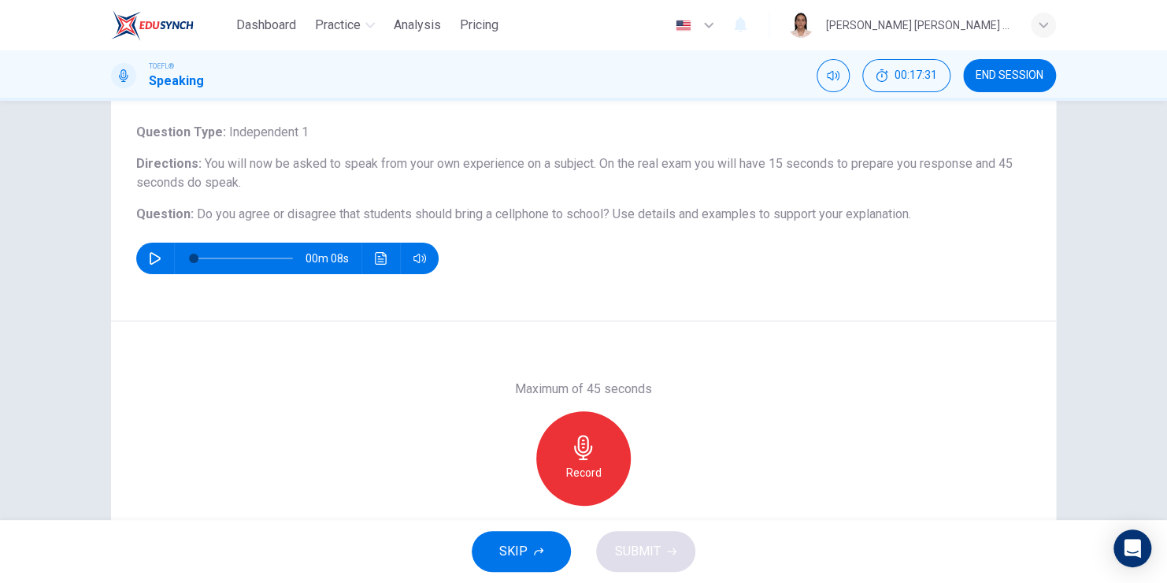
scroll to position [0, 0]
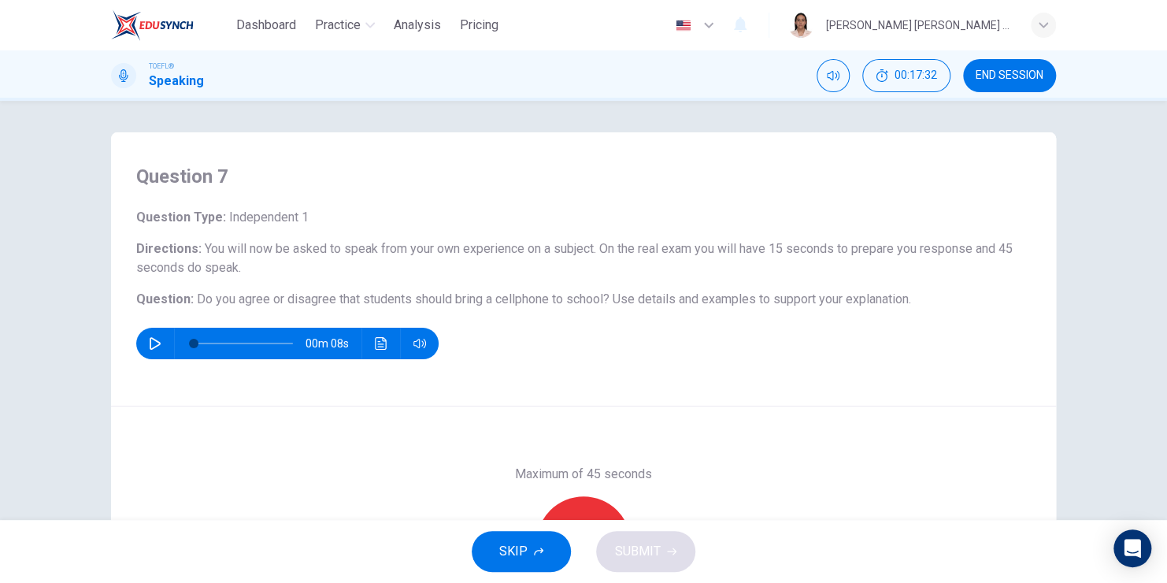
click at [149, 347] on icon "button" at bounding box center [155, 343] width 13 height 13
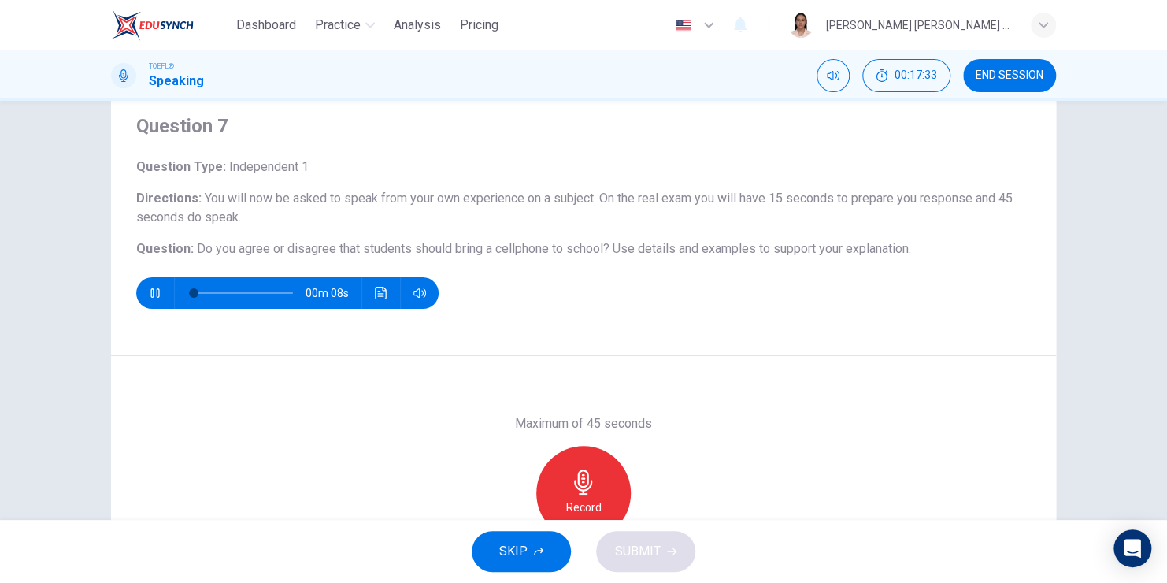
scroll to position [79, 0]
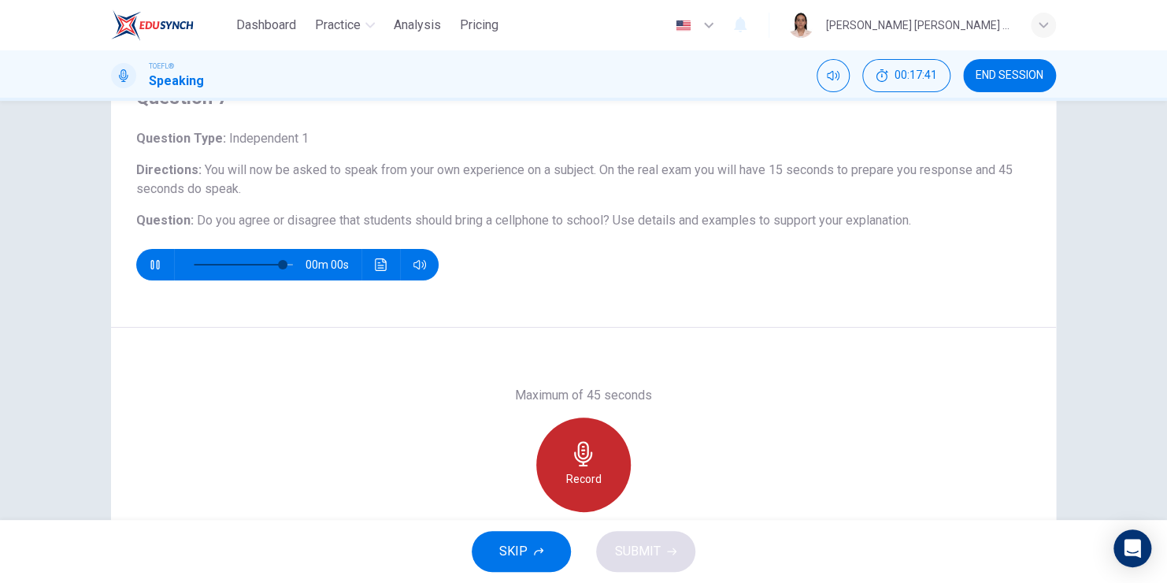
click at [603, 466] on div "Record" at bounding box center [583, 464] width 95 height 95
type input "0"
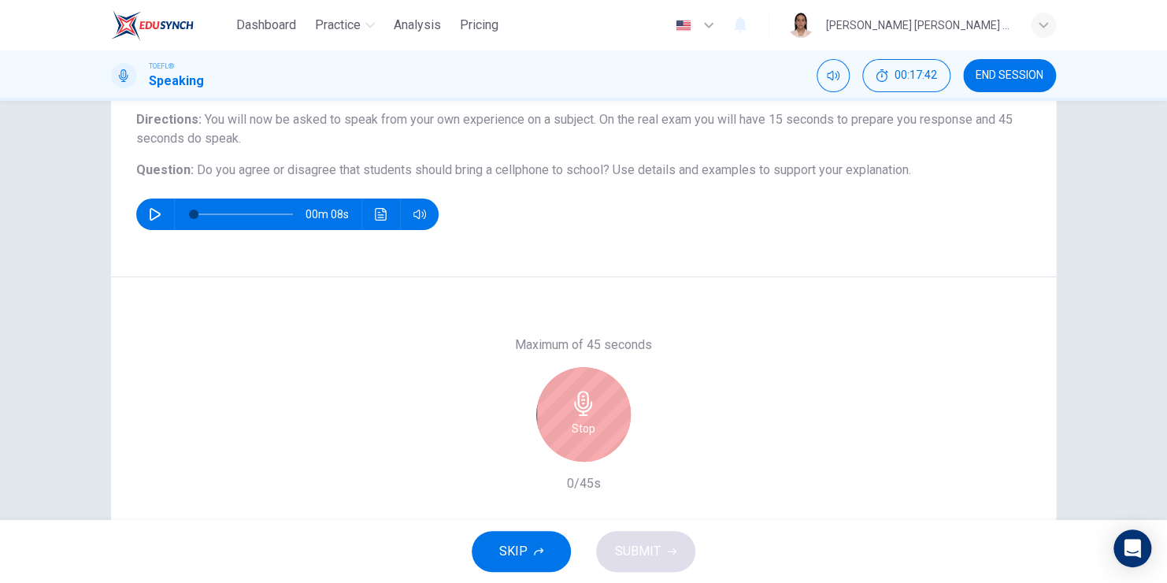
scroll to position [158, 0]
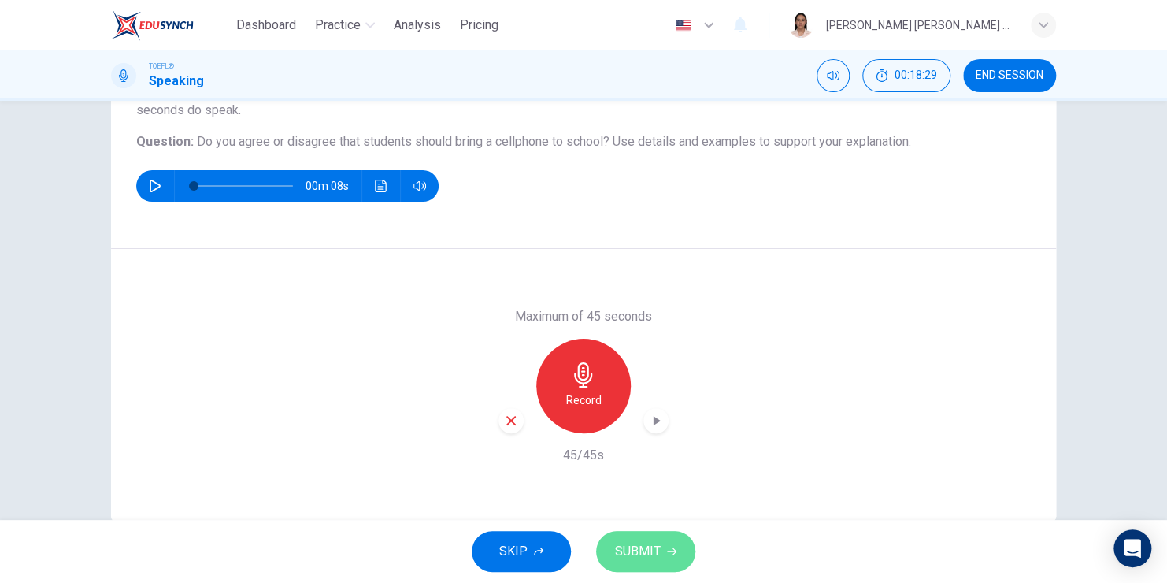
click at [653, 557] on span "SUBMIT" at bounding box center [638, 551] width 46 height 22
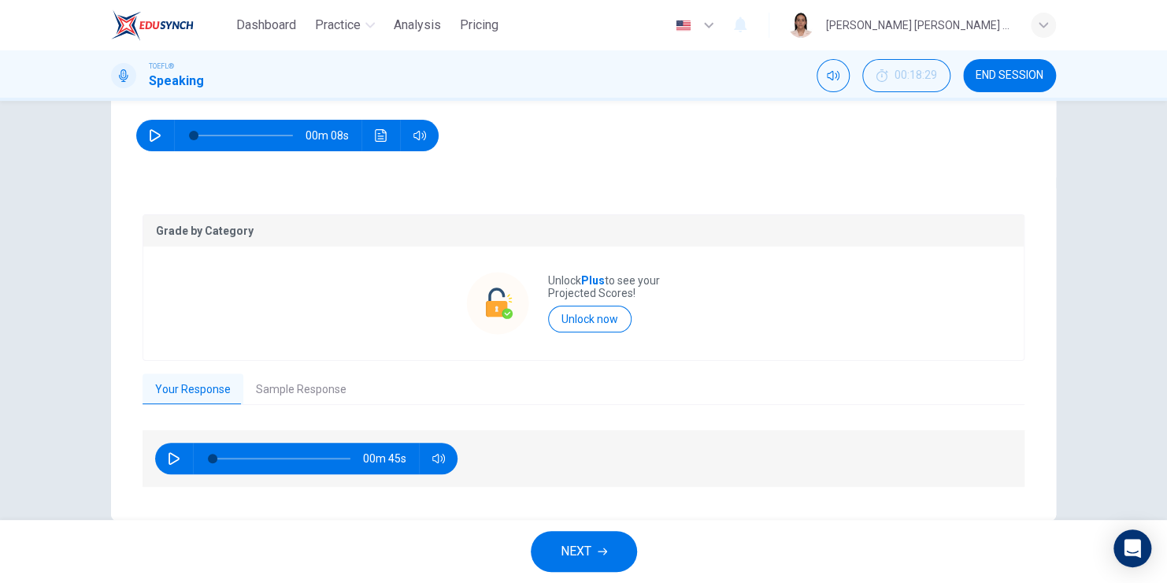
scroll to position [236, 0]
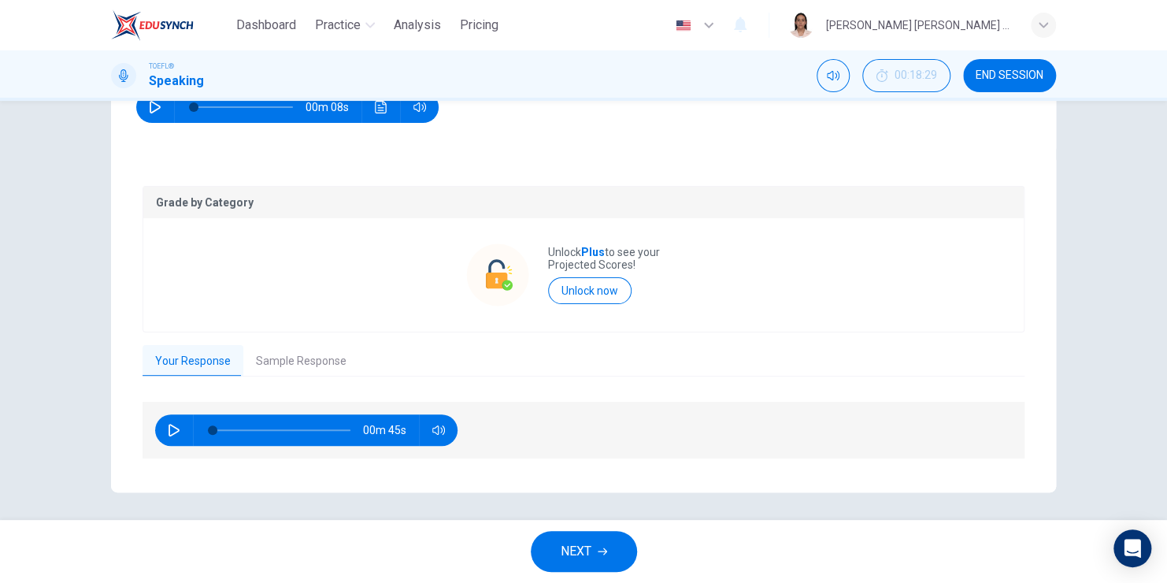
click at [284, 360] on button "Sample Response" at bounding box center [301, 361] width 116 height 33
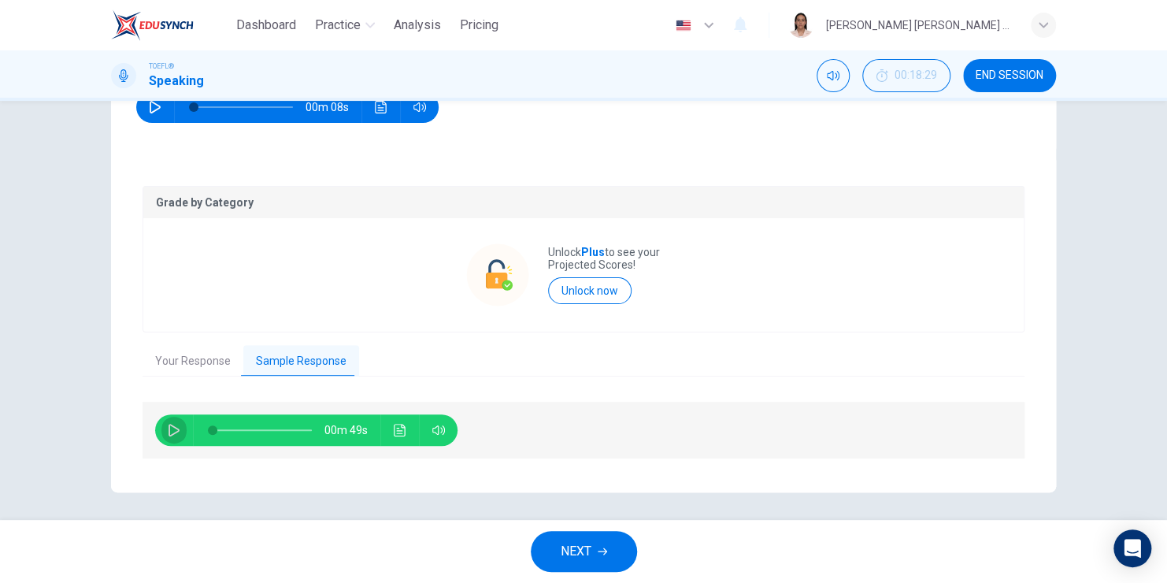
click at [169, 428] on icon "button" at bounding box center [174, 430] width 13 height 13
click at [399, 425] on icon "Click to see the audio transcription" at bounding box center [400, 430] width 12 height 13
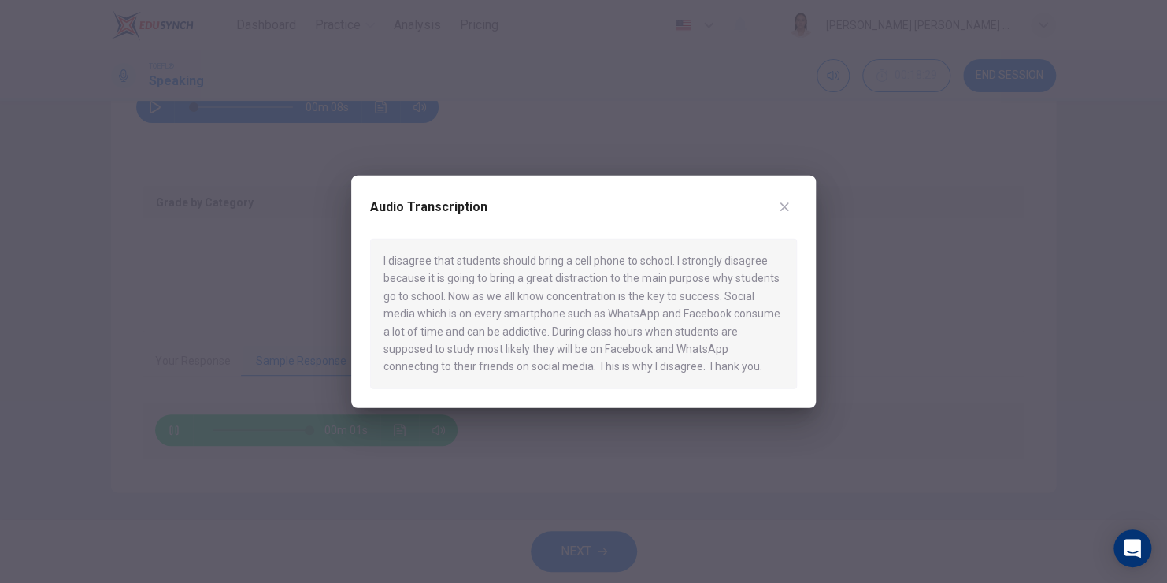
type input "0"
click at [776, 209] on button "button" at bounding box center [784, 207] width 25 height 25
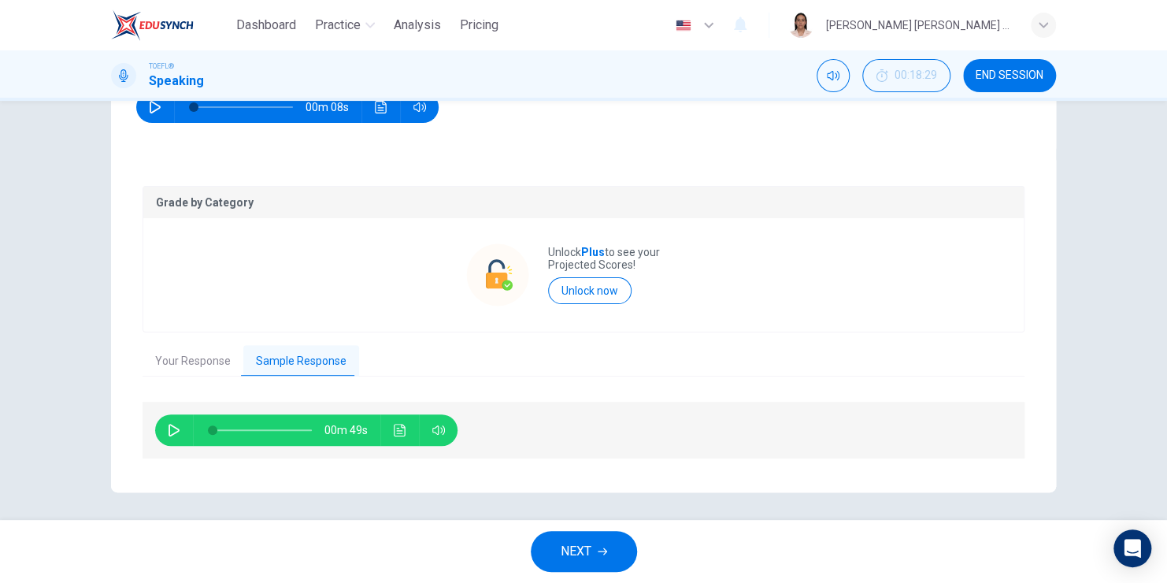
scroll to position [239, 0]
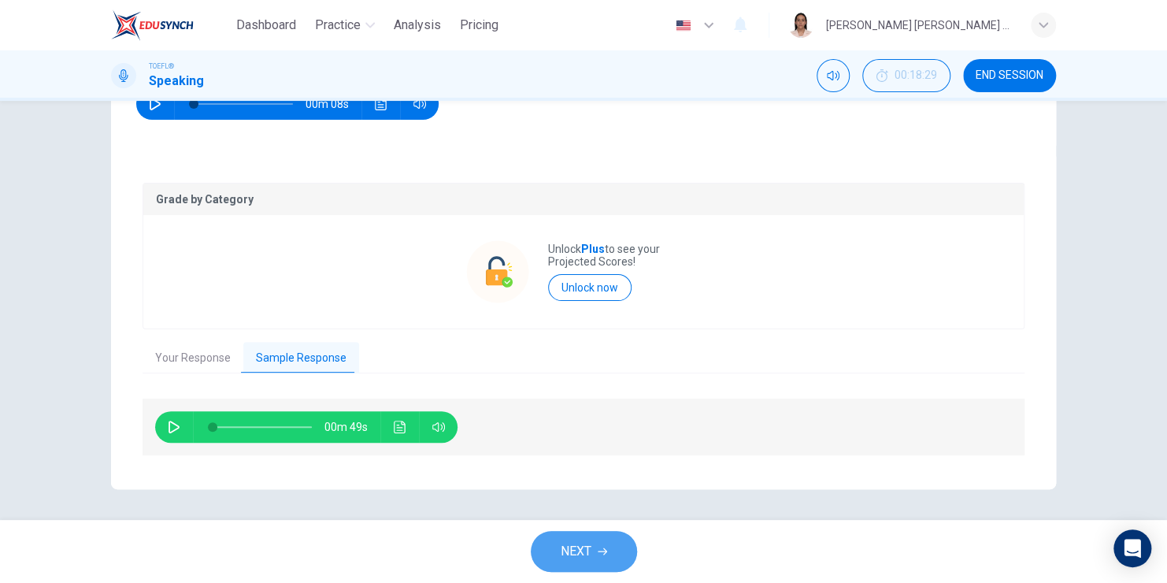
click at [590, 555] on span "NEXT" at bounding box center [576, 551] width 31 height 22
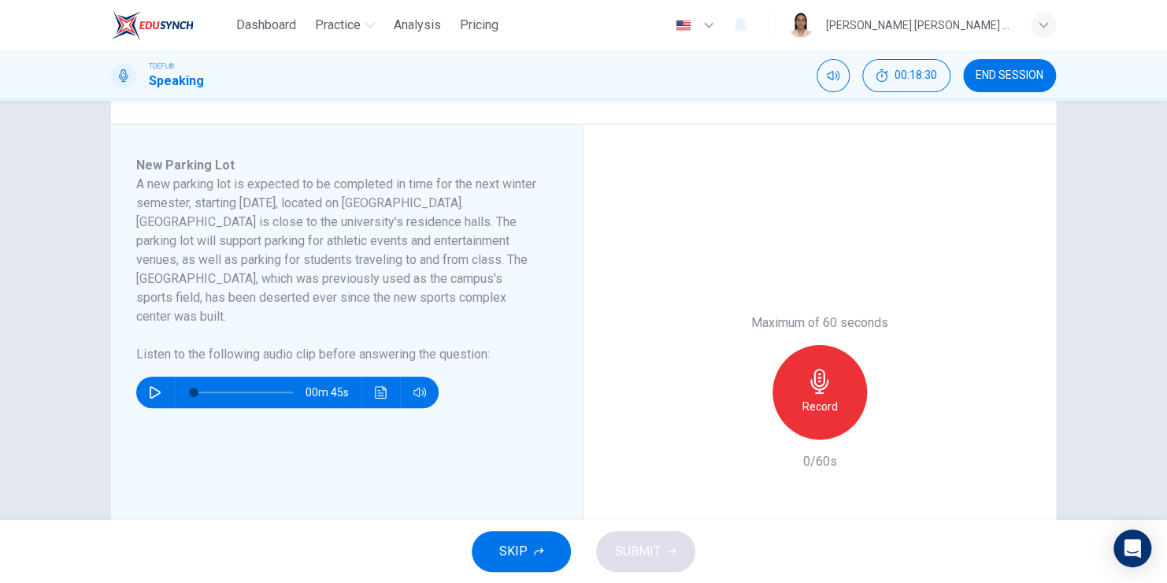
scroll to position [236, 0]
click at [149, 385] on icon "button" at bounding box center [155, 391] width 13 height 13
type input "0"
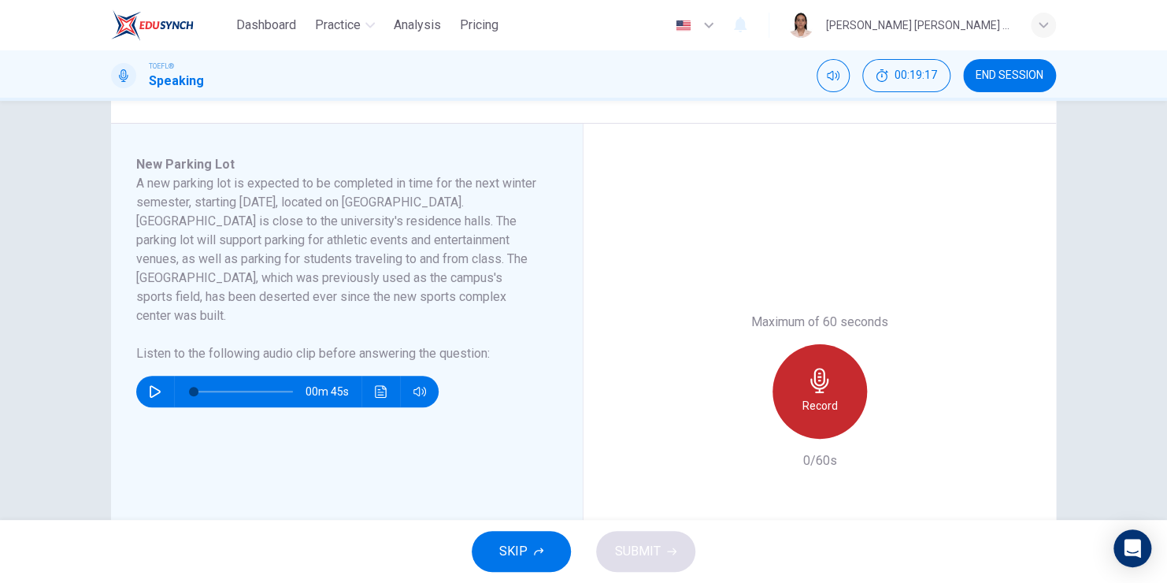
click at [809, 391] on icon "button" at bounding box center [819, 380] width 25 height 25
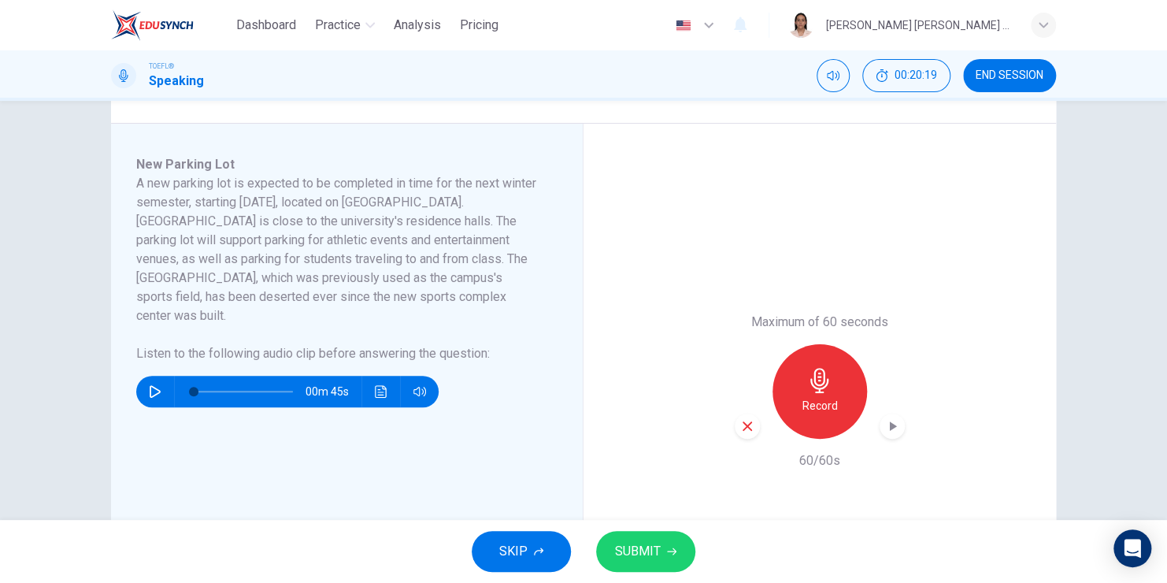
click at [644, 555] on span "SUBMIT" at bounding box center [638, 551] width 46 height 22
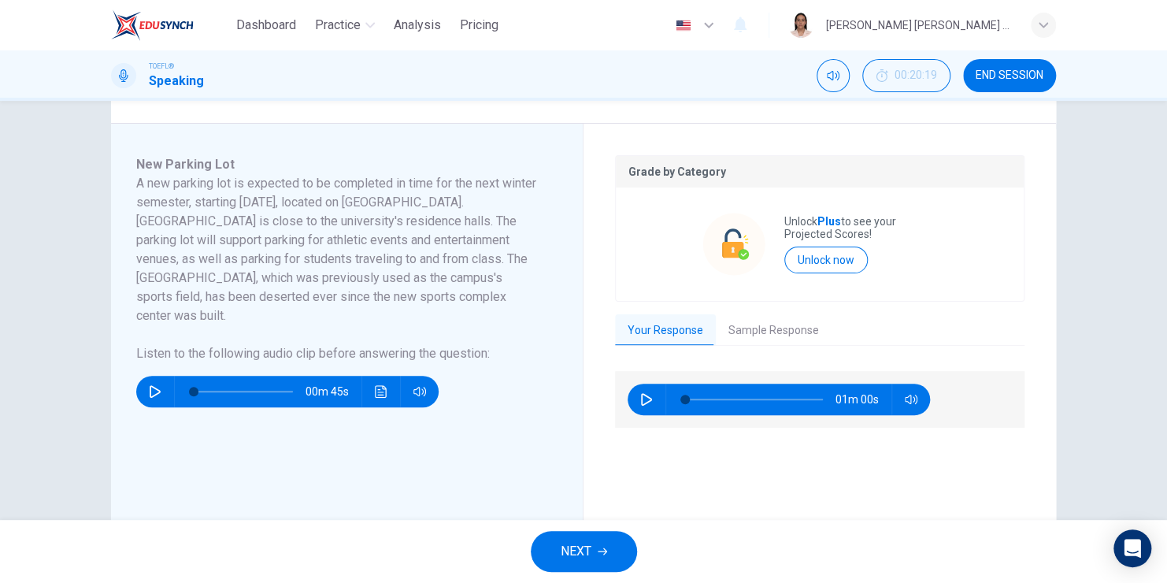
click at [756, 329] on button "Sample Response" at bounding box center [774, 330] width 116 height 33
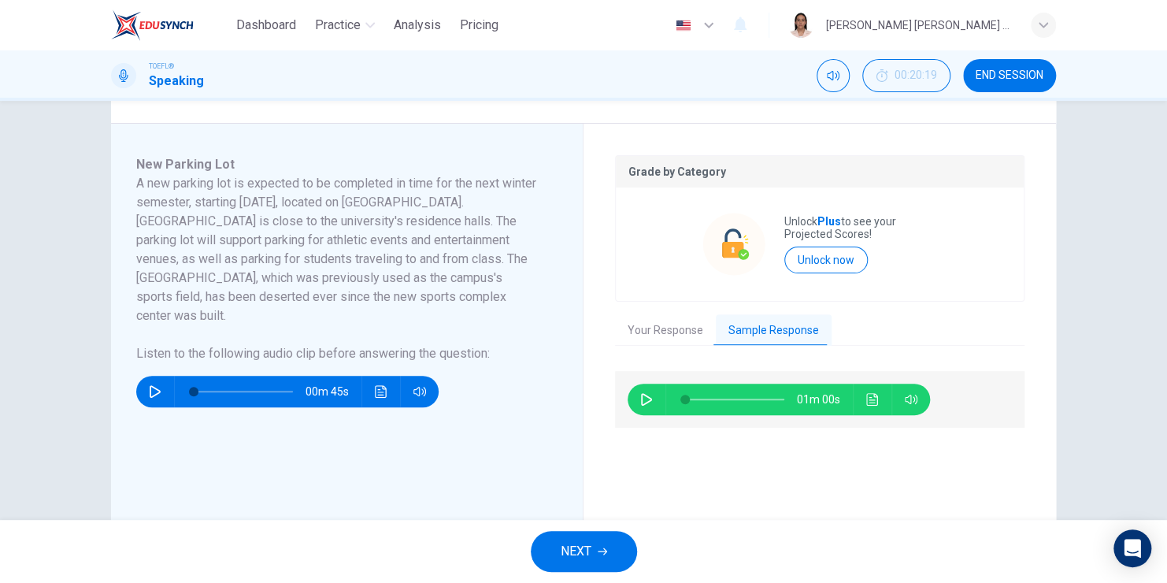
click at [644, 403] on icon "button" at bounding box center [646, 399] width 13 height 13
click at [872, 397] on icon "Click to see the audio transcription" at bounding box center [872, 399] width 13 height 13
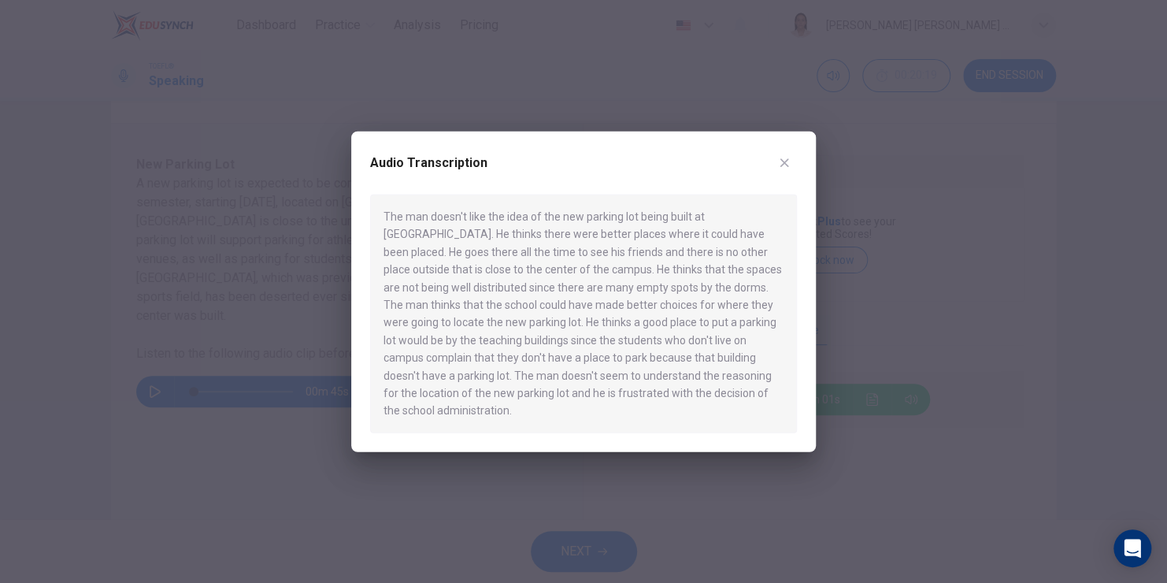
type input "0"
click at [788, 169] on icon "button" at bounding box center [784, 163] width 13 height 13
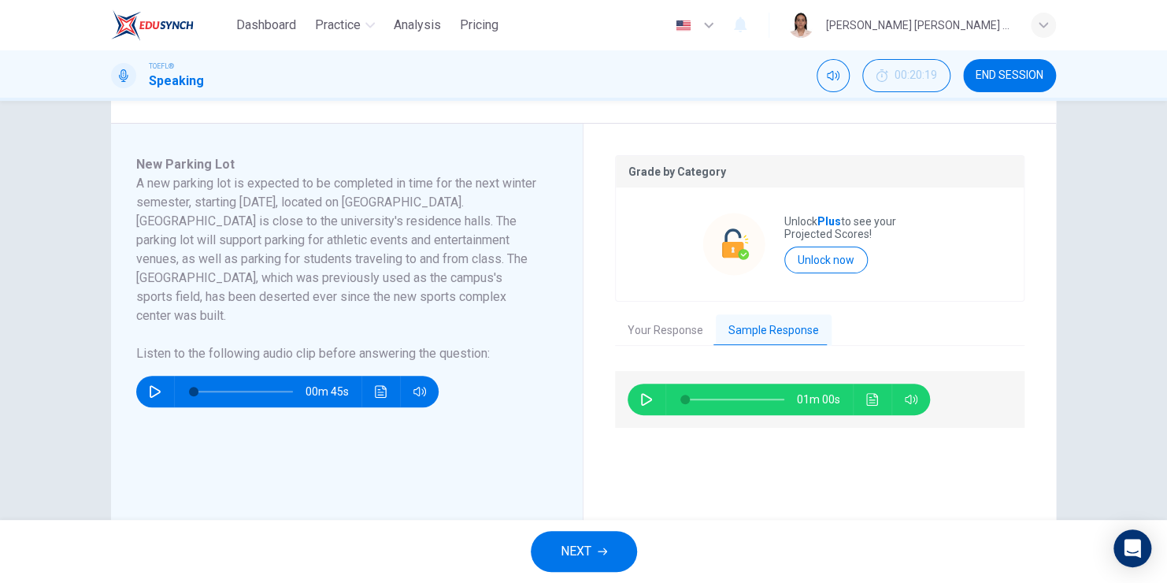
click at [1015, 79] on span "END SESSION" at bounding box center [1010, 75] width 68 height 13
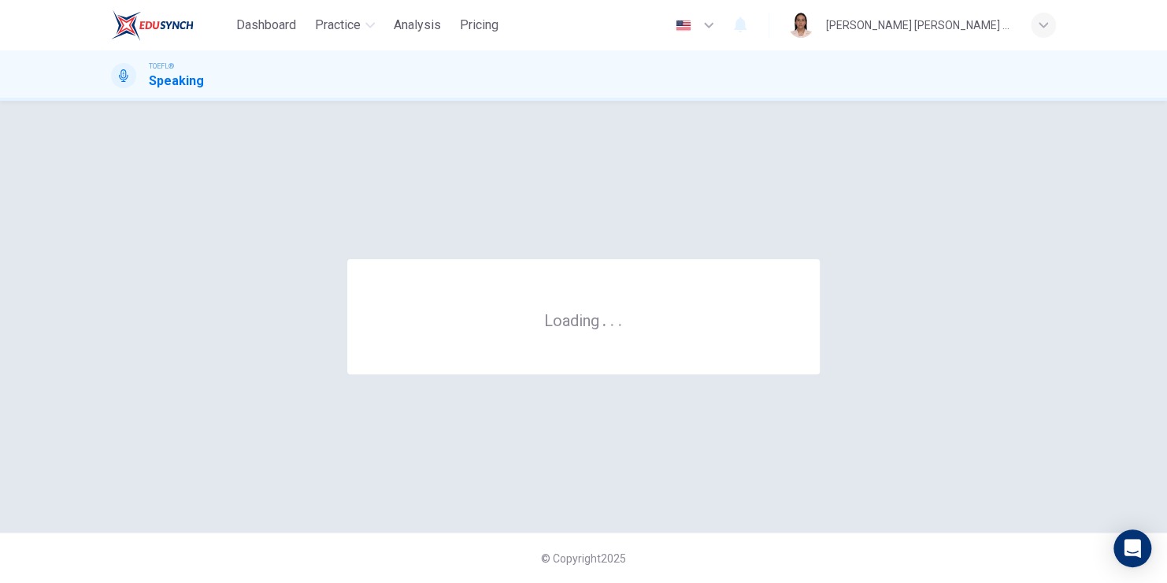
scroll to position [0, 0]
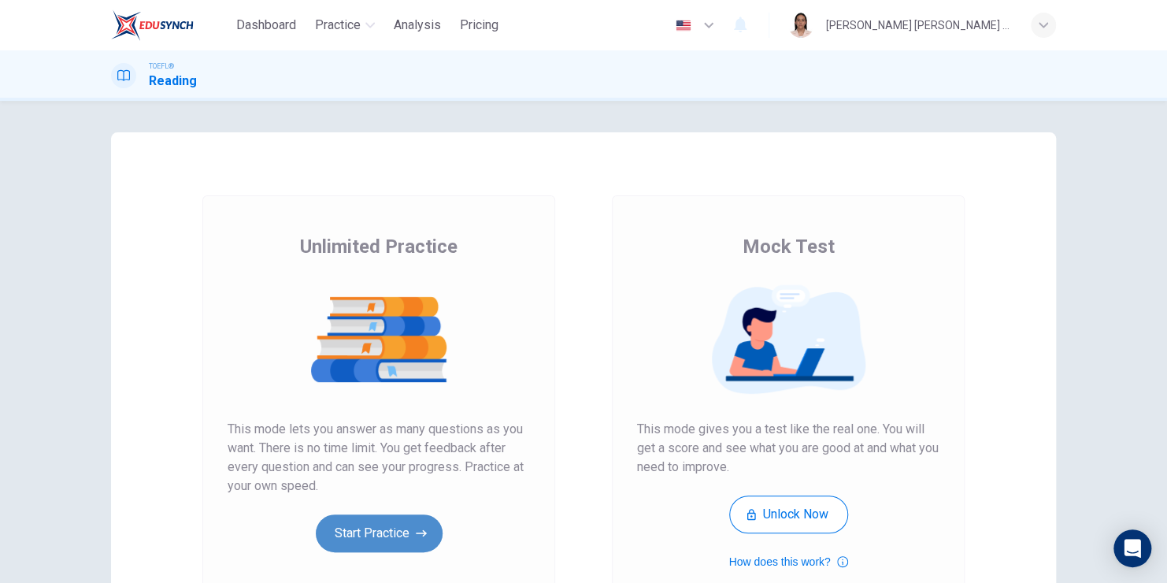
click at [373, 519] on button "Start Practice" at bounding box center [379, 533] width 127 height 38
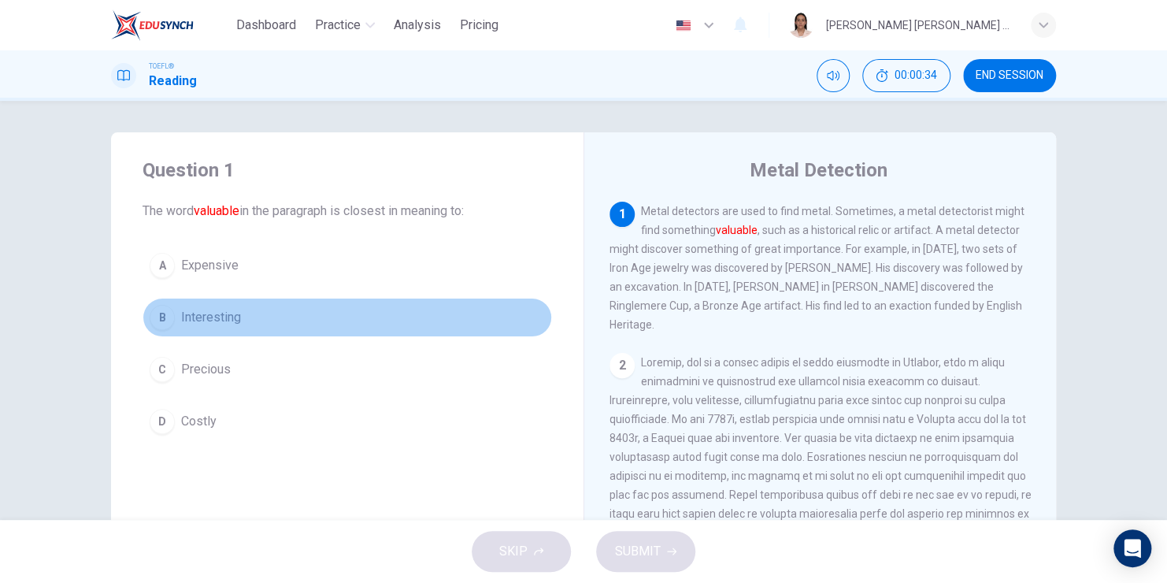
click at [158, 324] on div "B" at bounding box center [162, 317] width 25 height 25
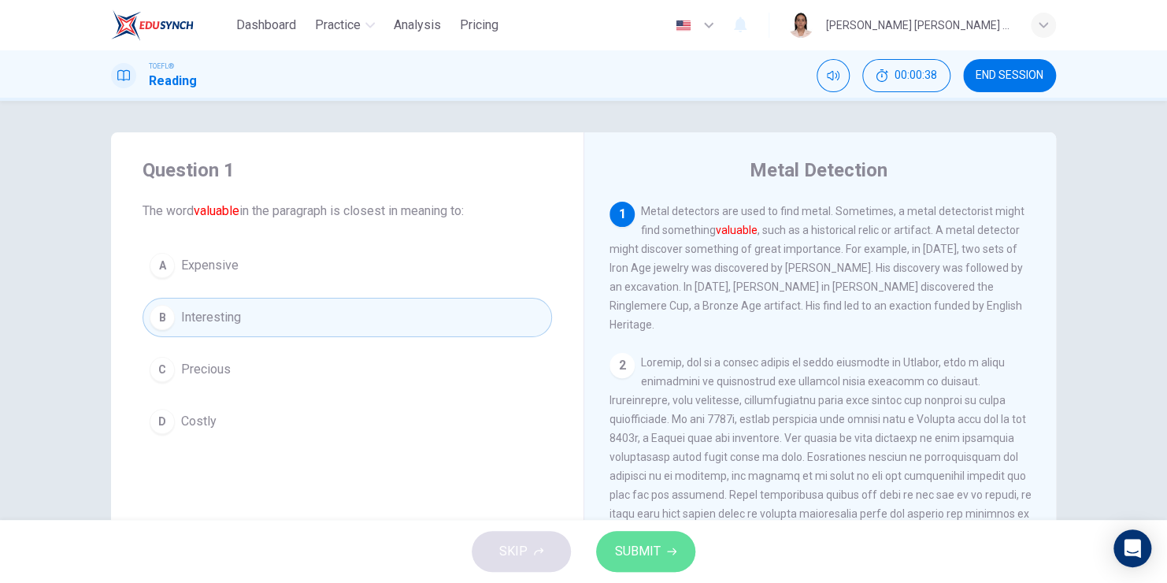
click at [665, 549] on button "SUBMIT" at bounding box center [645, 551] width 99 height 41
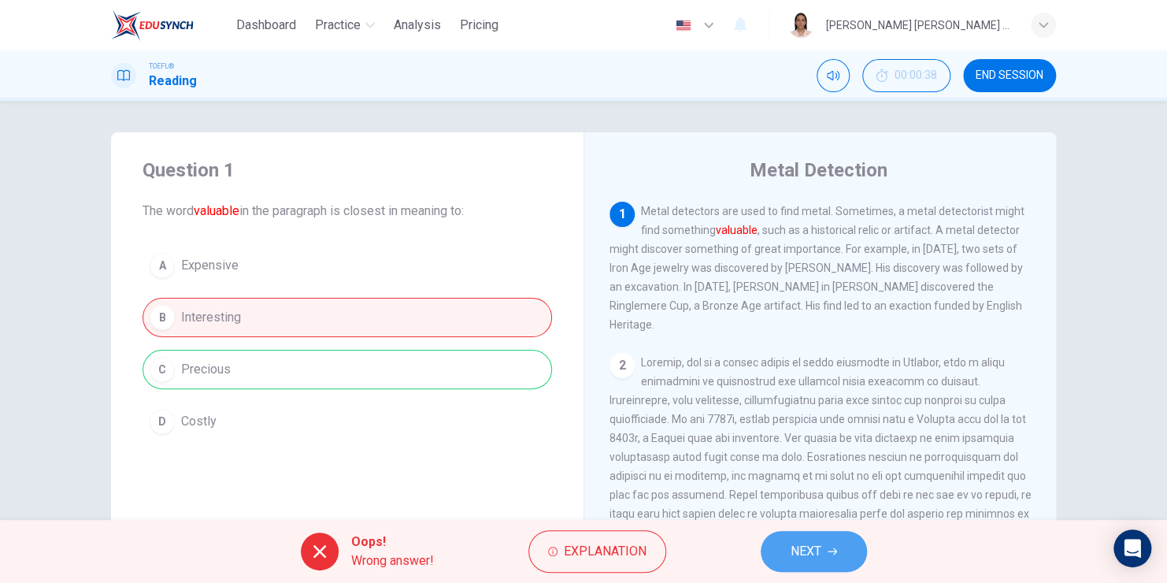
click at [792, 545] on span "NEXT" at bounding box center [806, 551] width 31 height 22
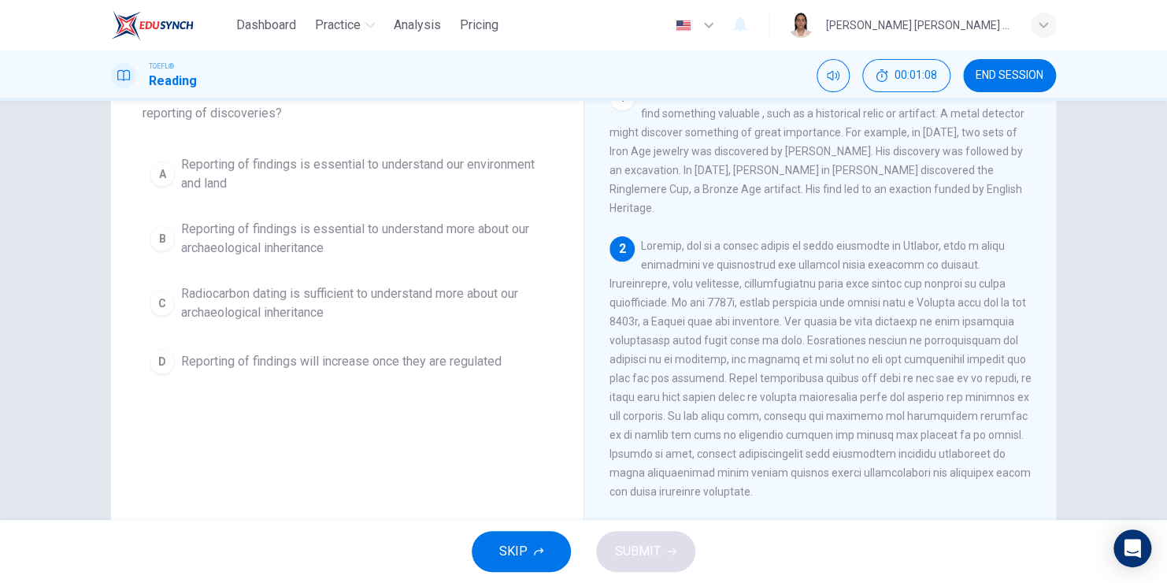
scroll to position [79, 0]
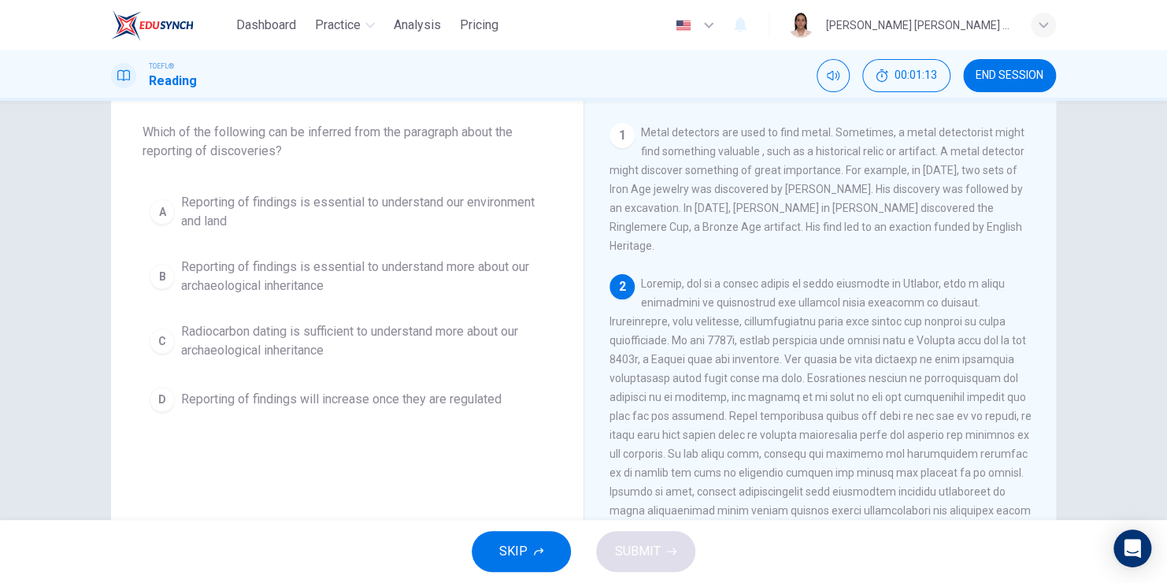
click at [150, 281] on div "B" at bounding box center [162, 276] width 25 height 25
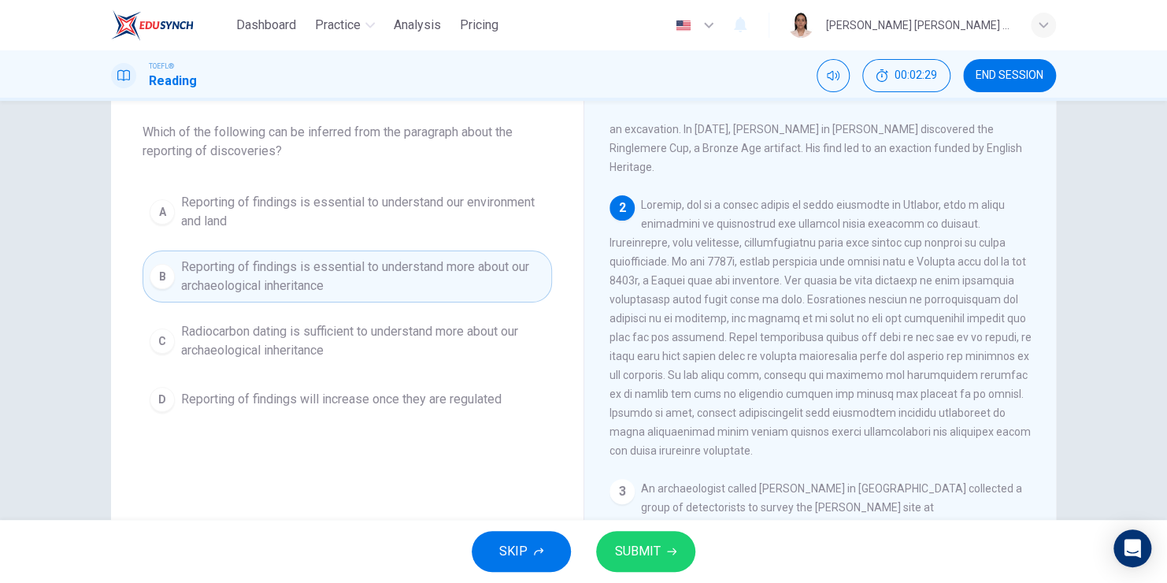
click at [630, 547] on span "SUBMIT" at bounding box center [638, 551] width 46 height 22
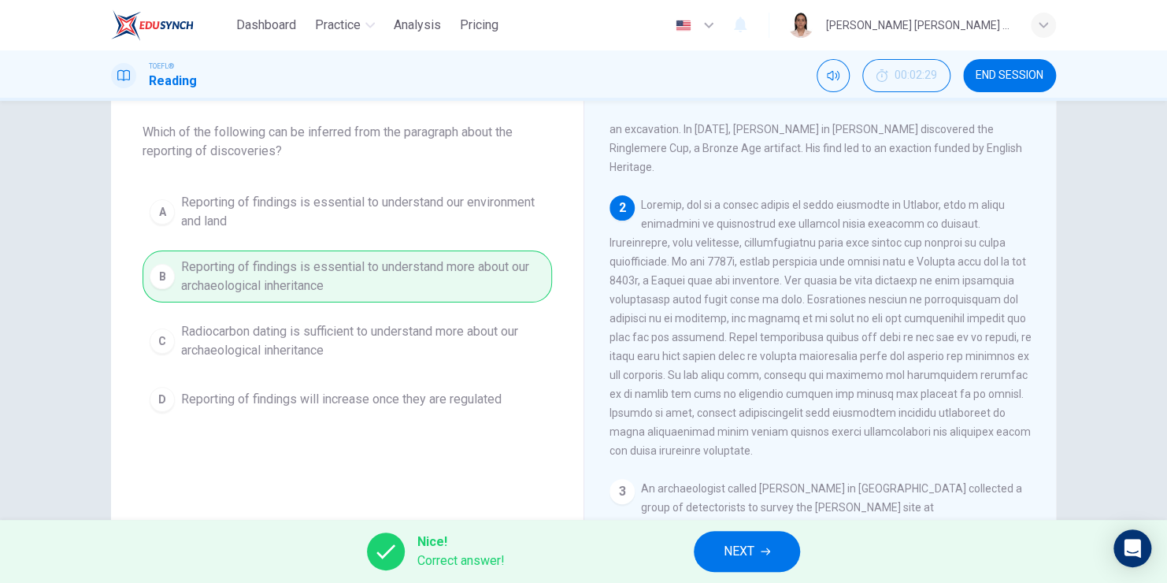
click at [751, 549] on span "NEXT" at bounding box center [739, 551] width 31 height 22
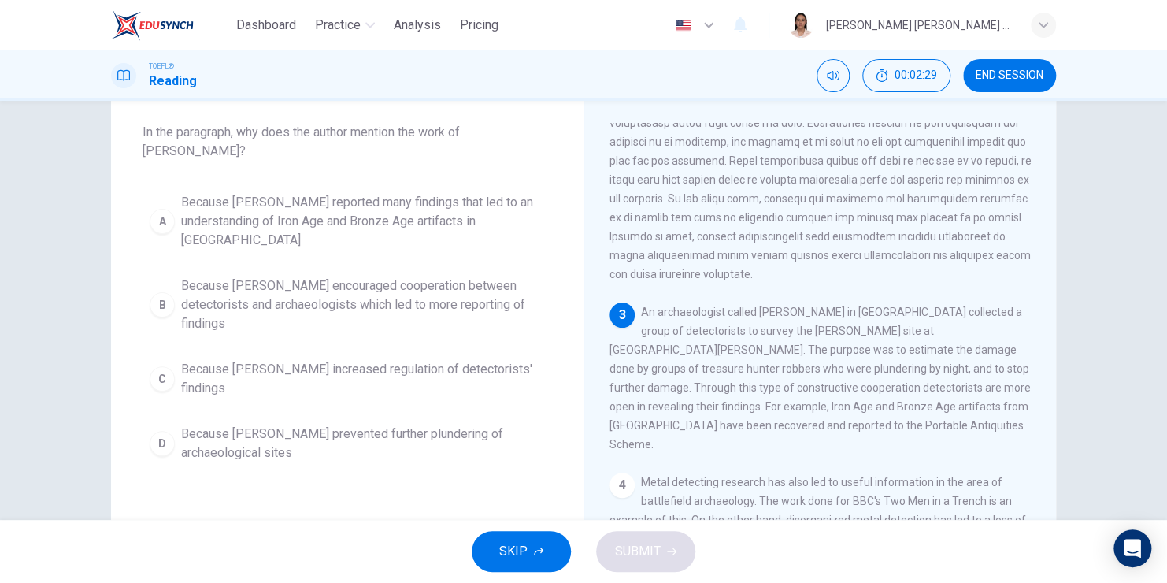
scroll to position [269, 0]
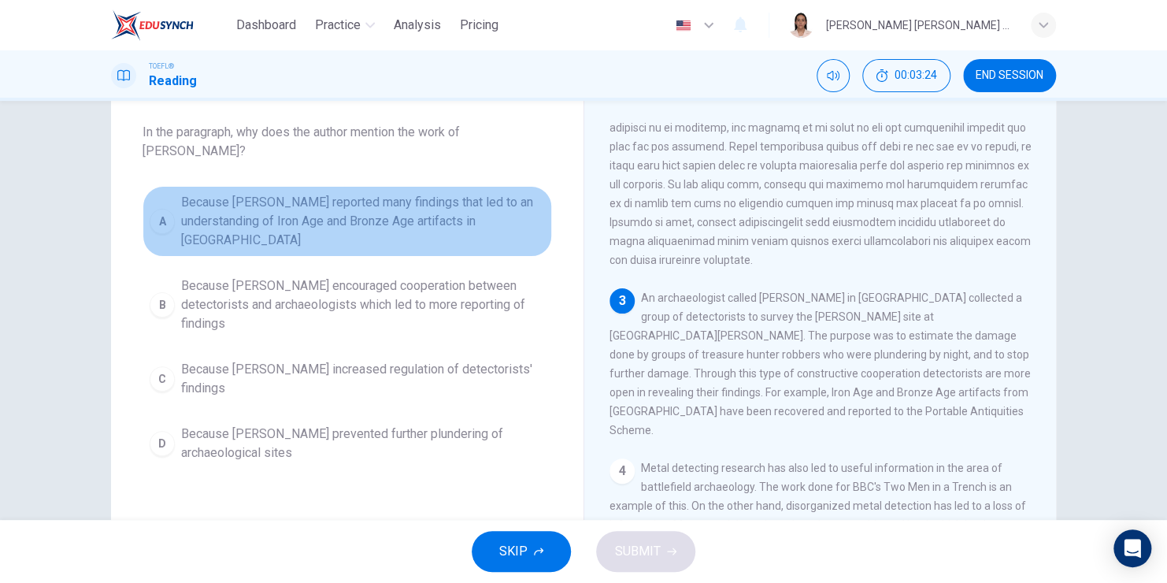
click at [155, 209] on div "A" at bounding box center [162, 221] width 25 height 25
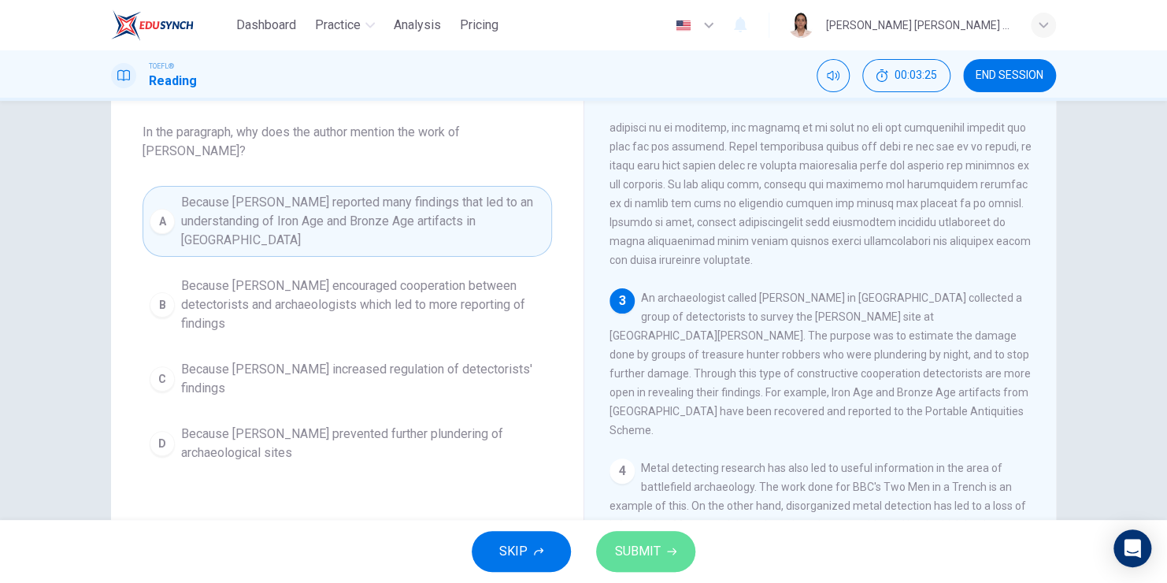
click at [639, 561] on span "SUBMIT" at bounding box center [638, 551] width 46 height 22
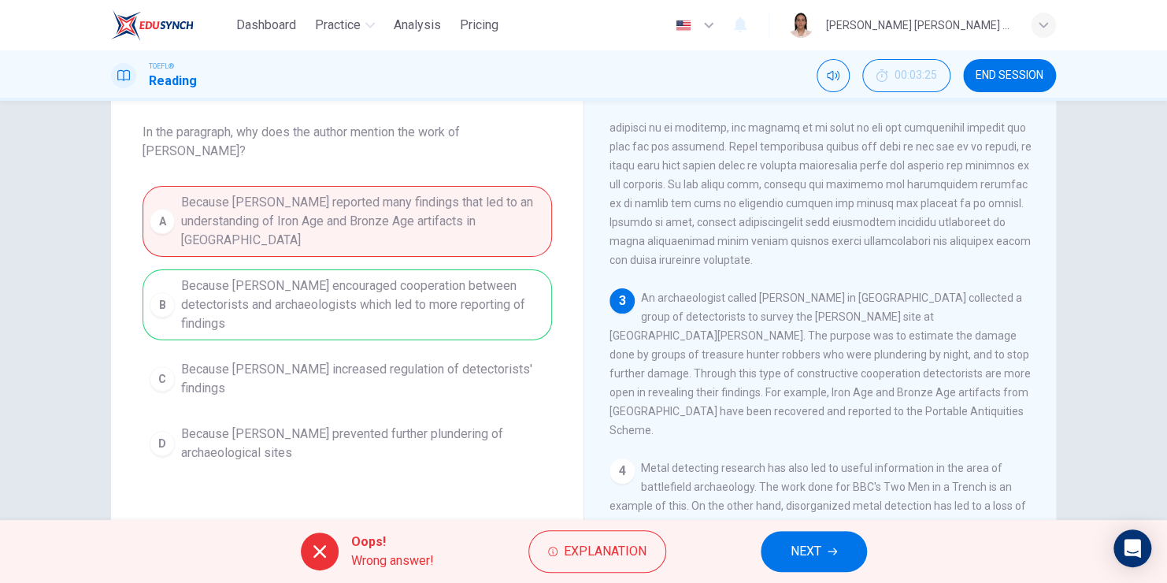
click at [786, 555] on button "NEXT" at bounding box center [814, 551] width 106 height 41
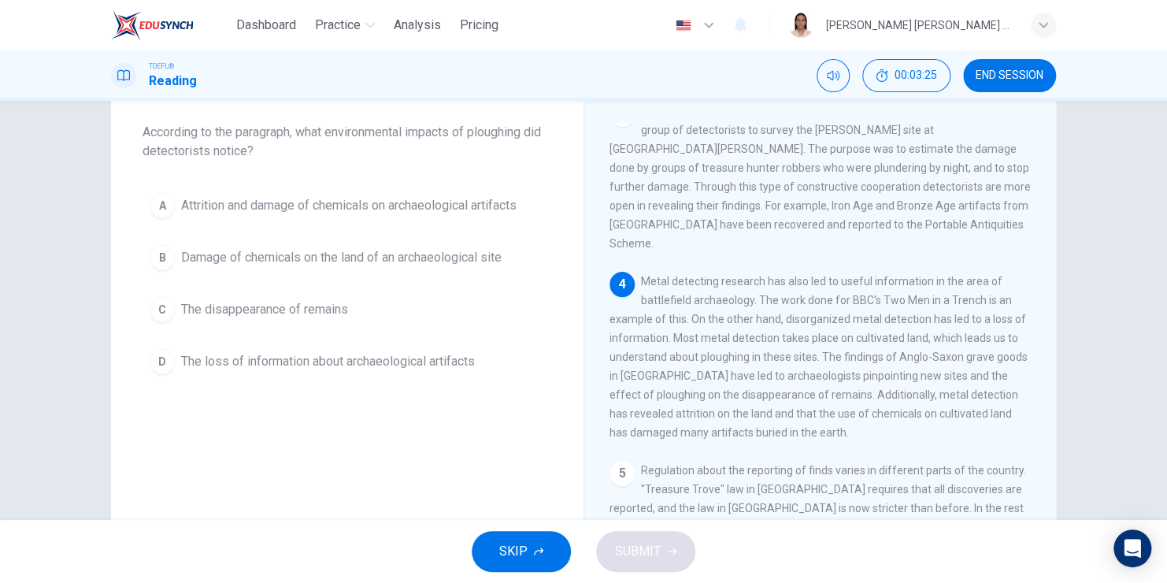
scroll to position [464, 0]
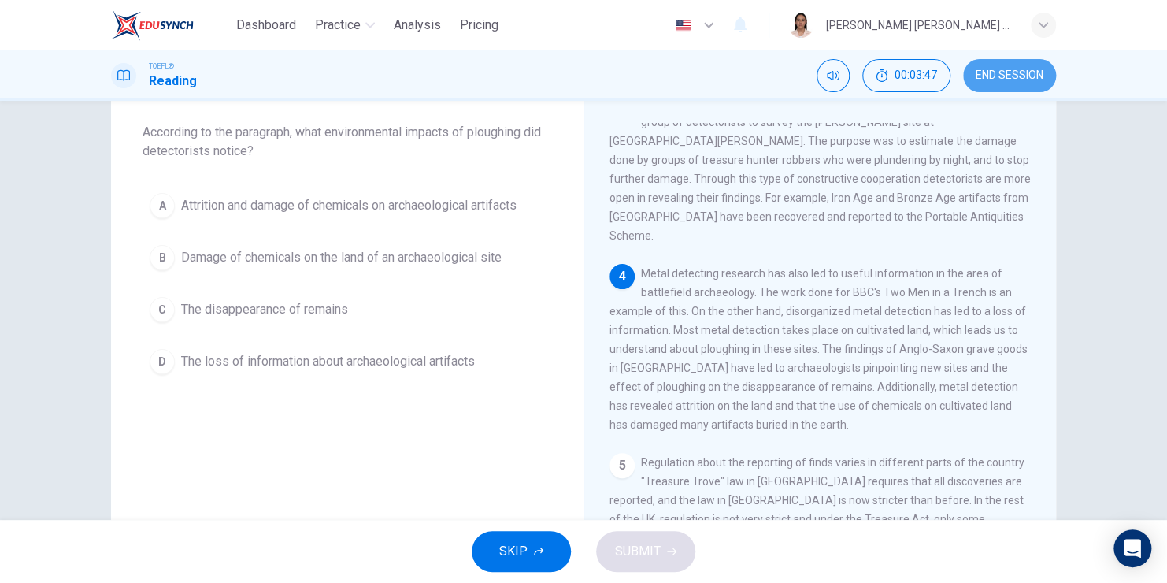
click at [1018, 70] on span "END SESSION" at bounding box center [1010, 75] width 68 height 13
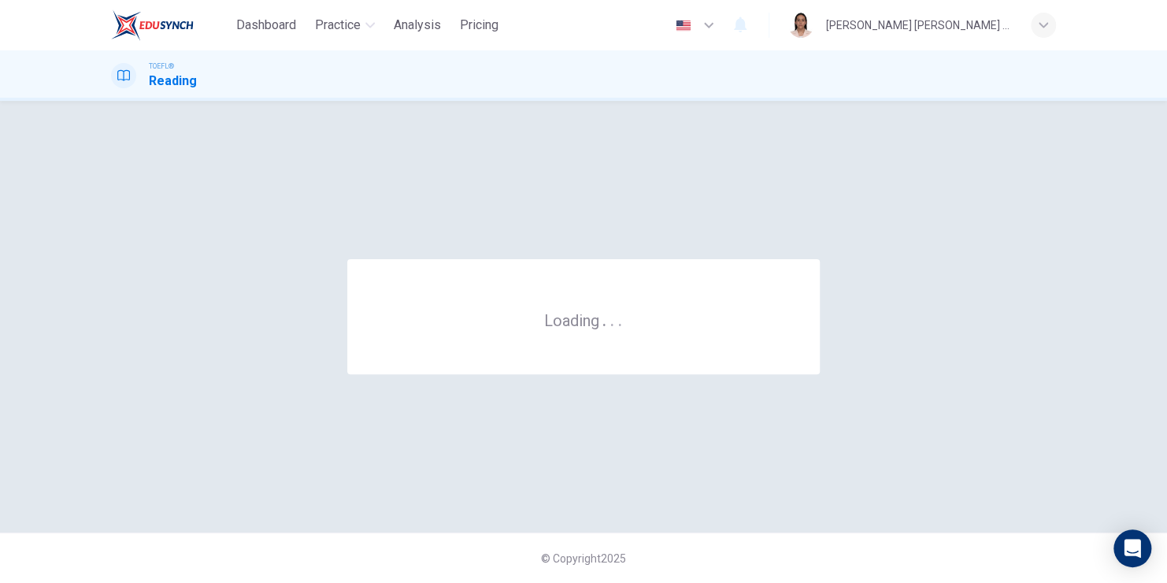
scroll to position [0, 0]
